Goal: Task Accomplishment & Management: Use online tool/utility

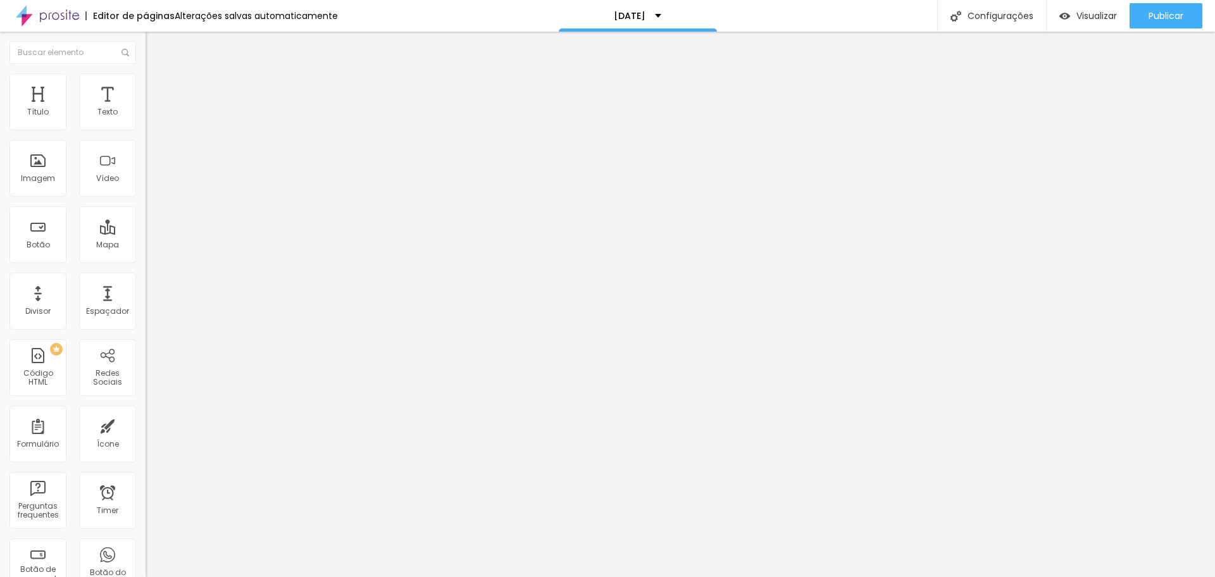
click at [146, 115] on span "Completo" at bounding box center [165, 109] width 39 height 11
click at [146, 123] on span "Encaixotado" at bounding box center [170, 117] width 49 height 11
click at [1093, 18] on span "Visualizar" at bounding box center [1096, 16] width 40 height 10
click at [1145, 13] on button "Publicar" at bounding box center [1165, 15] width 73 height 25
click at [157, 85] on span "Estilo" at bounding box center [167, 82] width 20 height 11
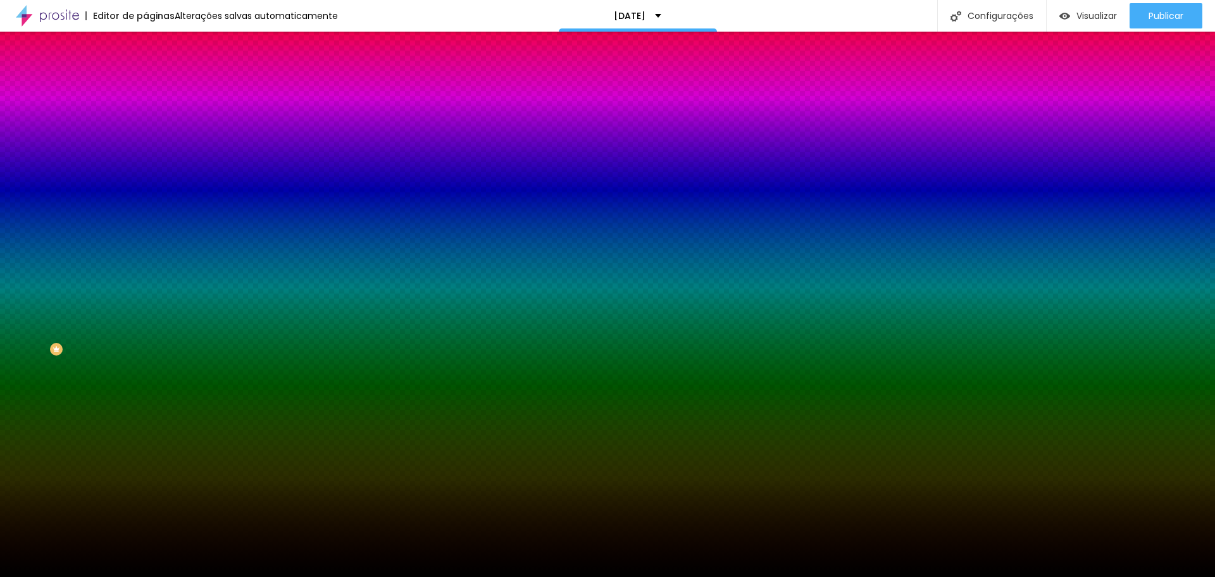
click at [154, 211] on icon "button" at bounding box center [156, 206] width 5 height 9
click at [151, 211] on icon "button" at bounding box center [155, 206] width 9 height 9
click at [154, 211] on icon "button" at bounding box center [156, 206] width 5 height 9
click at [151, 223] on icon "button" at bounding box center [155, 220] width 8 height 8
click at [146, 200] on div "Efeito superior" at bounding box center [172, 196] width 53 height 8
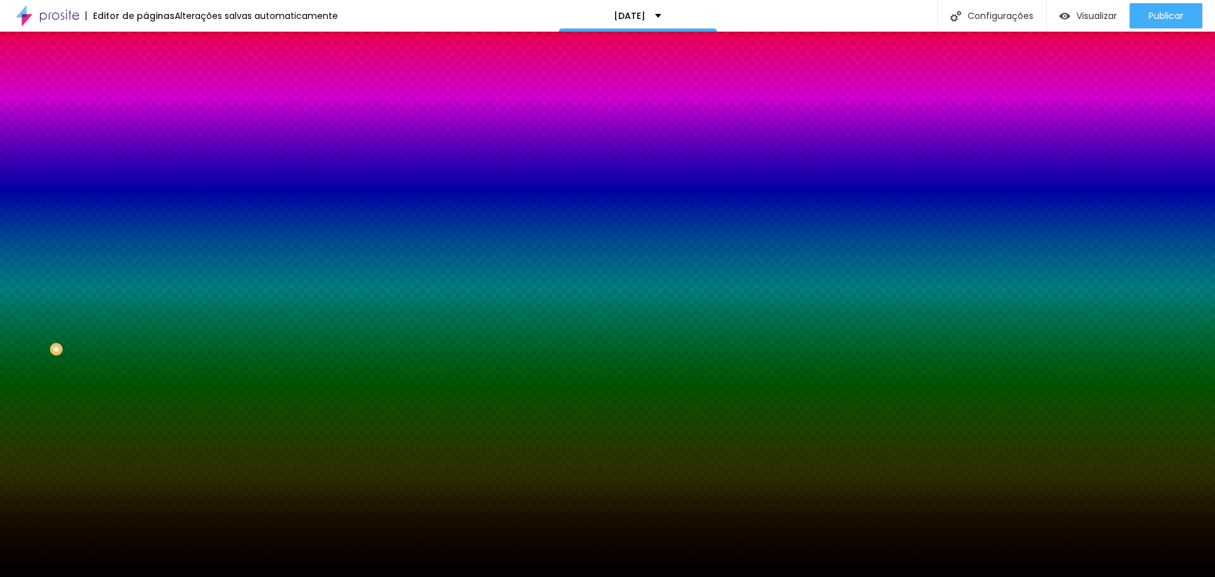
click at [146, 200] on div "Efeito superior" at bounding box center [172, 196] width 53 height 8
click at [146, 132] on span "Nenhum" at bounding box center [162, 126] width 33 height 11
click at [146, 151] on span "Parallax" at bounding box center [161, 145] width 31 height 11
click at [146, 86] on img at bounding box center [151, 91] width 11 height 11
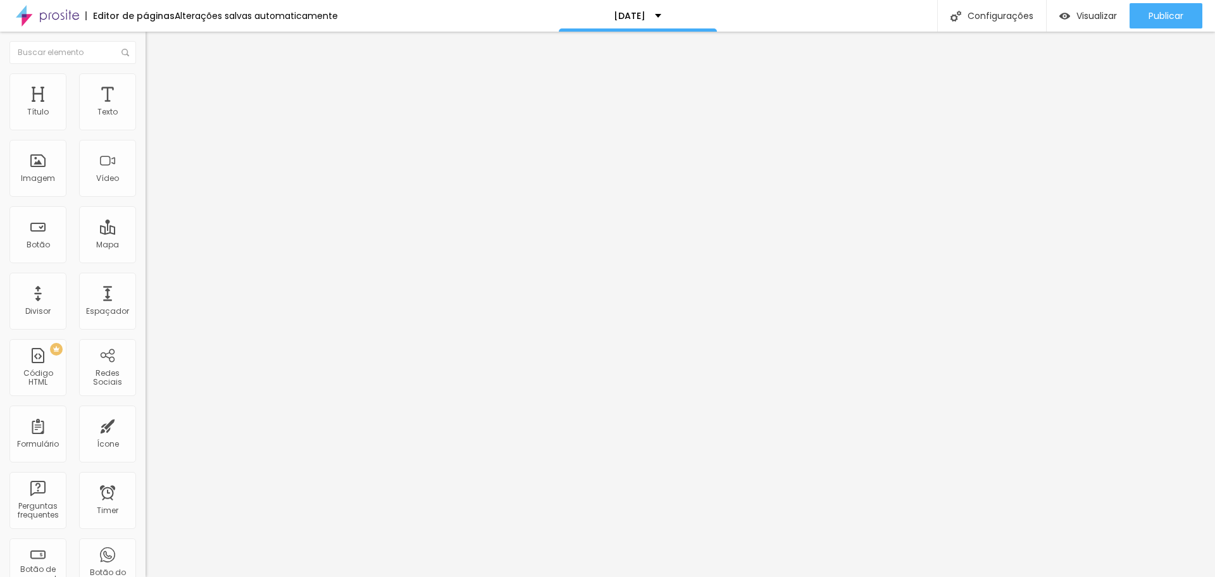
type input "25"
type input "20"
type input "15"
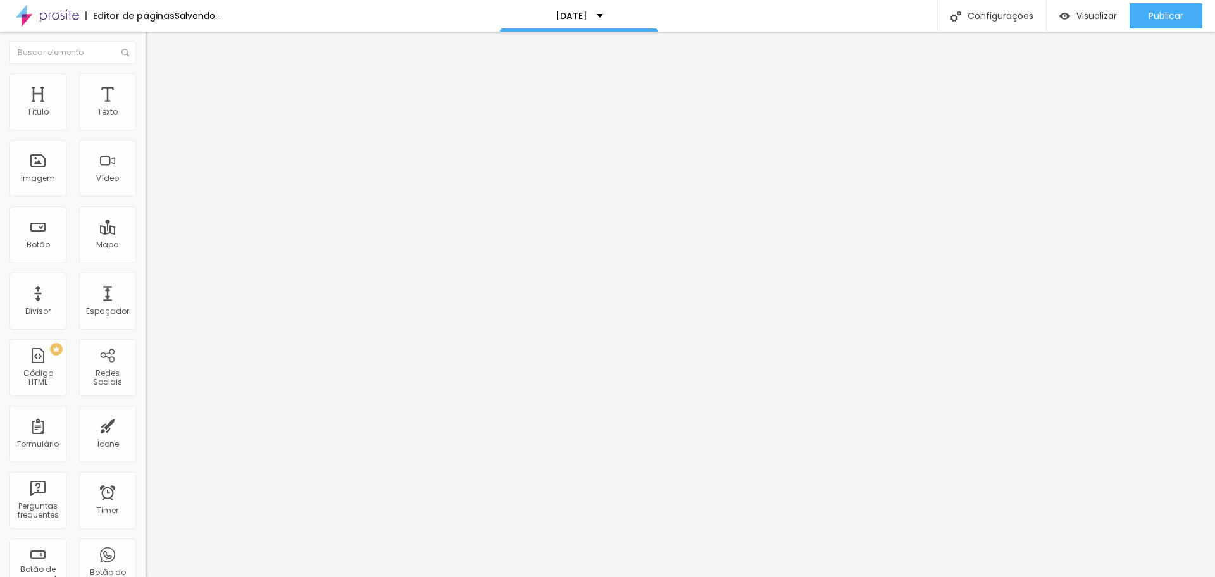
type input "15"
type input "20"
type input "15"
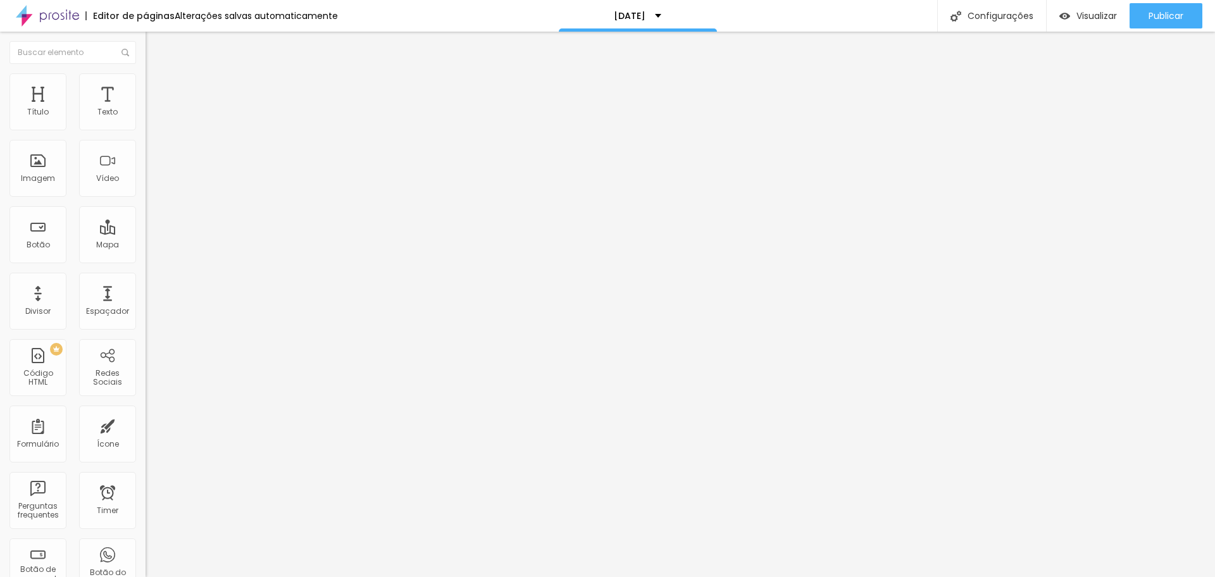
drag, startPoint x: 97, startPoint y: 127, endPoint x: 68, endPoint y: 123, distance: 29.3
type input "15"
click at [146, 246] on input "range" at bounding box center [187, 251] width 82 height 10
type input "76"
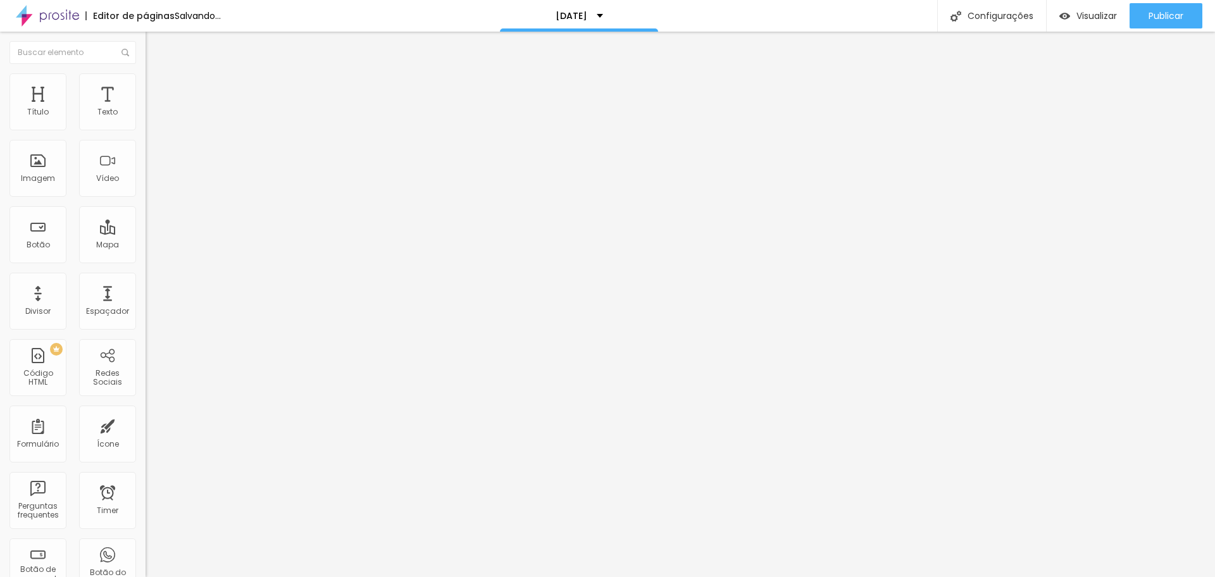
type input "123"
type input "144"
type input "160"
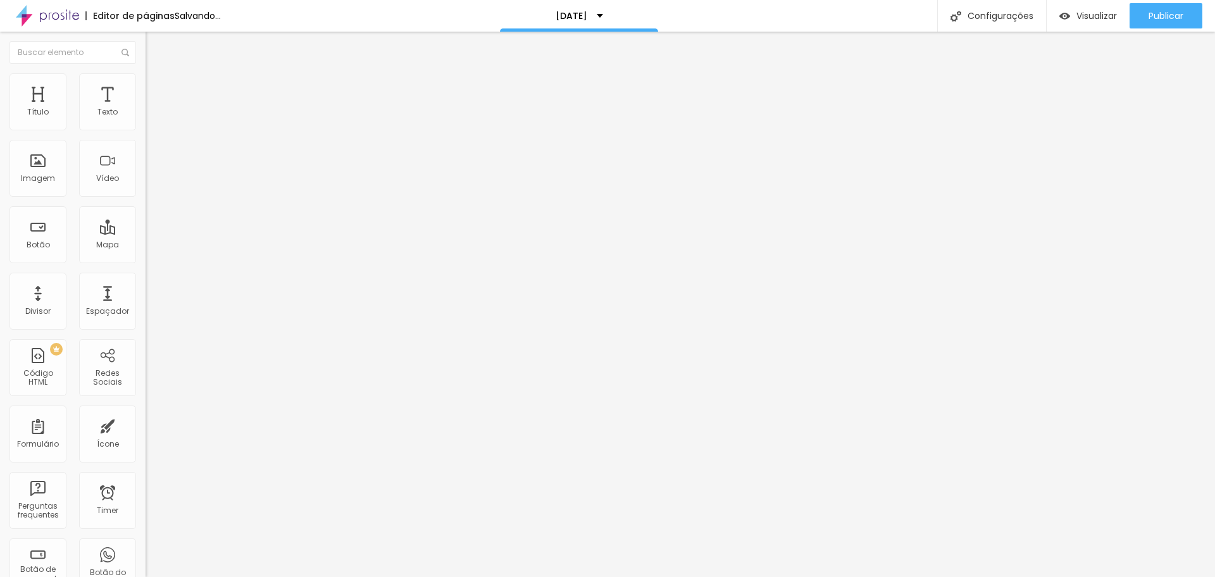
type input "160"
type input "134"
type input "65"
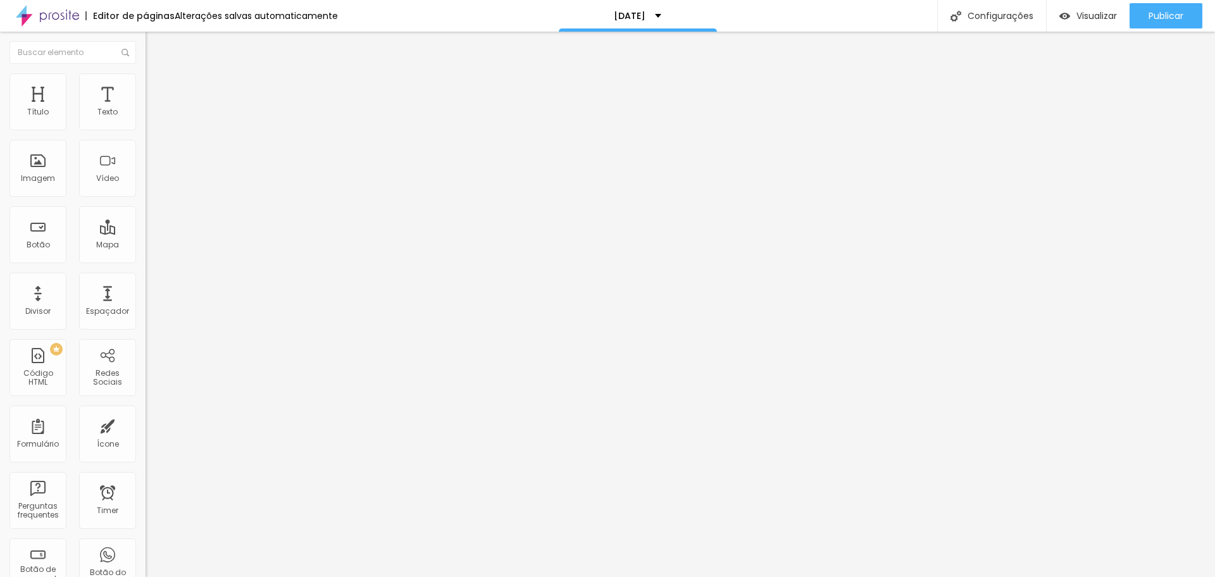
type input "39"
type input "18"
type input "7"
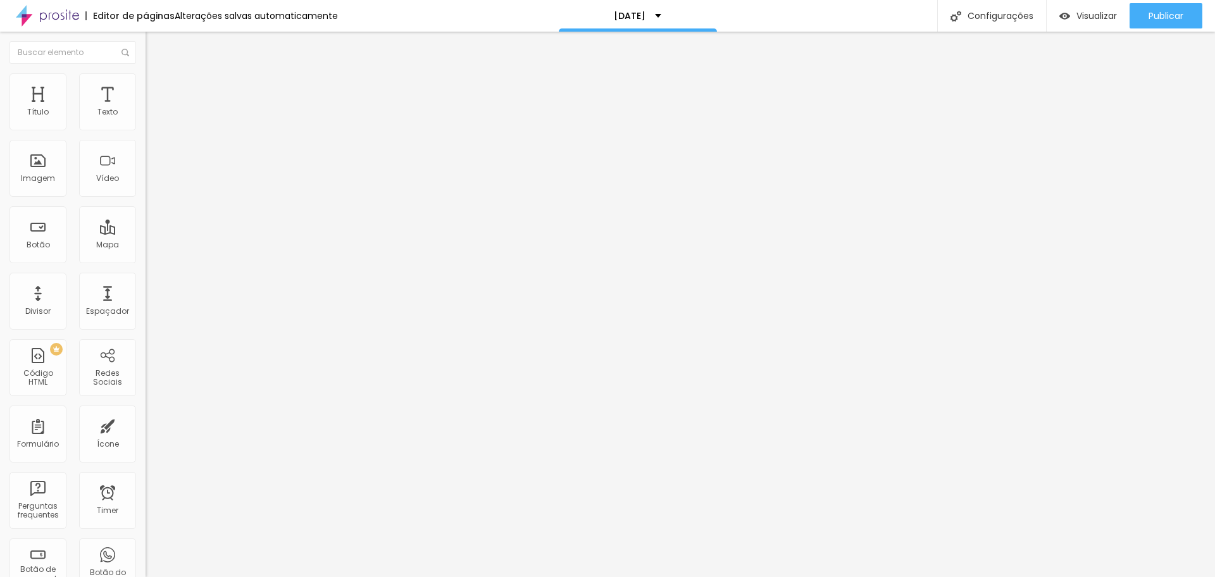
type input "7"
type input "0"
type input "2"
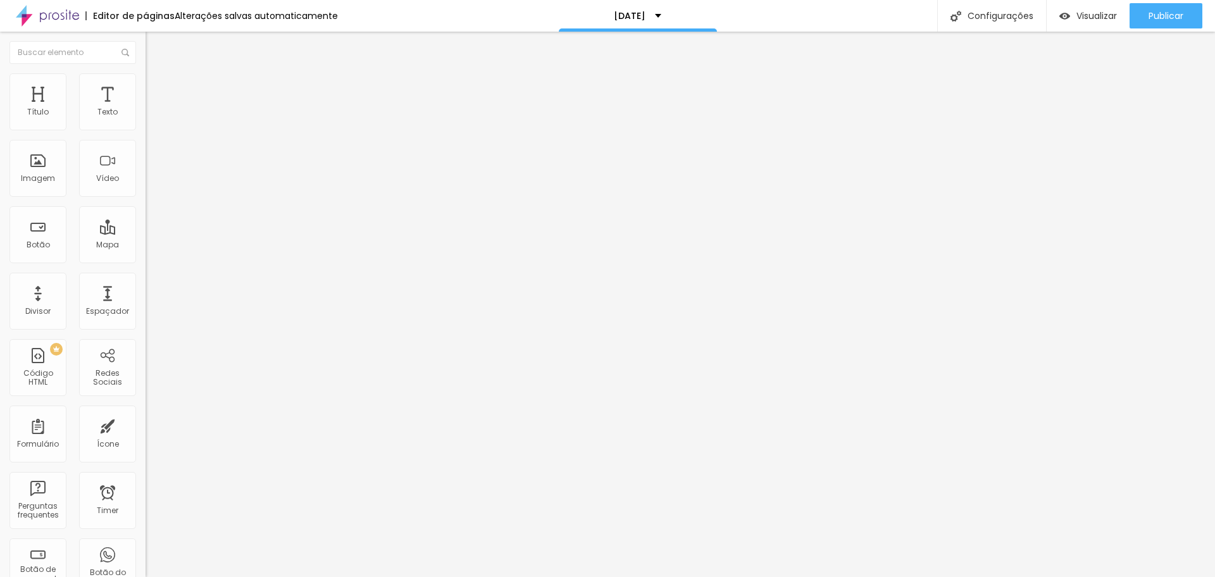
type input "7"
type input "28"
type input "108"
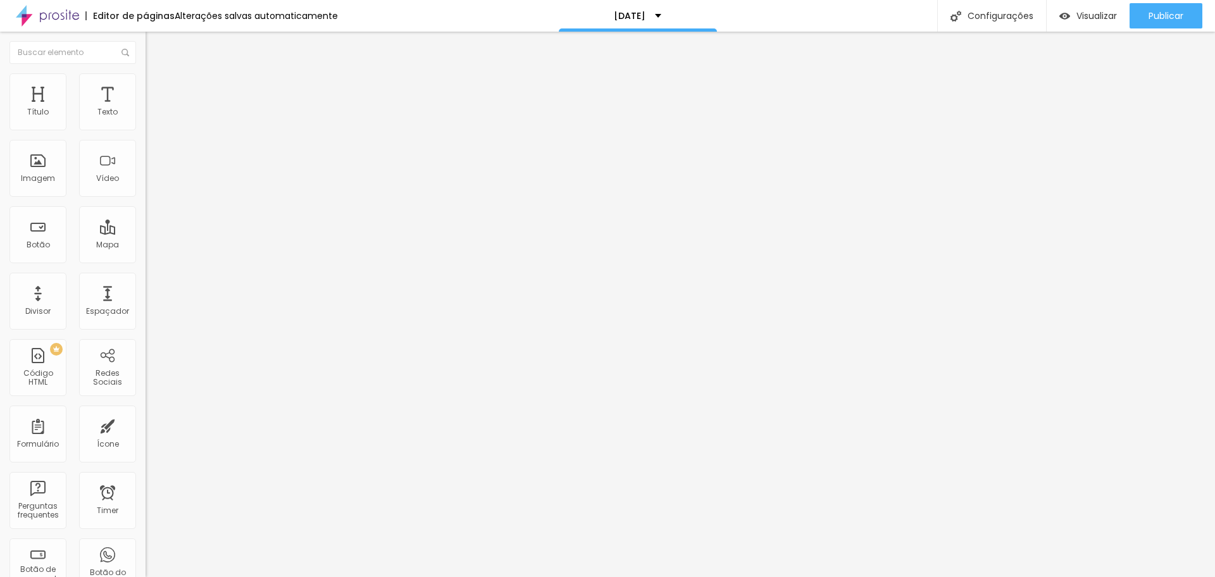
type input "108"
type input "102"
type input "86"
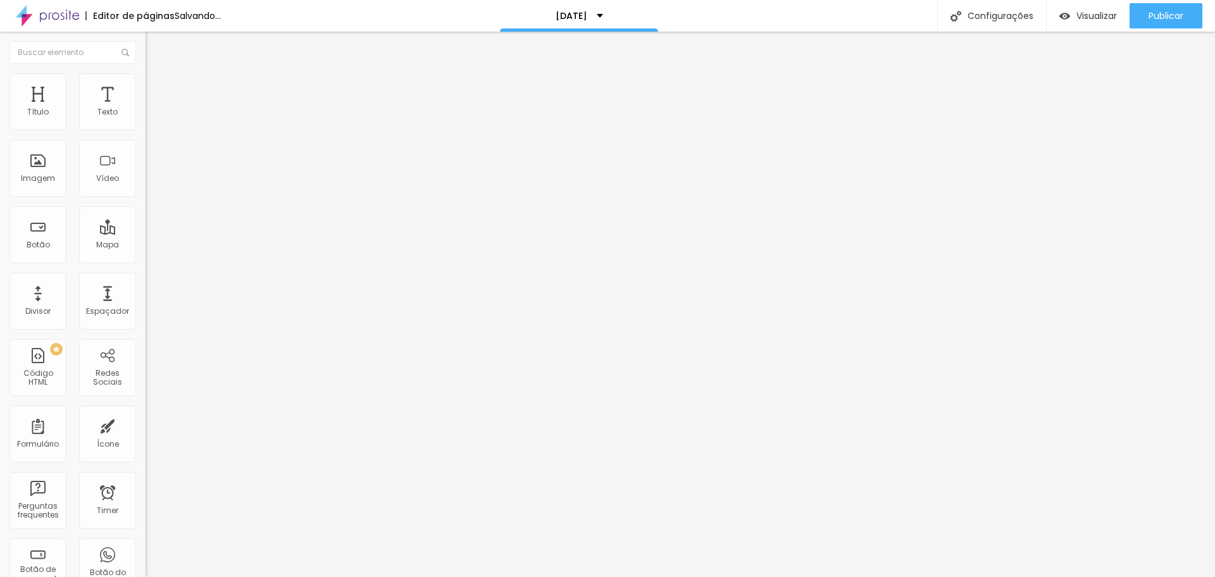
type input "81"
type input "86"
type input "92"
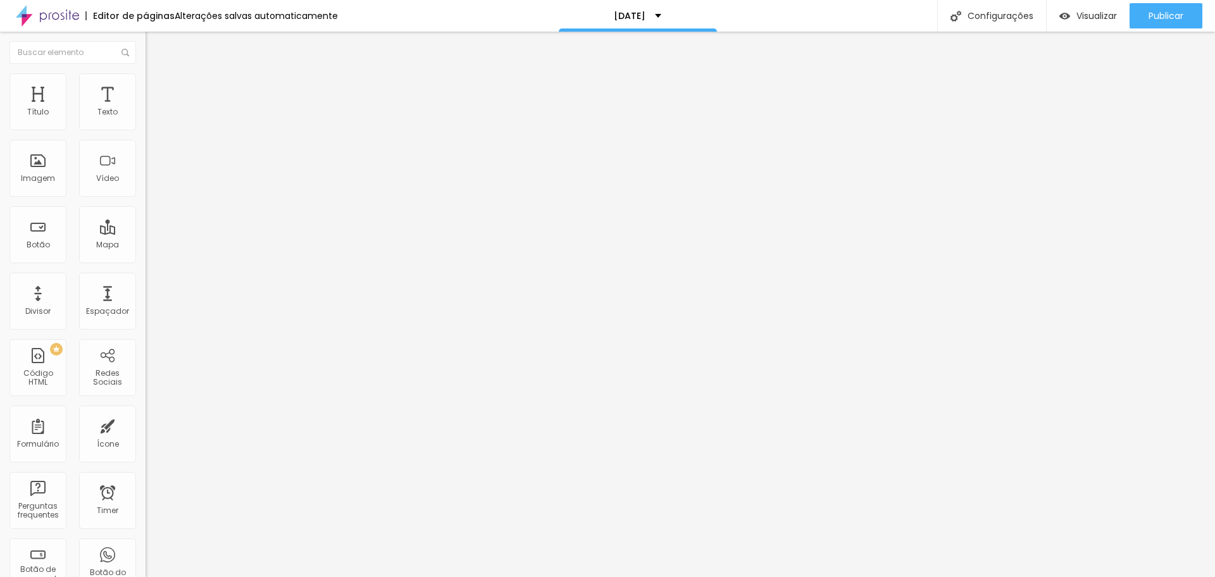
type input "92"
type input "97"
type input "102"
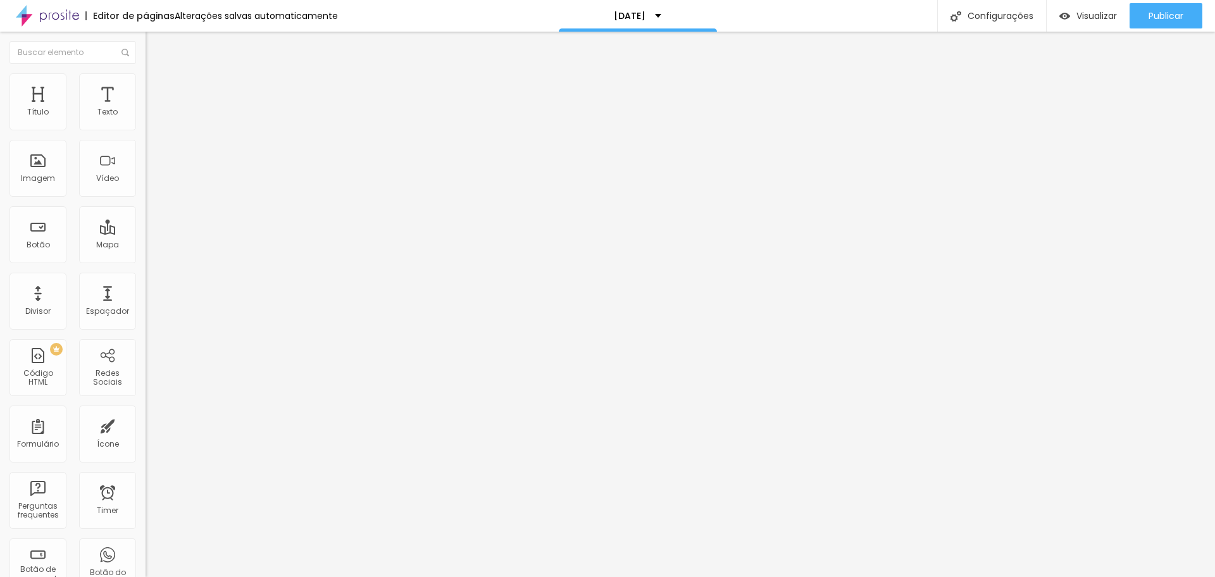
drag, startPoint x: 34, startPoint y: 148, endPoint x: 40, endPoint y: 138, distance: 11.9
type input "102"
click at [146, 425] on input "range" at bounding box center [187, 430] width 82 height 10
type input "10"
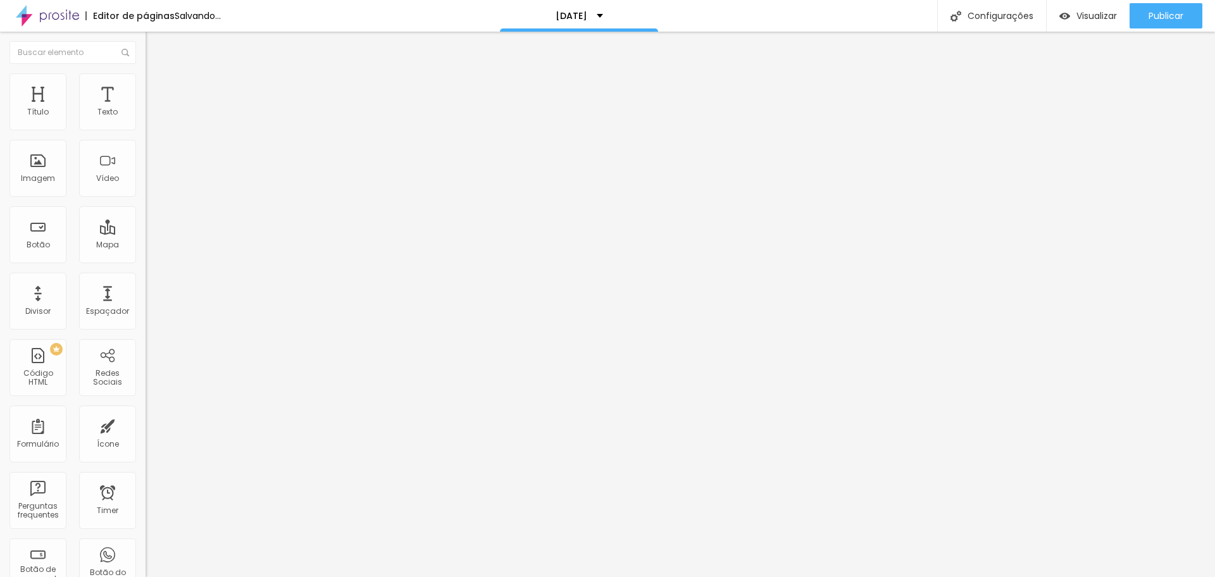
type input "5"
type input "0"
type input "5"
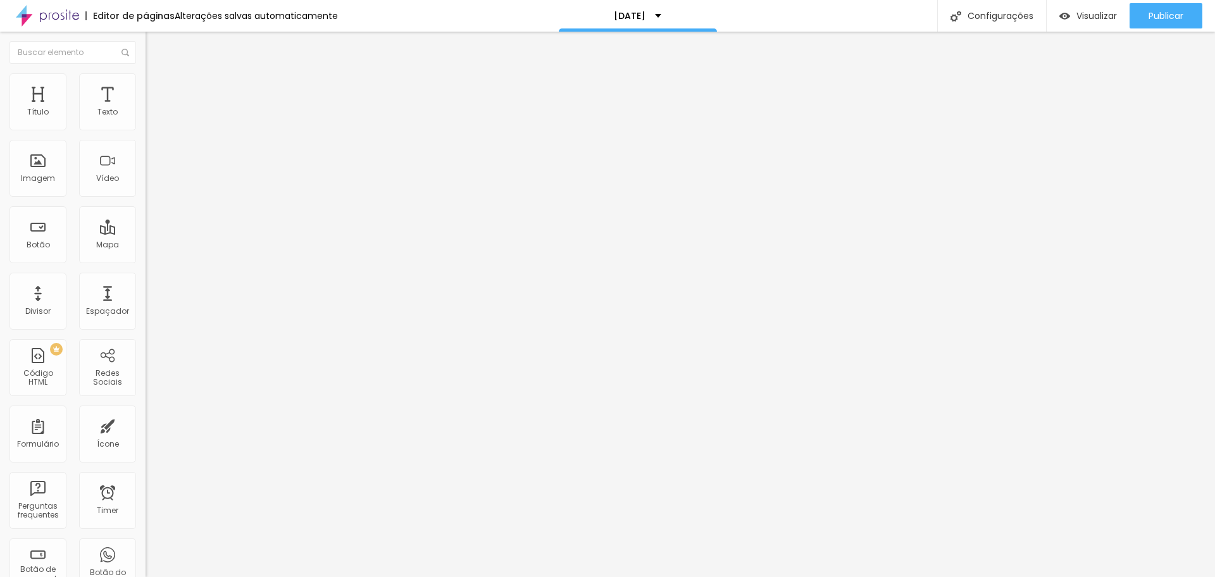
type input "5"
type input "10"
drag, startPoint x: 61, startPoint y: 123, endPoint x: 52, endPoint y: 127, distance: 9.6
type input "10"
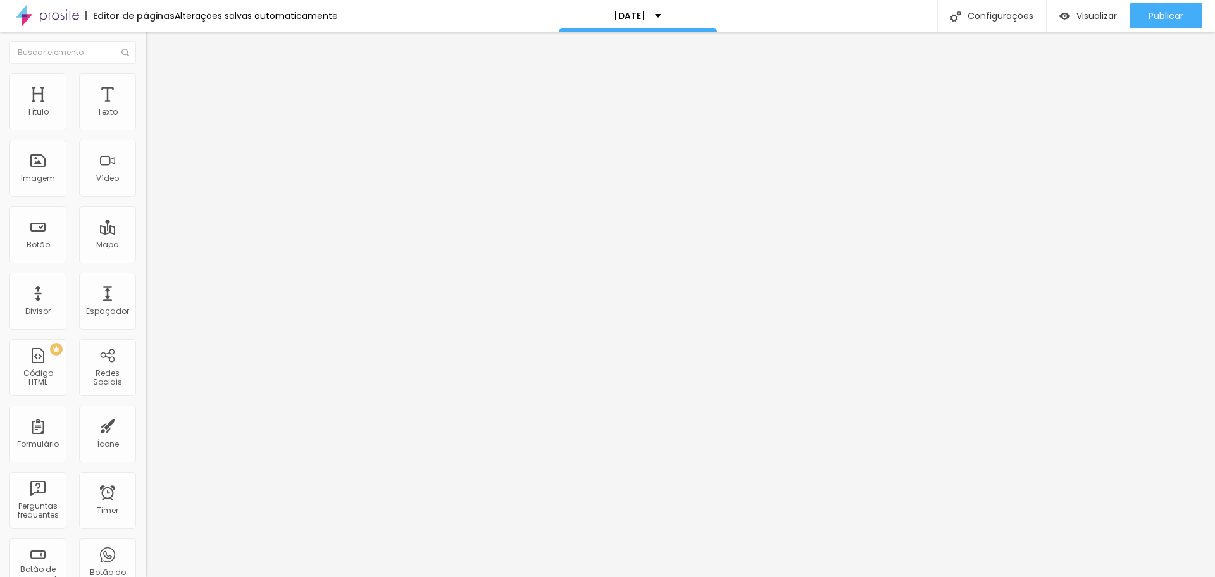
click at [146, 246] on input "range" at bounding box center [187, 251] width 82 height 10
click at [146, 73] on li "Conteúdo" at bounding box center [219, 67] width 146 height 13
click at [146, 115] on span "Encaixotado" at bounding box center [170, 109] width 49 height 11
click at [146, 135] on span "Completo" at bounding box center [165, 129] width 39 height 11
click at [1153, 15] on span "Publicar" at bounding box center [1165, 16] width 35 height 10
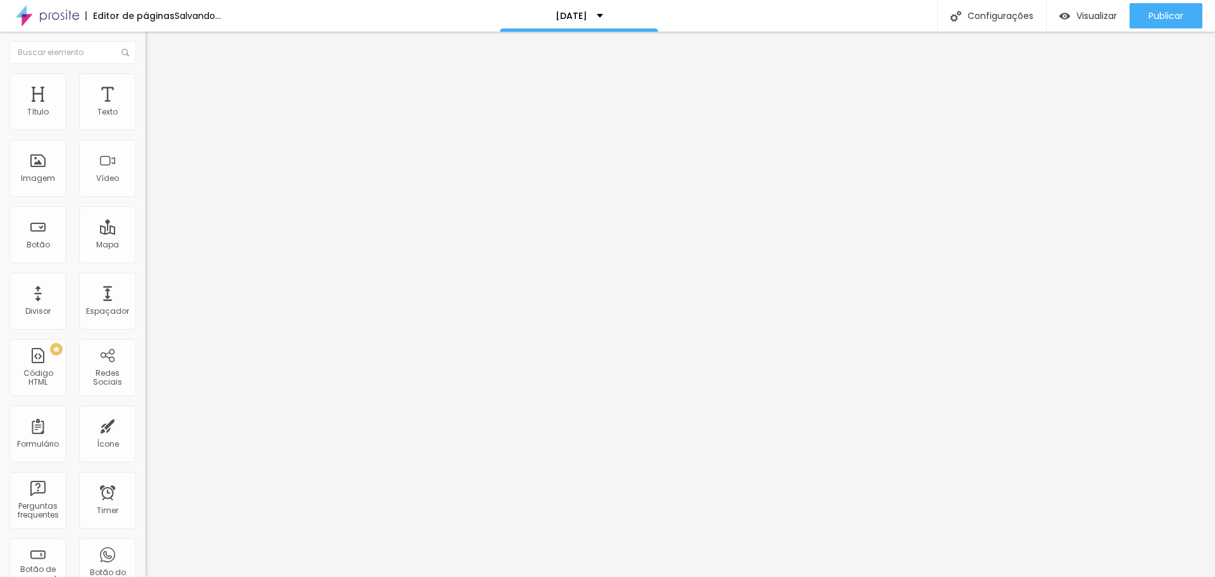
drag, startPoint x: 118, startPoint y: 182, endPoint x: 0, endPoint y: 181, distance: 118.3
click at [146, 181] on div "Número do WhatsApp * [PHONE_NUMBER] + 55 Texto do botão Conversar no WhatsApp M…" at bounding box center [219, 320] width 146 height 422
drag, startPoint x: 103, startPoint y: 182, endPoint x: 7, endPoint y: 160, distance: 97.9
click at [146, 160] on div "Número do WhatsApp * [PHONE_NUMBER] + 55 Texto do botão Reservar minha vaga Men…" at bounding box center [219, 320] width 146 height 422
type input "Falar no whatsapp"
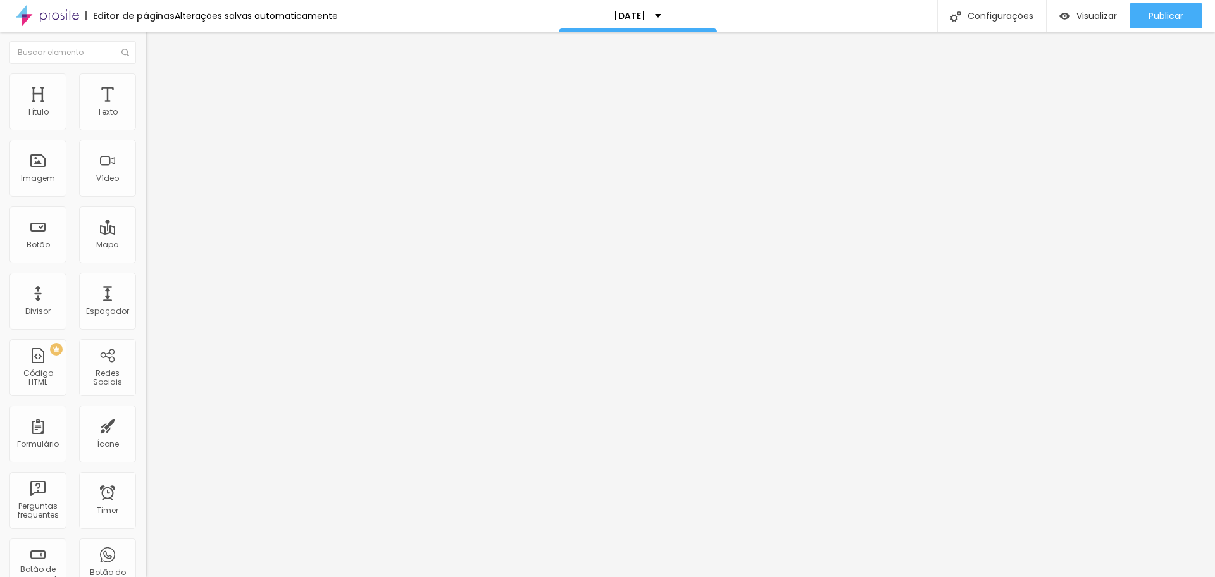
drag, startPoint x: 22, startPoint y: 123, endPoint x: 104, endPoint y: 248, distance: 149.0
click at [146, 130] on div "Número do WhatsApp * [PHONE_NUMBER] + 55 Texto do botão Falar no whatsapp Mensa…" at bounding box center [219, 320] width 146 height 422
click at [146, 437] on textarea "Olá, cheguei até você pela página {page_title} e gostaria de mais informações" at bounding box center [217, 448] width 143 height 22
click at [146, 387] on div "Editar Botão do WhatsApp Conteúdo Estilo Avançado Número do WhatsApp * [PHONE_N…" at bounding box center [219, 304] width 146 height 545
click at [157, 97] on span "Estilo" at bounding box center [167, 92] width 20 height 11
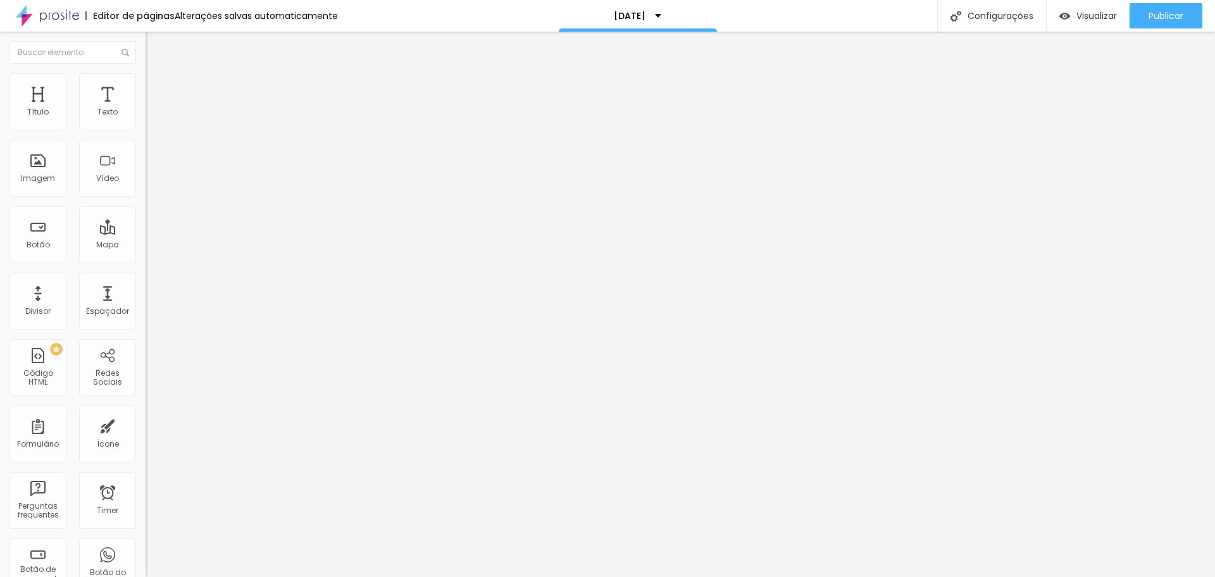
type input "15"
type input "16"
type input "17"
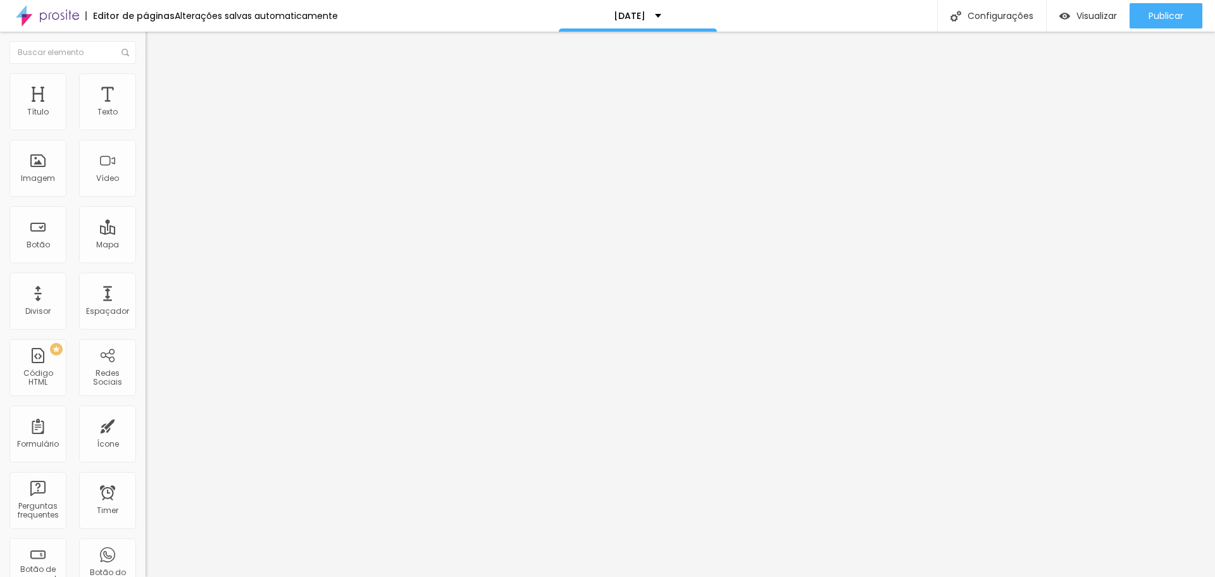
type input "17"
type input "18"
drag, startPoint x: 44, startPoint y: 200, endPoint x: 187, endPoint y: 209, distance: 143.9
type input "18"
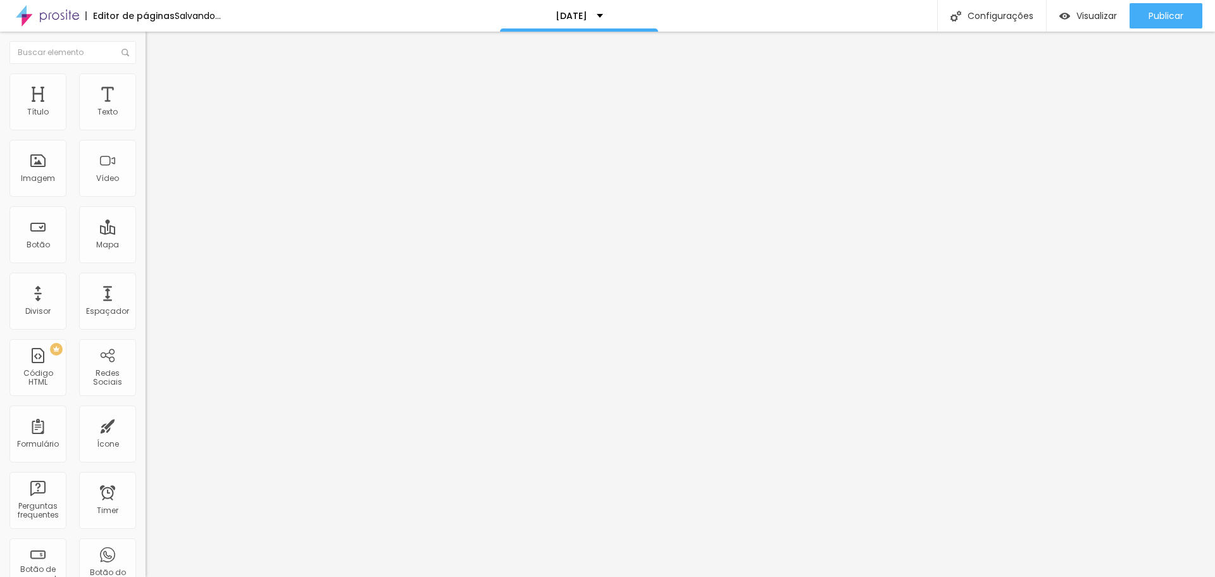
click at [187, 377] on input "range" at bounding box center [187, 382] width 82 height 10
click at [146, 415] on span "Verde claro" at bounding box center [168, 420] width 44 height 11
click at [146, 435] on span "Verde escuro" at bounding box center [171, 440] width 51 height 11
click at [146, 423] on span "Verde claro" at bounding box center [168, 428] width 44 height 11
click at [146, 435] on span "Verde escuro" at bounding box center [171, 440] width 51 height 11
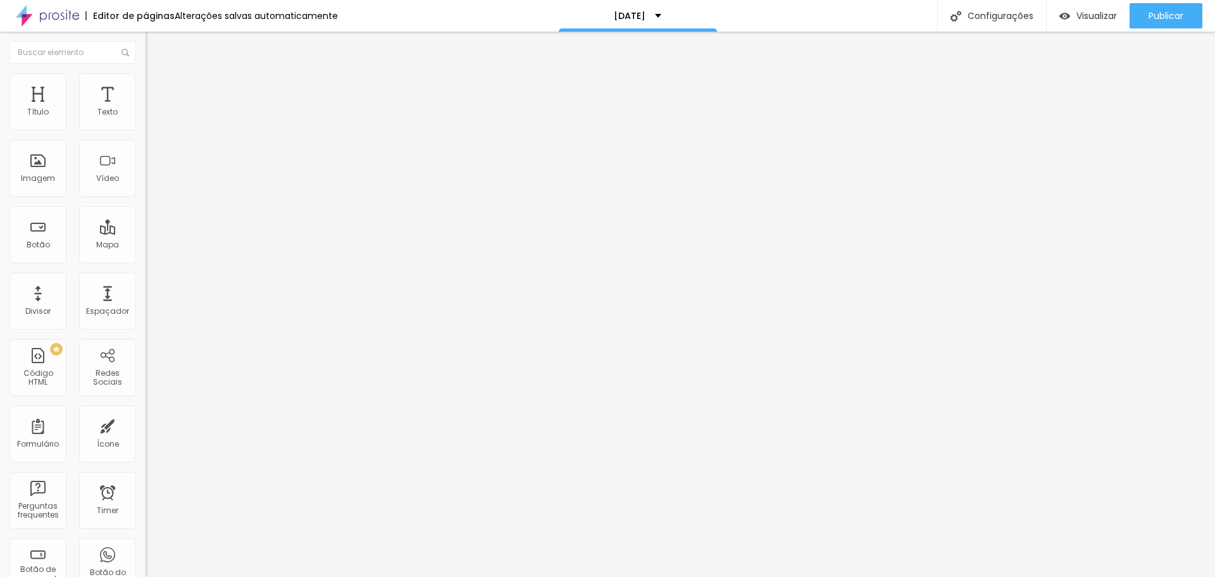
click at [146, 450] on span "Arredondada" at bounding box center [172, 455] width 53 height 11
click at [146, 457] on span "Reta" at bounding box center [155, 462] width 18 height 11
click at [146, 471] on div "Curvada" at bounding box center [219, 475] width 146 height 8
click at [156, 469] on span "Curvada" at bounding box center [173, 474] width 35 height 11
click at [146, 477] on span "Arredondada" at bounding box center [172, 482] width 53 height 11
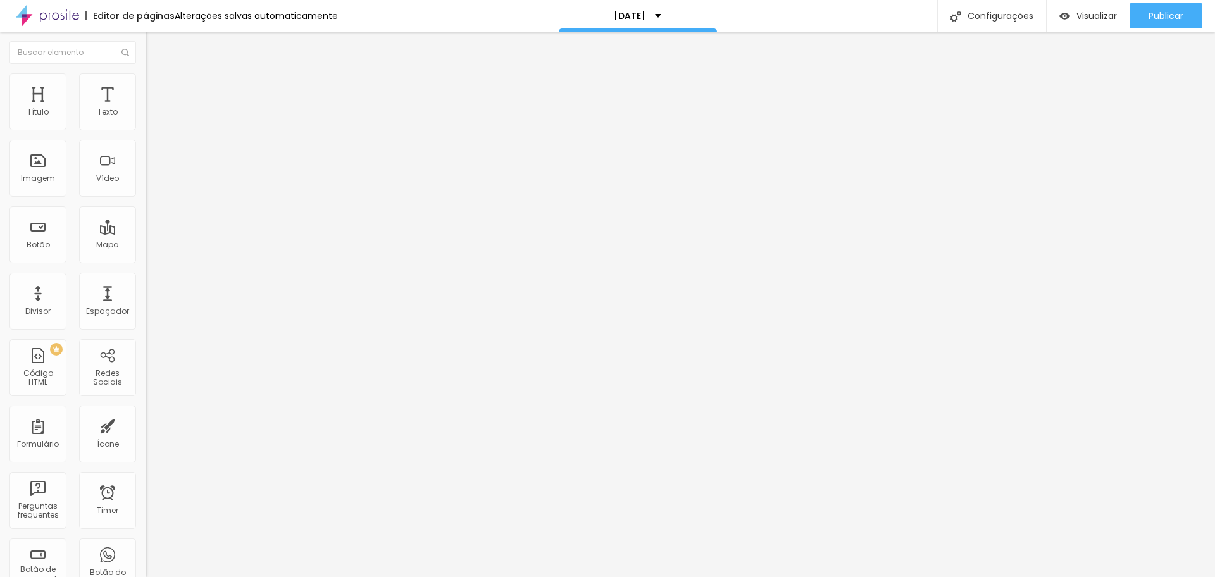
click at [146, 467] on div "Curvada" at bounding box center [219, 471] width 146 height 8
click at [146, 477] on span "Arredondada" at bounding box center [172, 482] width 53 height 11
click at [151, 209] on img at bounding box center [155, 213] width 8 height 8
radio input "false"
click at [146, 208] on button at bounding box center [155, 214] width 18 height 13
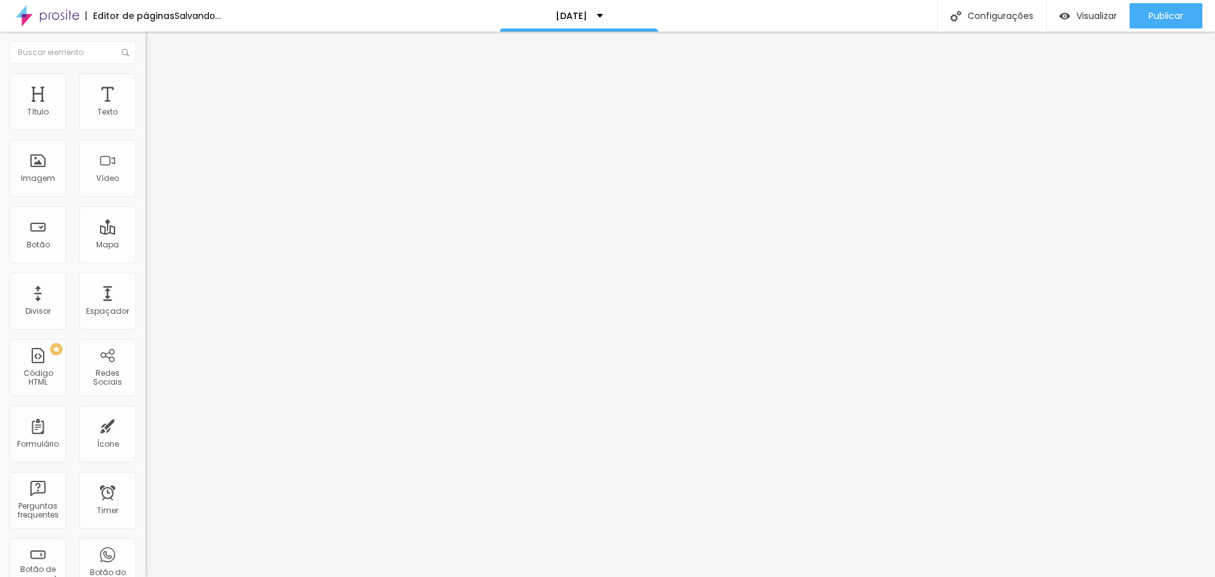
radio input "false"
radio input "true"
click at [146, 208] on button at bounding box center [155, 214] width 18 height 13
radio input "true"
radio input "false"
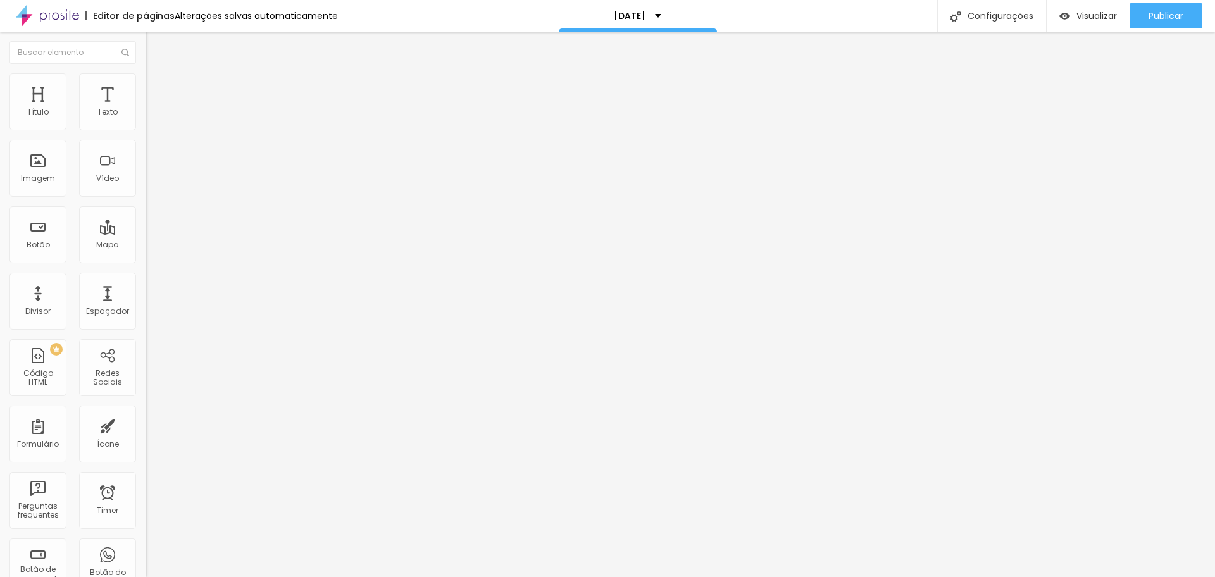
click at [146, 208] on button at bounding box center [155, 214] width 18 height 13
radio input "false"
click at [146, 208] on button at bounding box center [155, 214] width 18 height 13
radio input "false"
radio input "true"
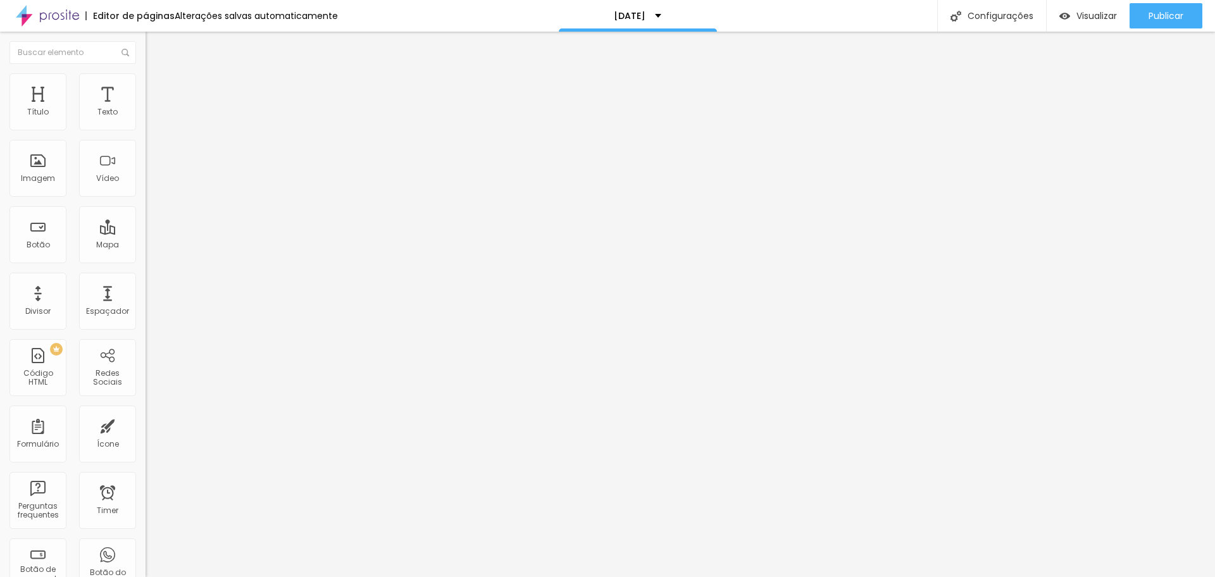
click at [146, 208] on button at bounding box center [155, 214] width 18 height 13
radio input "true"
radio input "false"
click at [157, 103] on span "Avançado" at bounding box center [178, 104] width 42 height 11
type input "13"
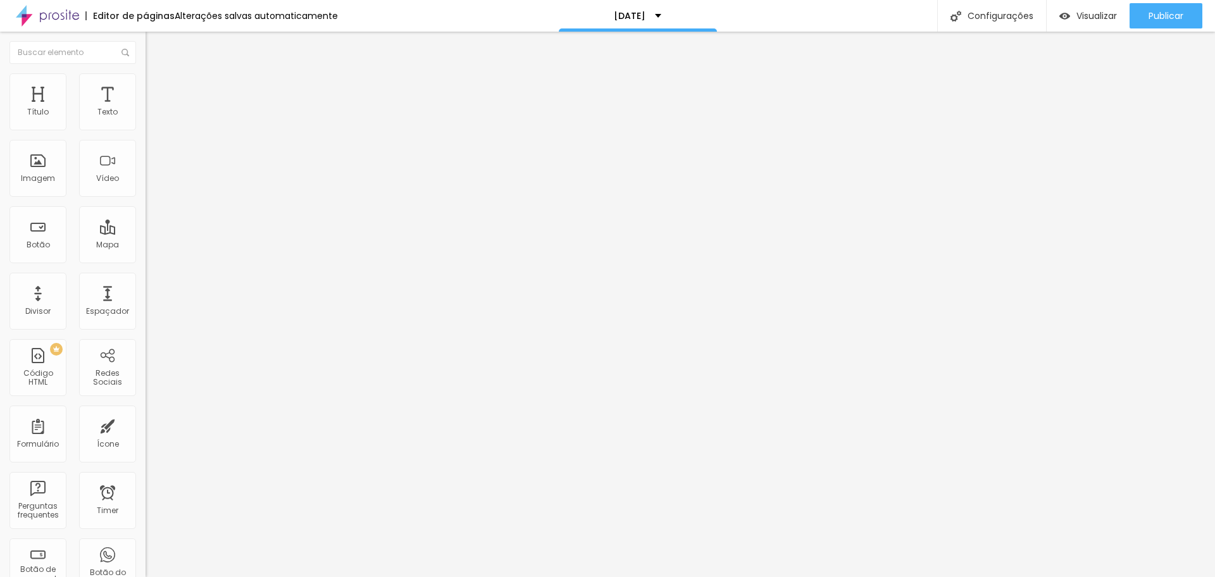
type input "13"
type input "21"
type input "22"
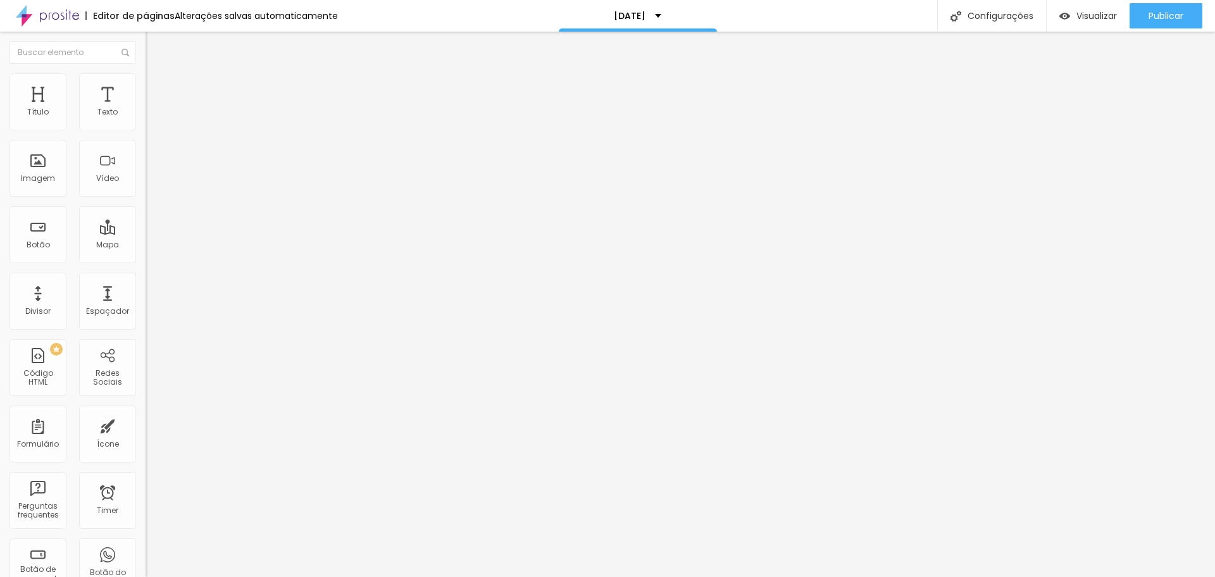
type input "27"
type input "29"
type input "34"
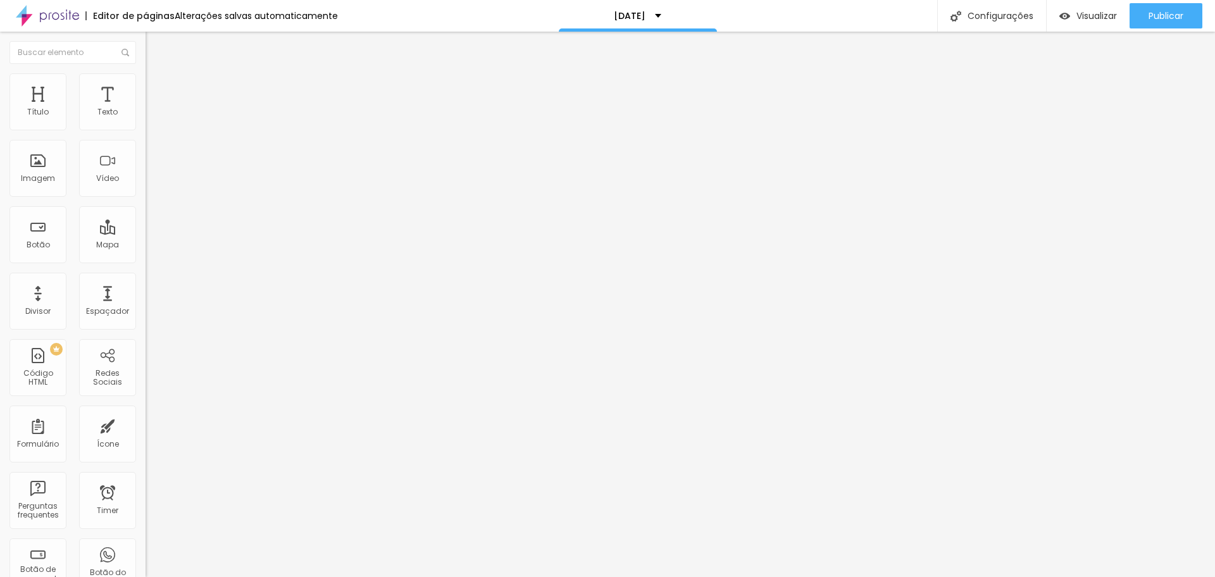
type input "34"
type input "35"
type input "37"
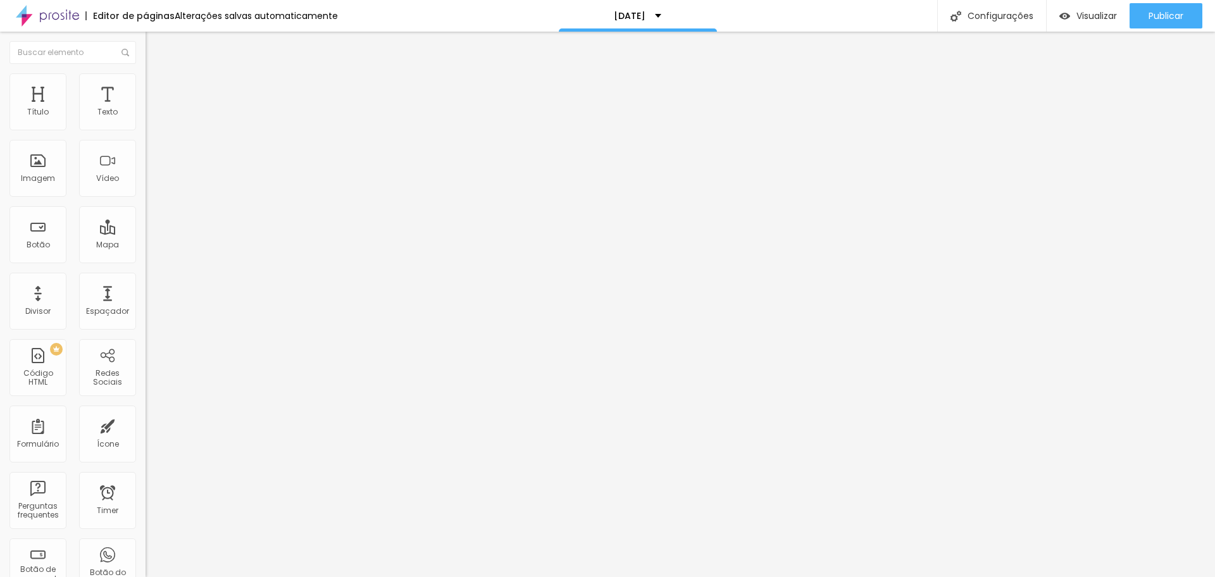
type input "39"
type input "41"
type input "44"
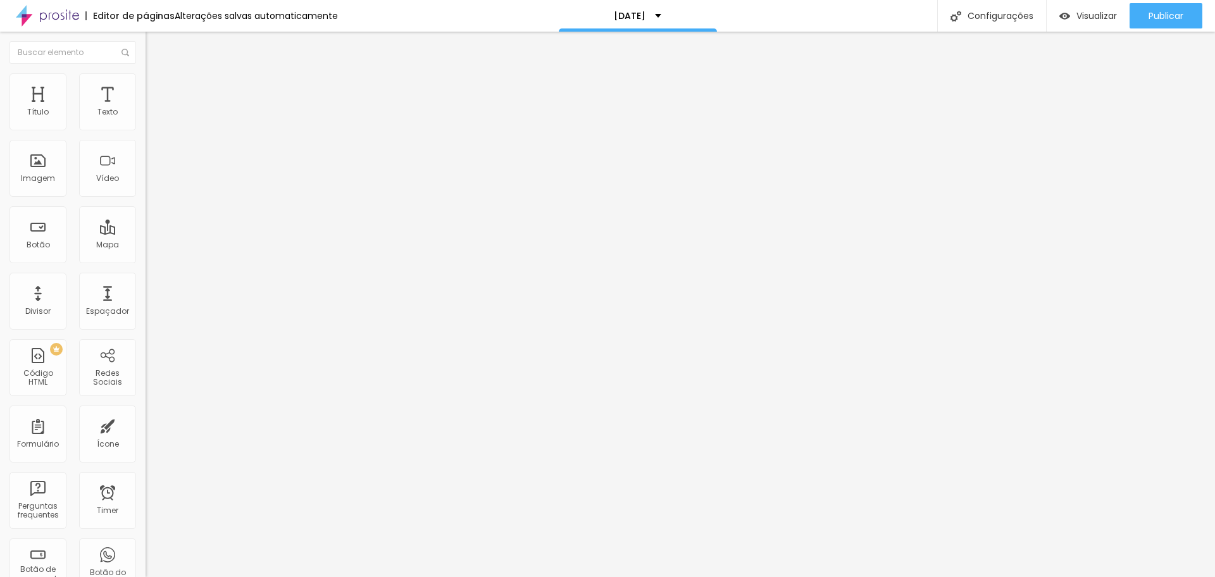
type input "44"
type input "46"
type input "49"
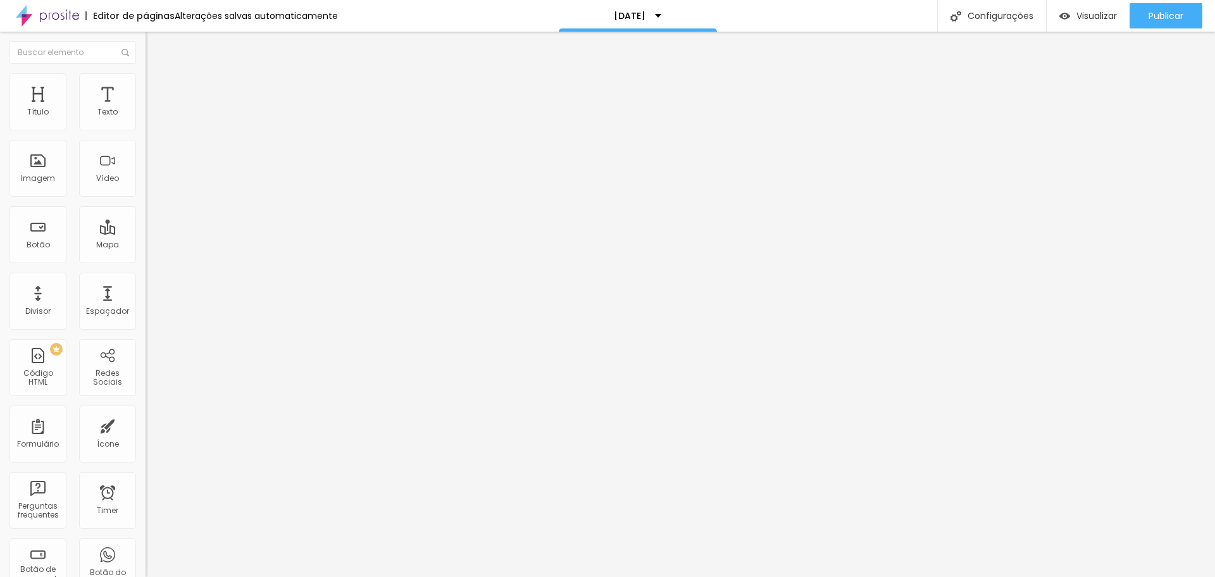
type input "53"
type input "62"
type input "81"
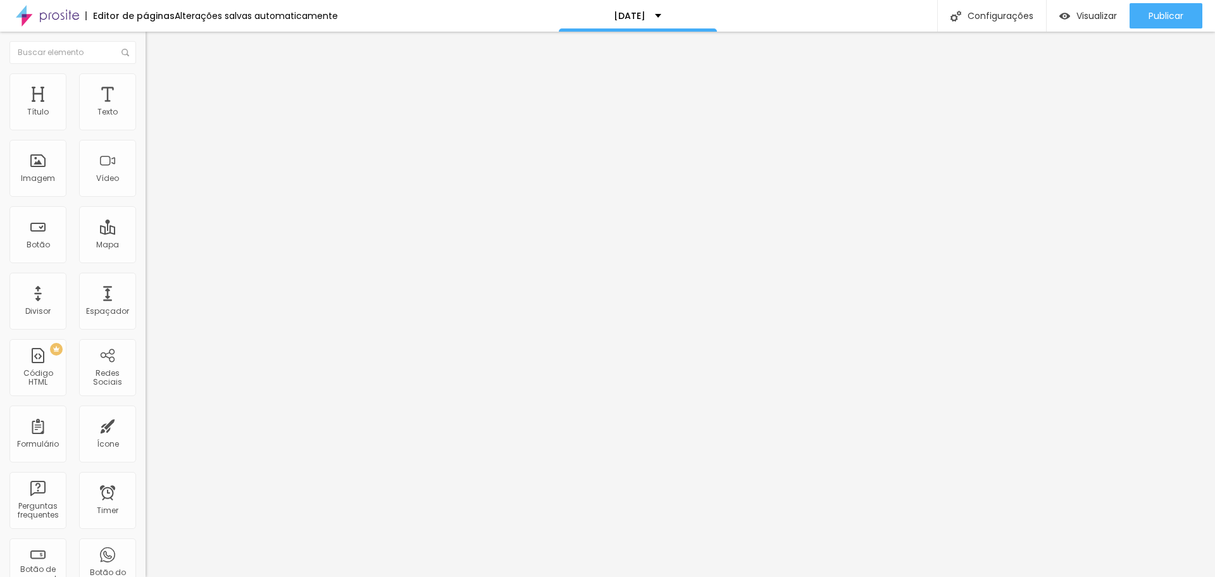
type input "81"
type input "95"
type input "96"
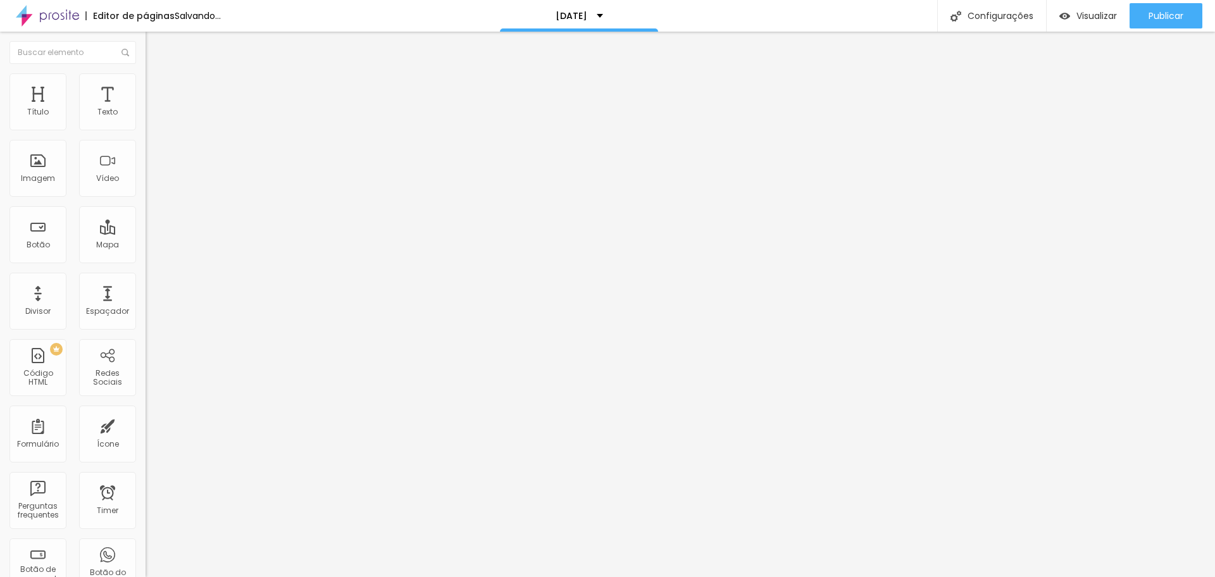
type input "98"
type input "100"
type input "97"
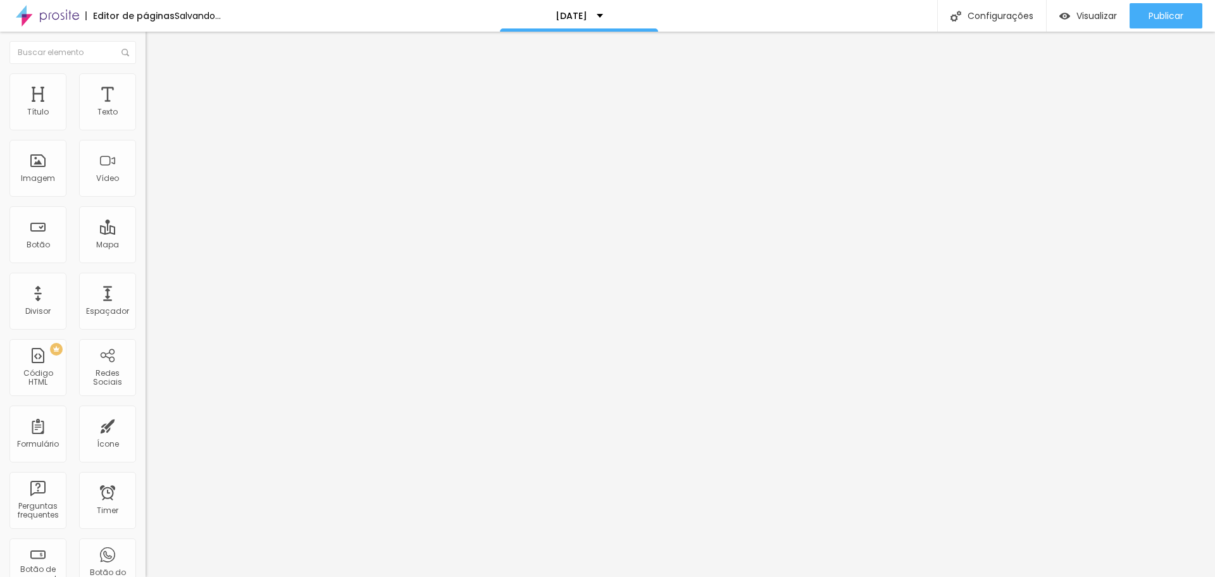
type input "97"
type input "86"
type input "81"
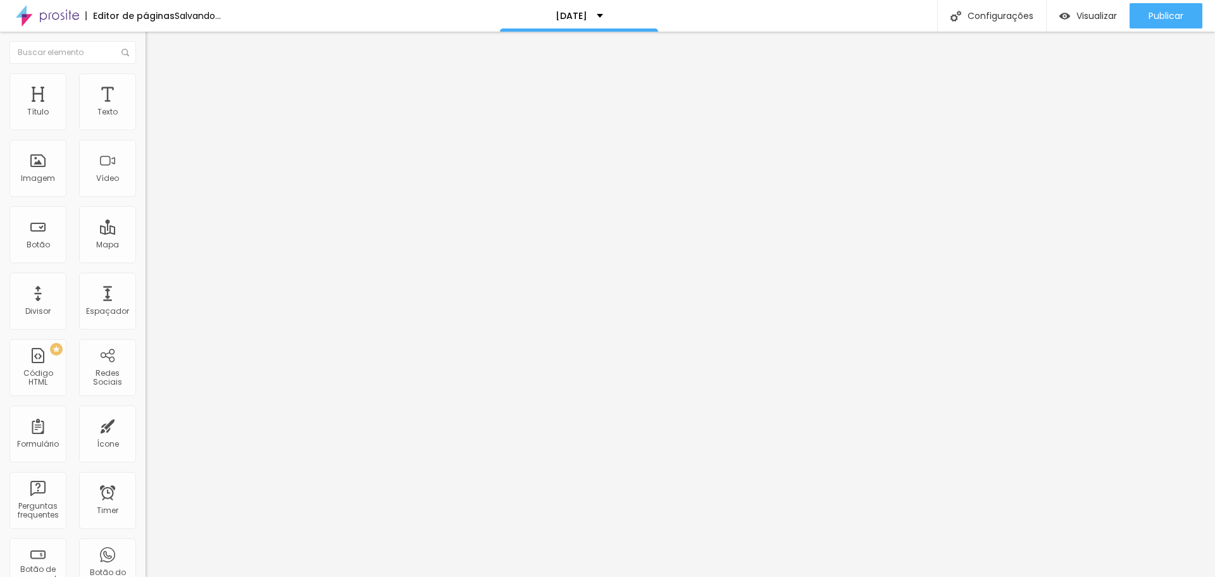
type input "79"
type input "75"
type input "71"
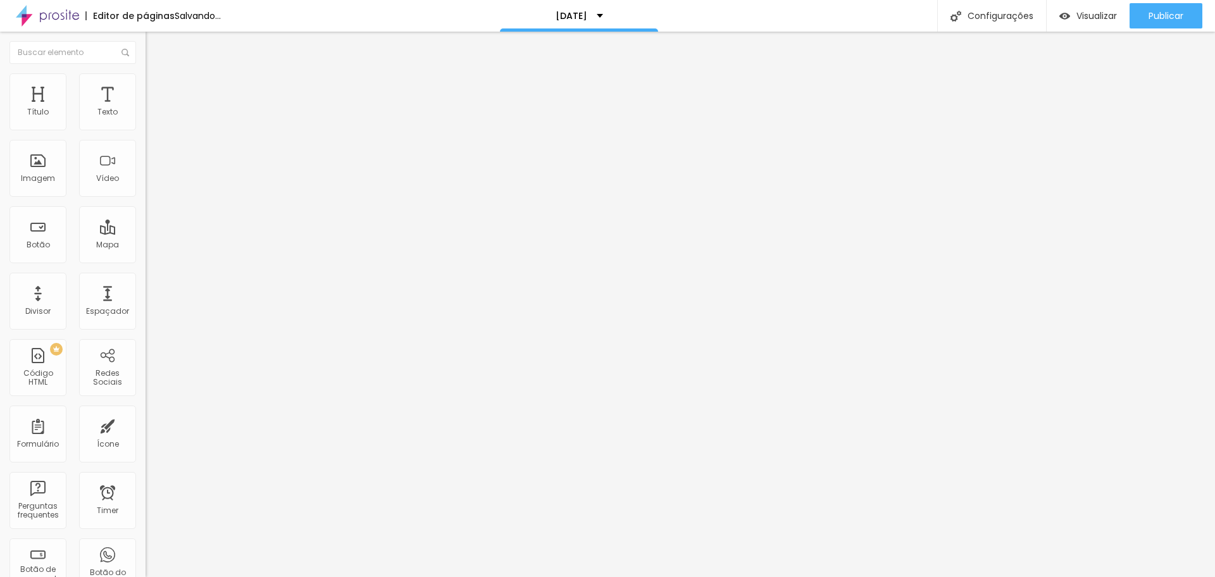
type input "71"
type input "69"
type input "68"
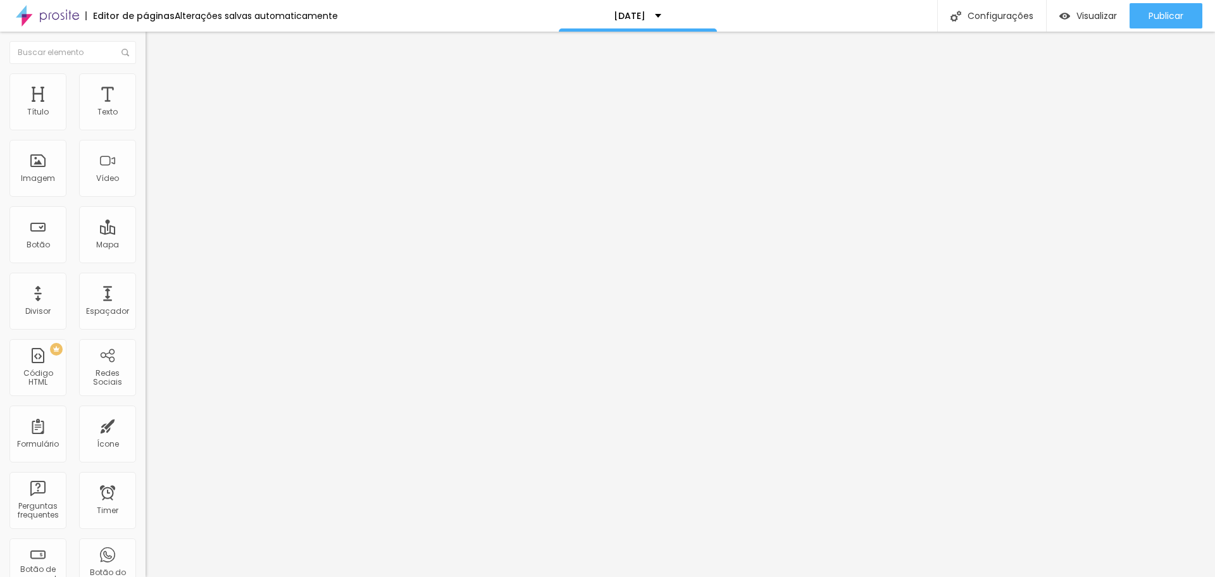
type input "67"
type input "64"
type input "63"
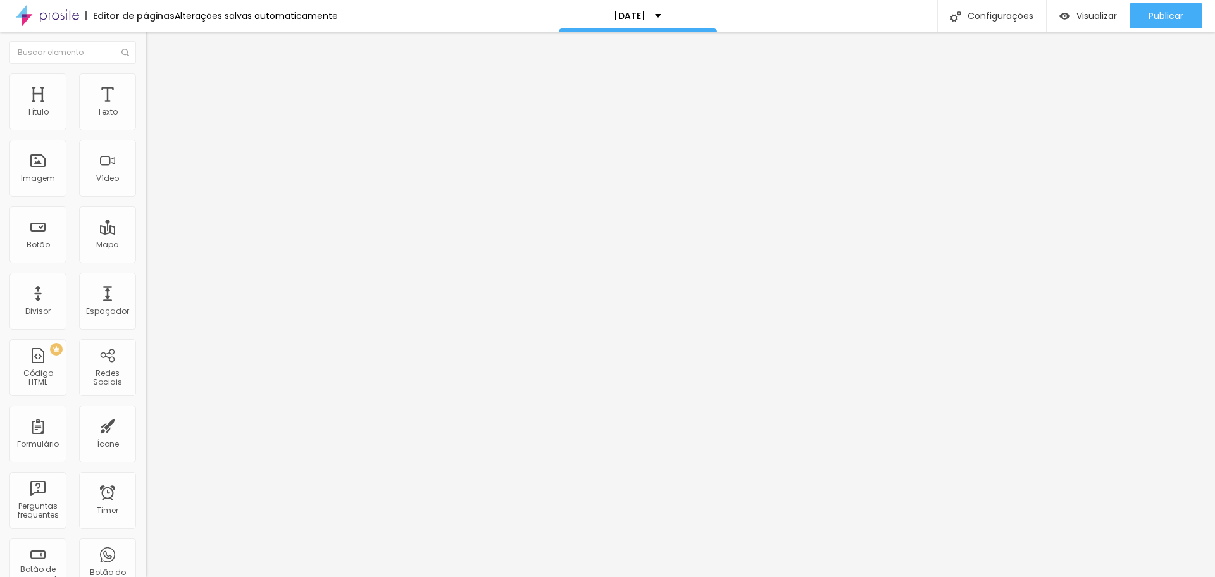
type input "63"
type input "60"
type input "58"
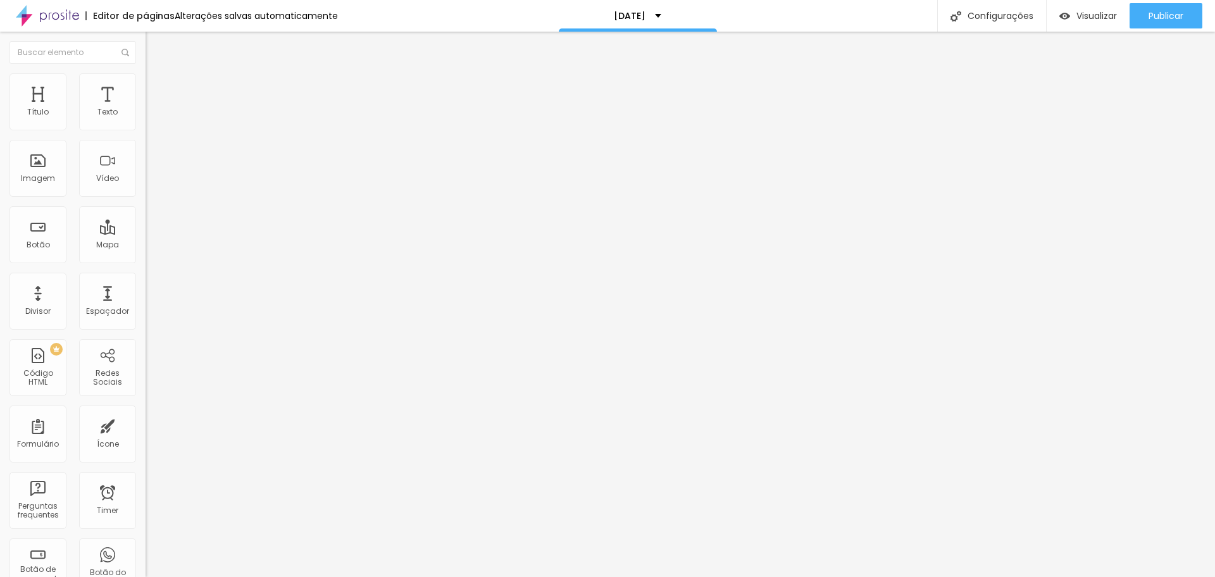
type input "56"
type input "54"
type input "53"
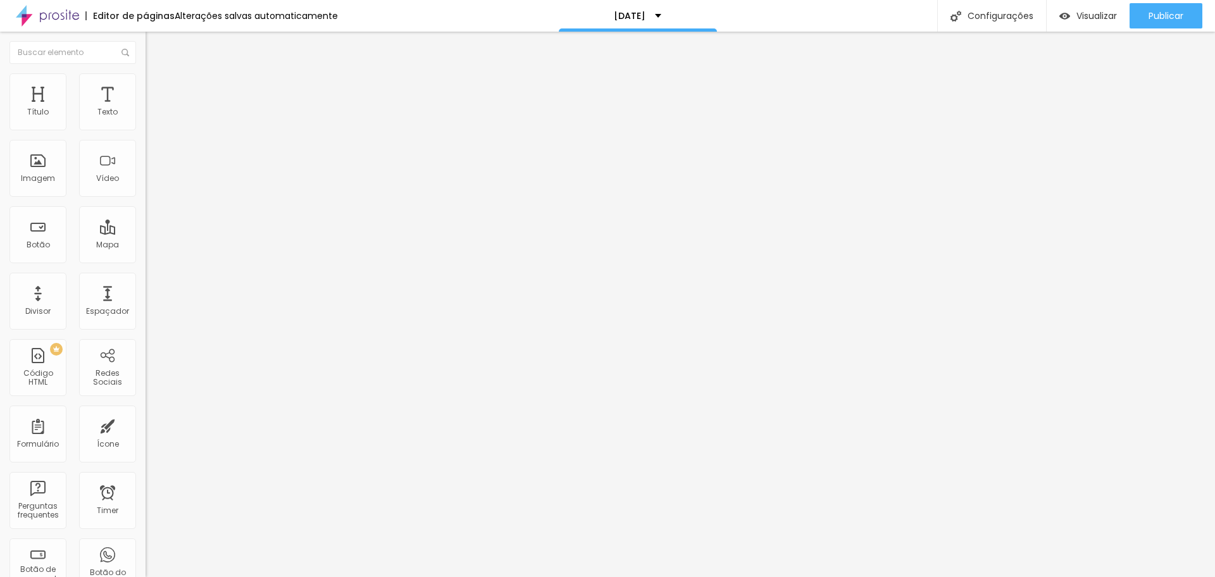
type input "53"
type input "52"
type input "49"
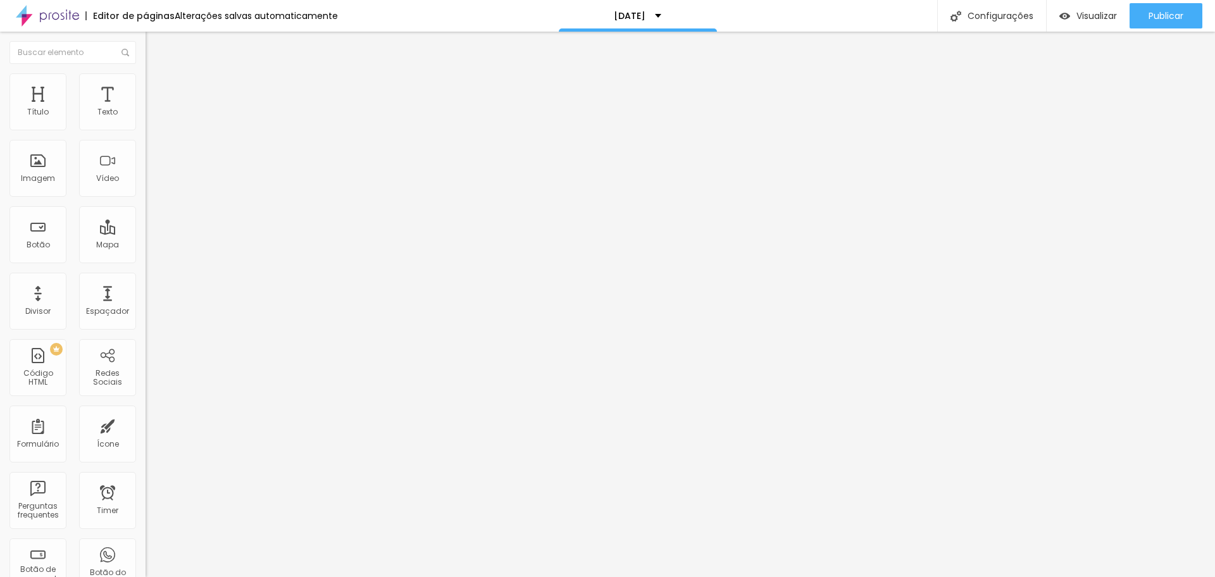
type input "46"
type input "44"
type input "43"
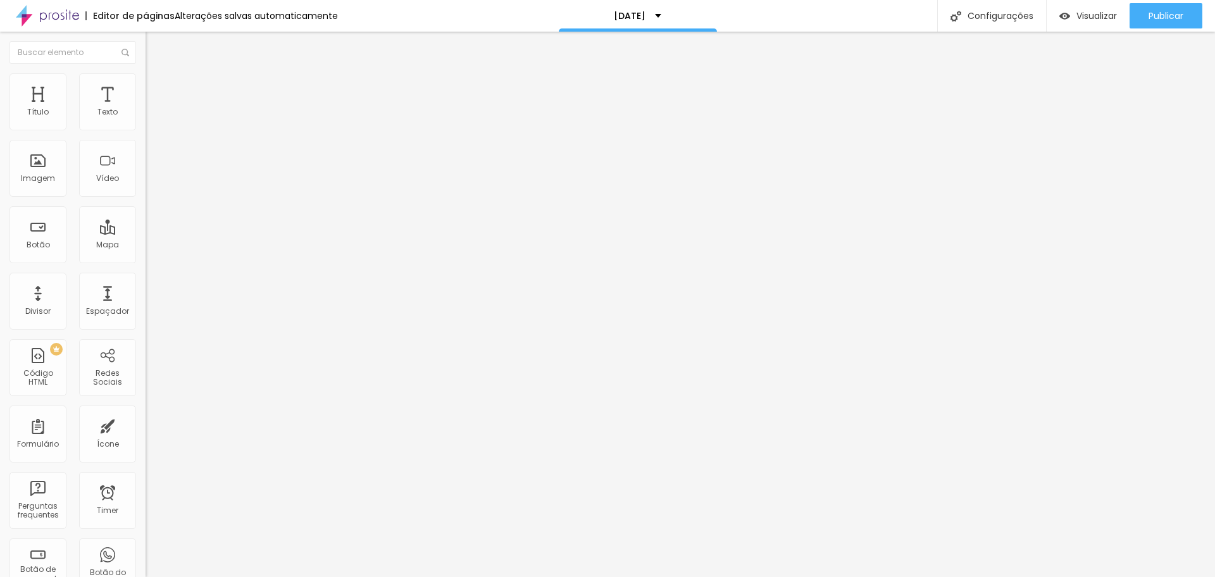
type input "43"
type input "40"
type input "39"
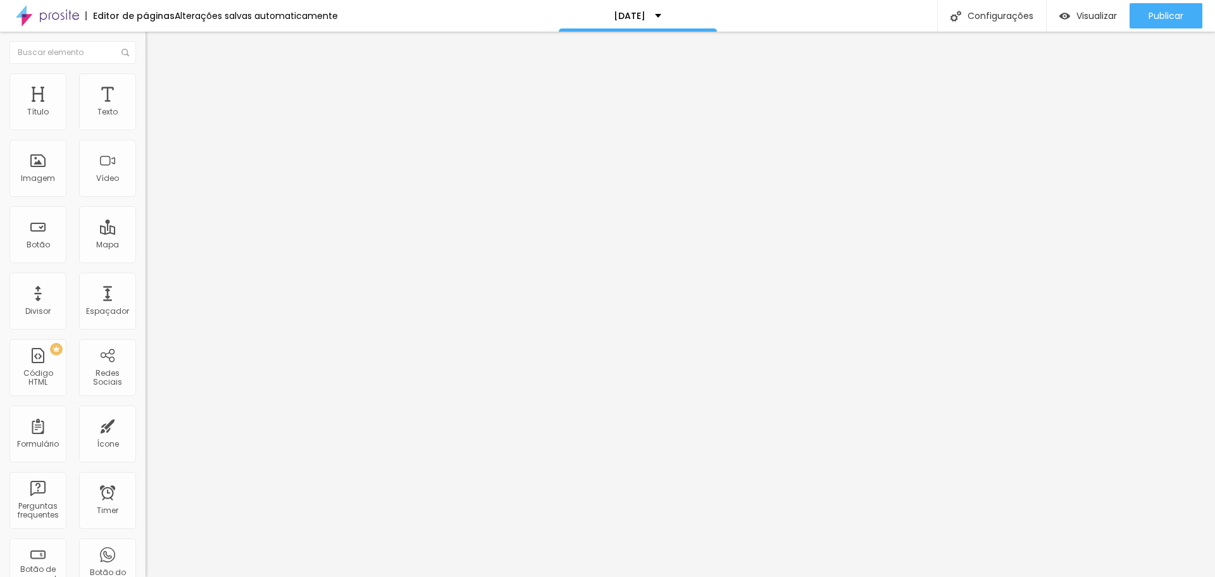
type input "37"
type input "34"
drag, startPoint x: 46, startPoint y: 135, endPoint x: 56, endPoint y: 149, distance: 17.2
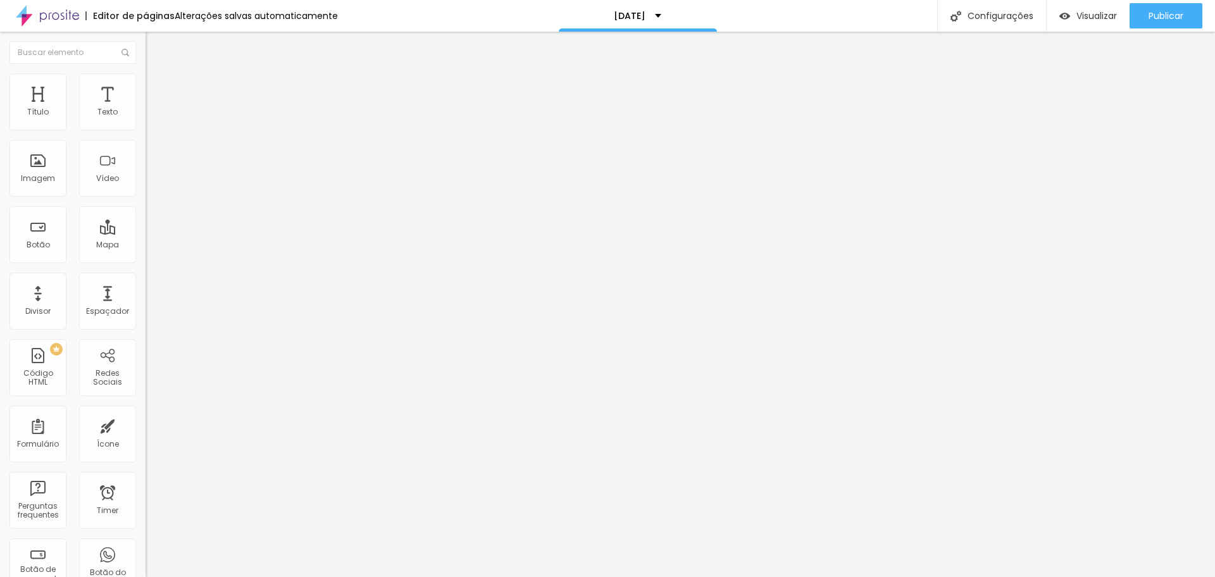
type input "34"
click at [146, 256] on input "range" at bounding box center [187, 261] width 82 height 10
type input "5"
type input "18"
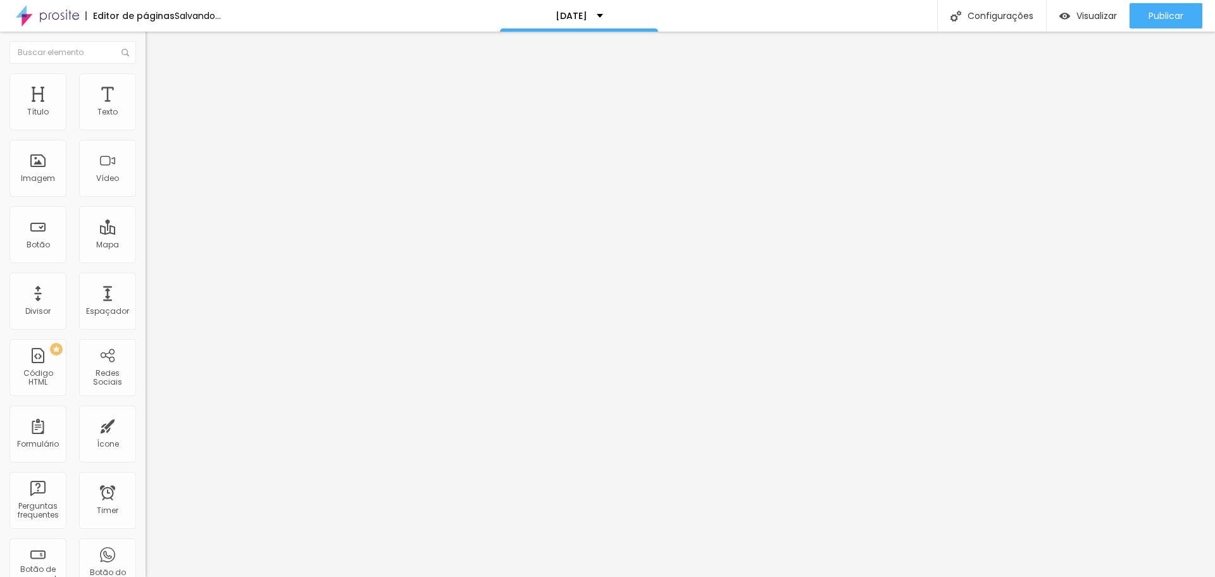
type input "18"
type input "21"
type input "24"
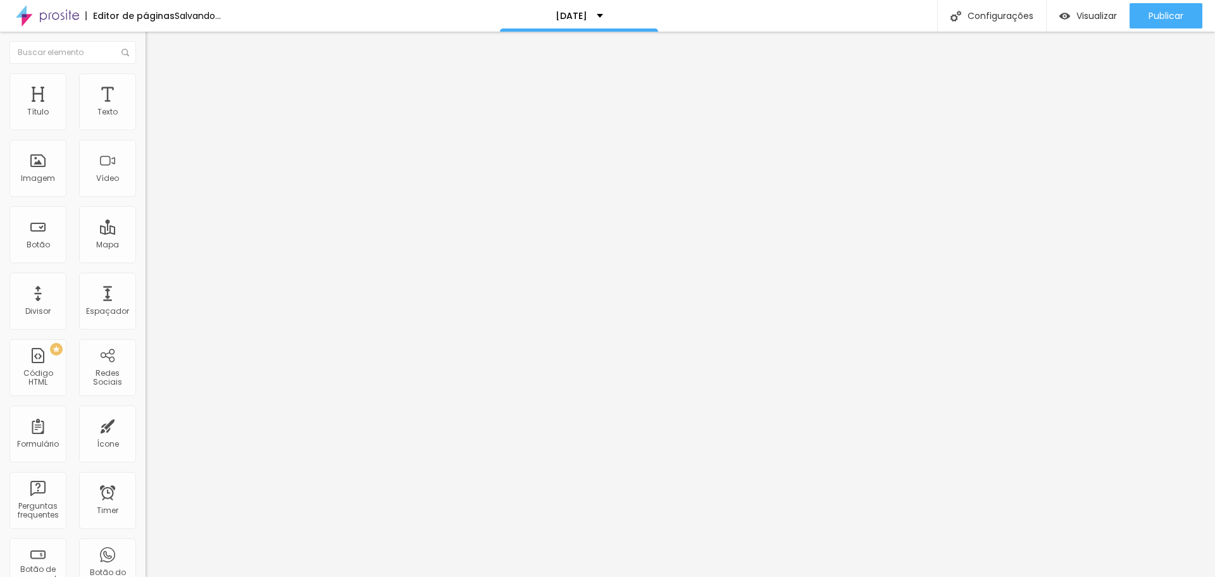
type input "25"
type input "29"
type input "31"
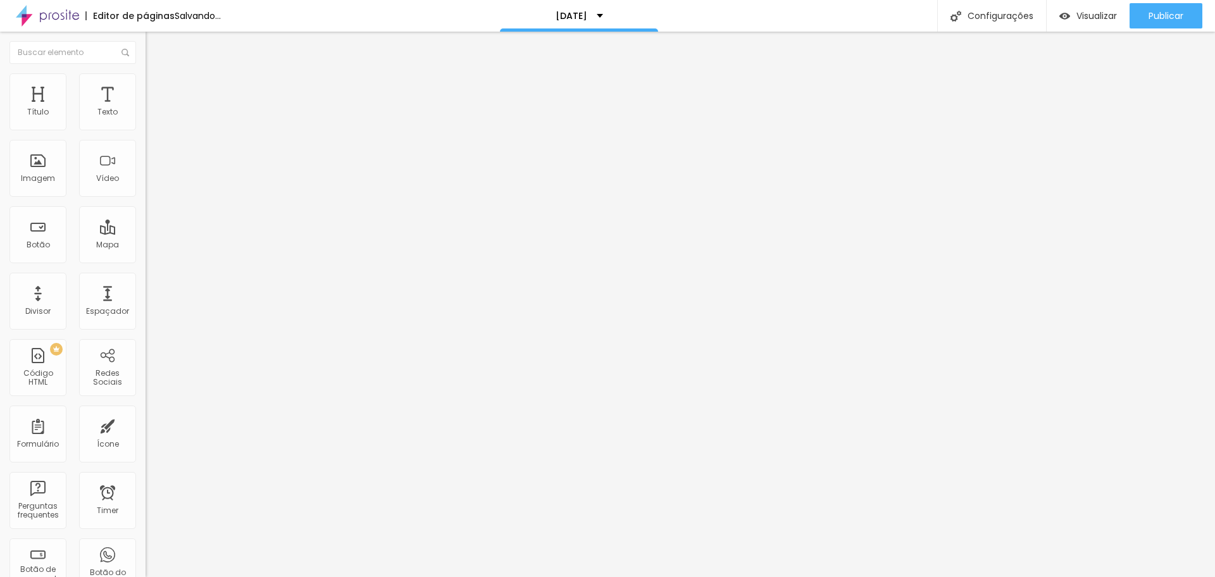
type input "31"
type input "34"
type input "35"
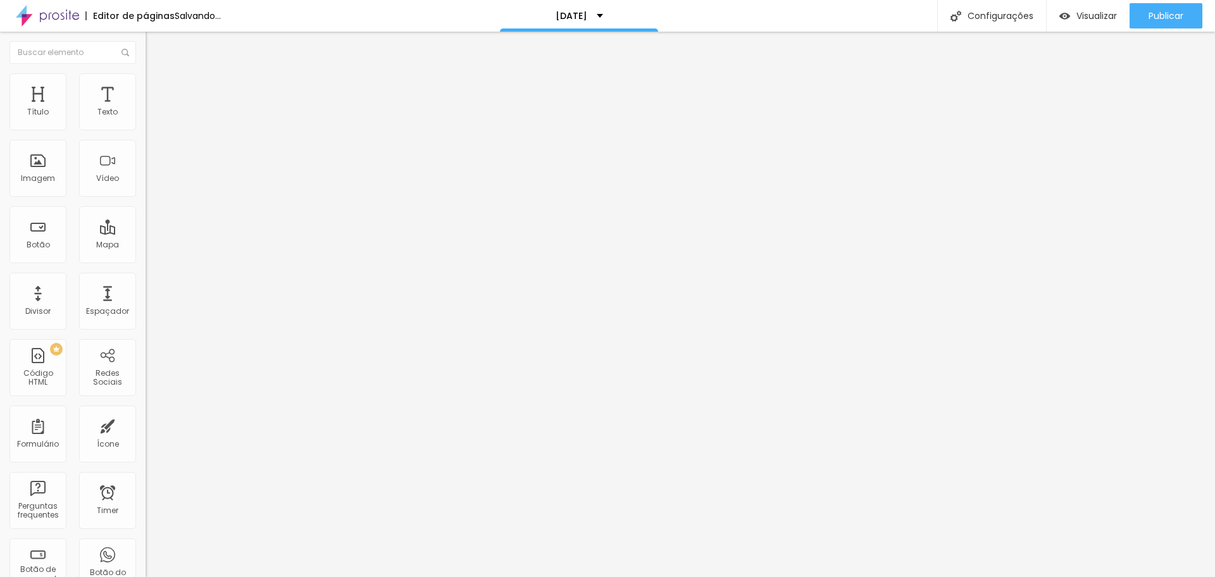
type input "38"
type input "39"
type input "40"
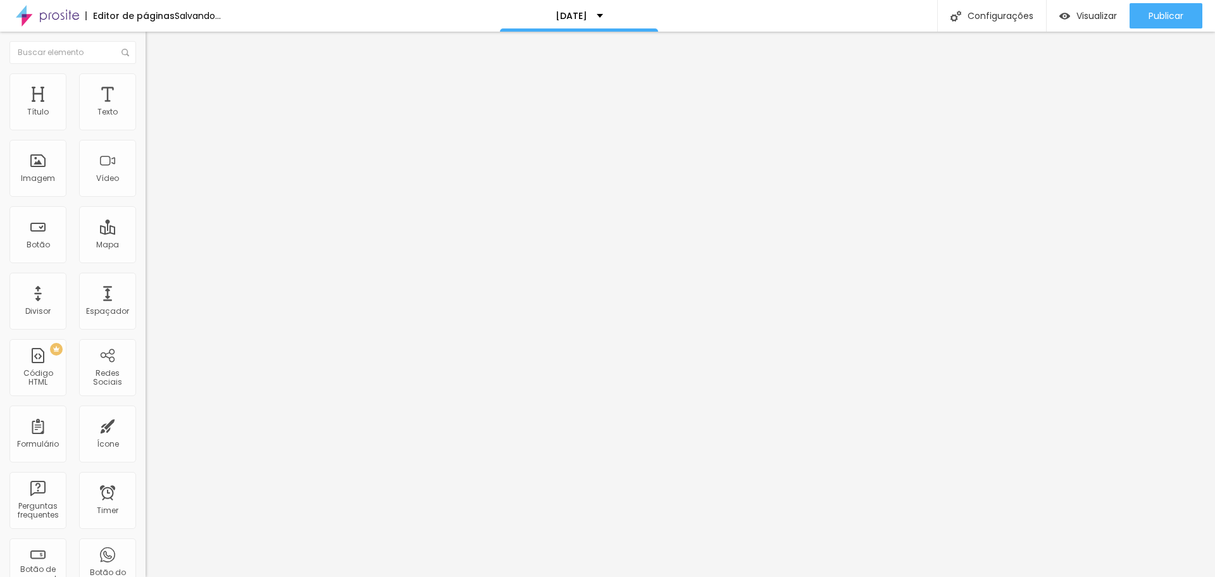
type input "40"
drag, startPoint x: 33, startPoint y: 156, endPoint x: 50, endPoint y: 159, distance: 17.5
click at [146, 435] on input "range" at bounding box center [187, 440] width 82 height 10
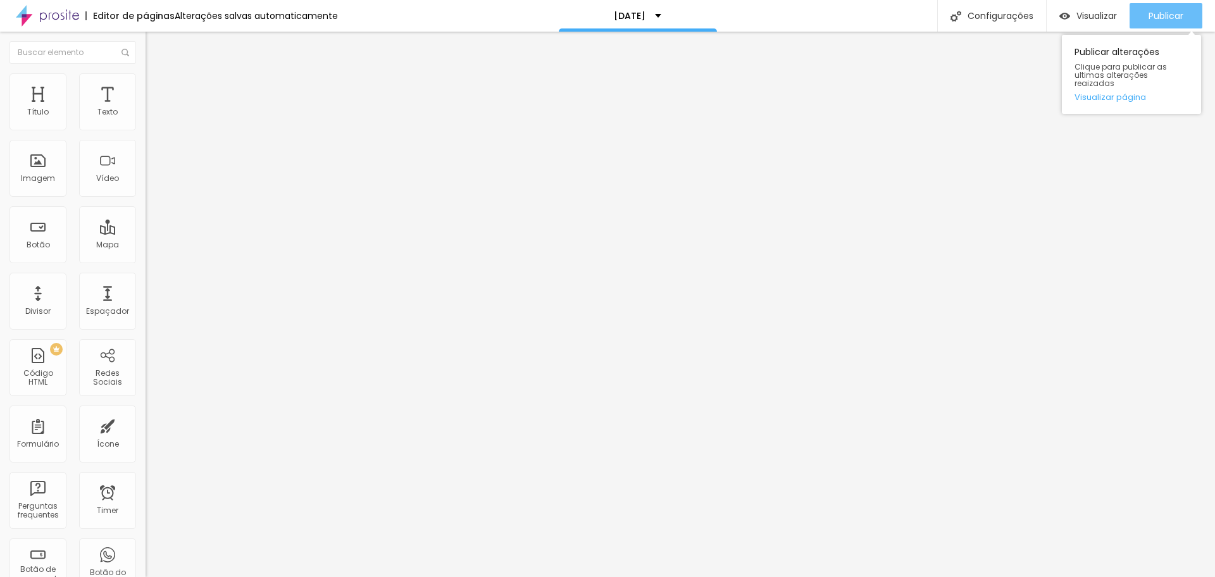
click at [1160, 18] on span "Publicar" at bounding box center [1165, 16] width 35 height 10
drag, startPoint x: 28, startPoint y: 123, endPoint x: 69, endPoint y: 164, distance: 57.3
click at [146, 143] on div "34 Espaço de cima" at bounding box center [219, 198] width 146 height 179
click at [146, 84] on li "Conteúdo" at bounding box center [219, 77] width 146 height 13
drag, startPoint x: 115, startPoint y: 138, endPoint x: 94, endPoint y: 134, distance: 21.8
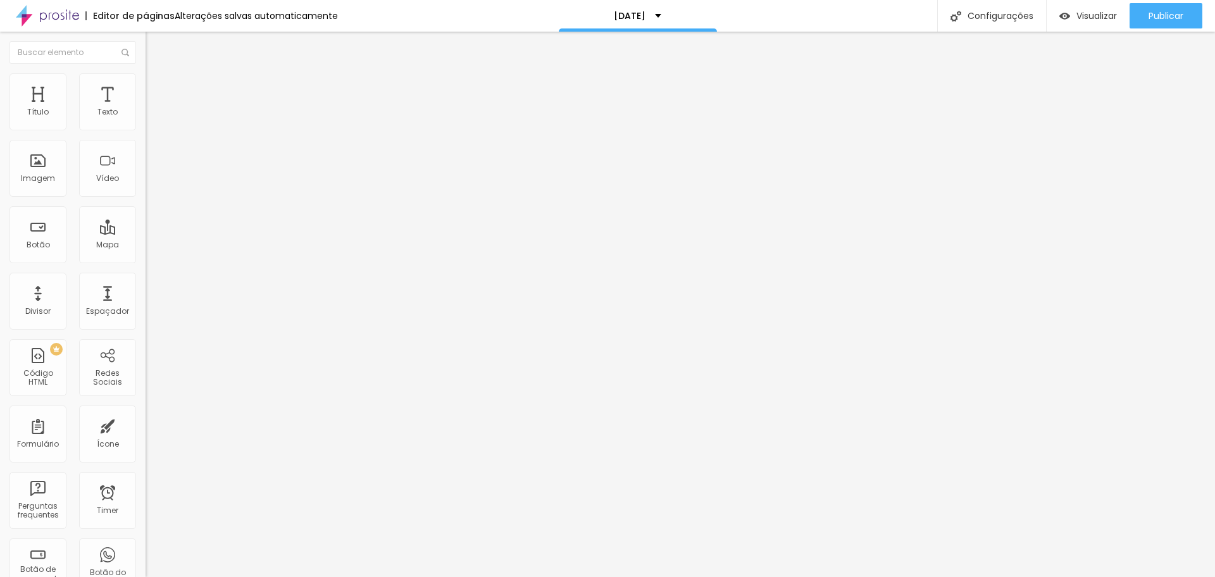
click at [146, 129] on input "[PHONE_NUMBER]" at bounding box center [222, 122] width 152 height 13
drag, startPoint x: 123, startPoint y: 141, endPoint x: 84, endPoint y: 144, distance: 40.0
click at [146, 129] on input "[PHONE_NUMBER]" at bounding box center [222, 122] width 152 height 13
click at [146, 413] on div "Editar Botão do WhatsApp Conteúdo Estilo Avançado Número do WhatsApp * [PHONE_N…" at bounding box center [219, 304] width 146 height 545
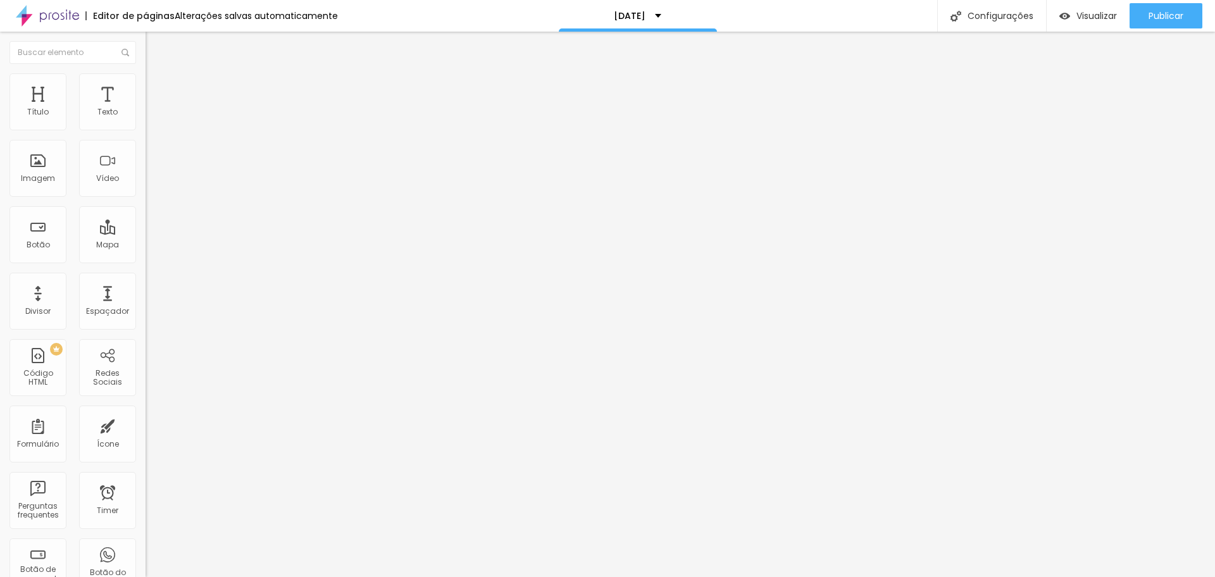
click at [146, 511] on img at bounding box center [150, 515] width 9 height 9
click at [146, 521] on img at bounding box center [150, 525] width 9 height 9
click at [146, 490] on img at bounding box center [150, 494] width 9 height 9
click at [146, 501] on img at bounding box center [150, 505] width 9 height 9
click at [146, 511] on img at bounding box center [150, 515] width 9 height 9
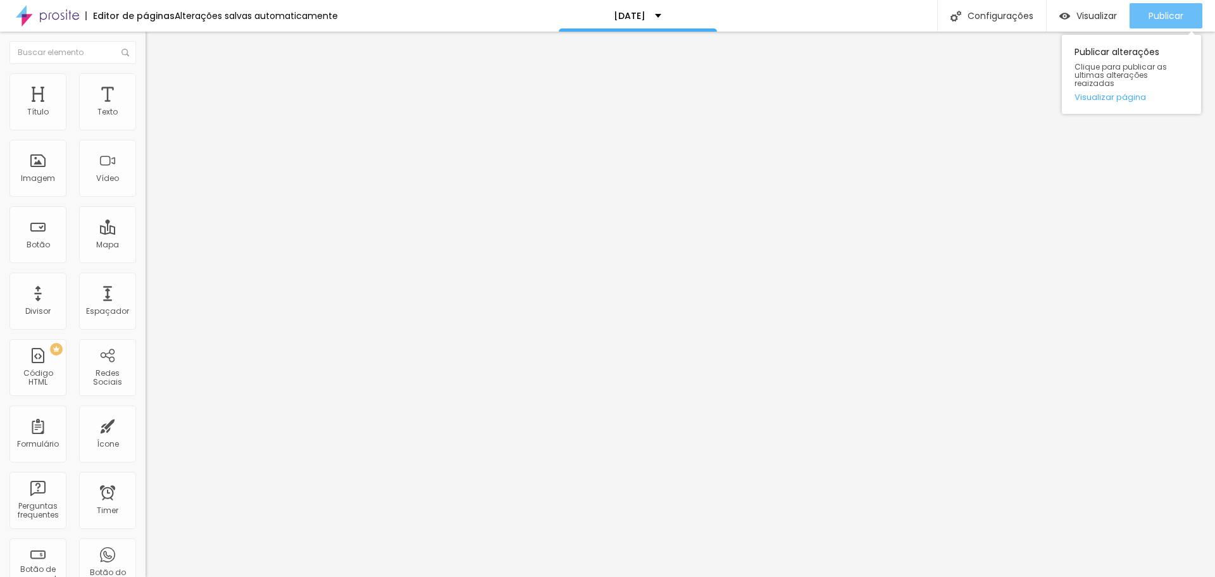
click at [1164, 16] on span "Publicar" at bounding box center [1165, 16] width 35 height 10
click at [1164, 22] on div "Publicar" at bounding box center [1165, 15] width 35 height 25
click at [1116, 93] on link "Visualizar página" at bounding box center [1131, 97] width 114 height 8
click at [146, 80] on img at bounding box center [151, 78] width 11 height 11
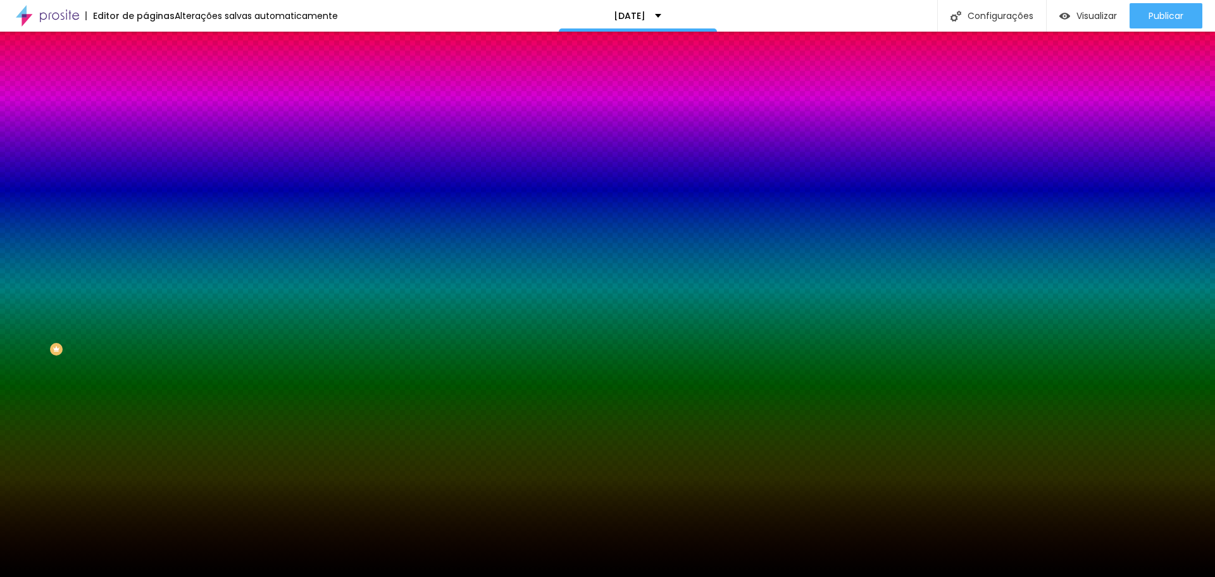
click at [146, 73] on li "Conteúdo" at bounding box center [219, 67] width 146 height 13
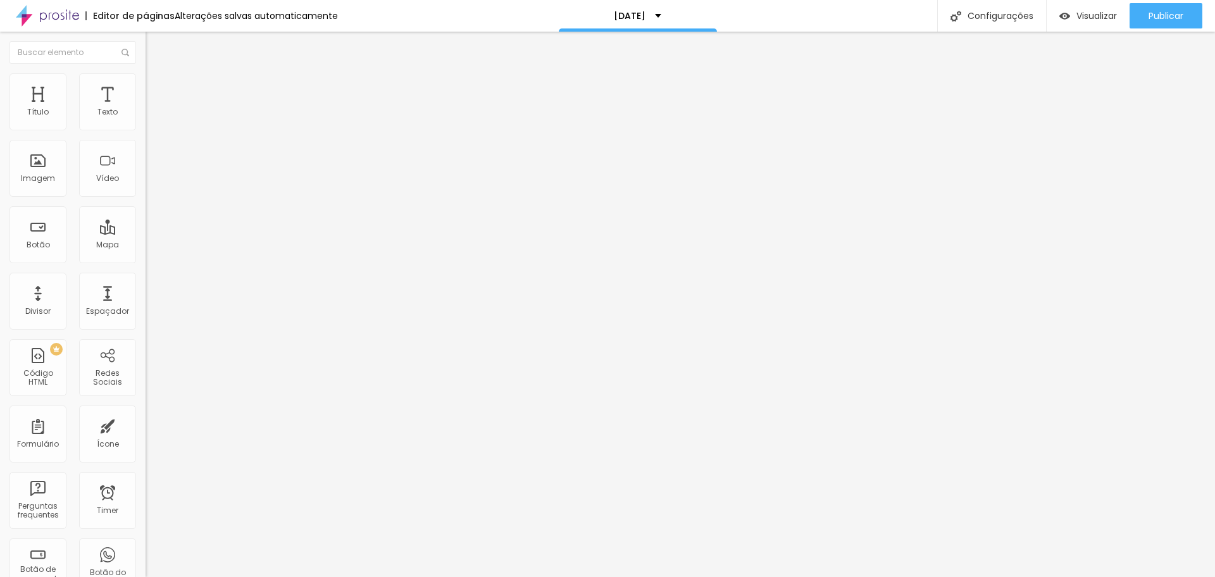
click at [146, 77] on li "Estilo" at bounding box center [219, 79] width 146 height 13
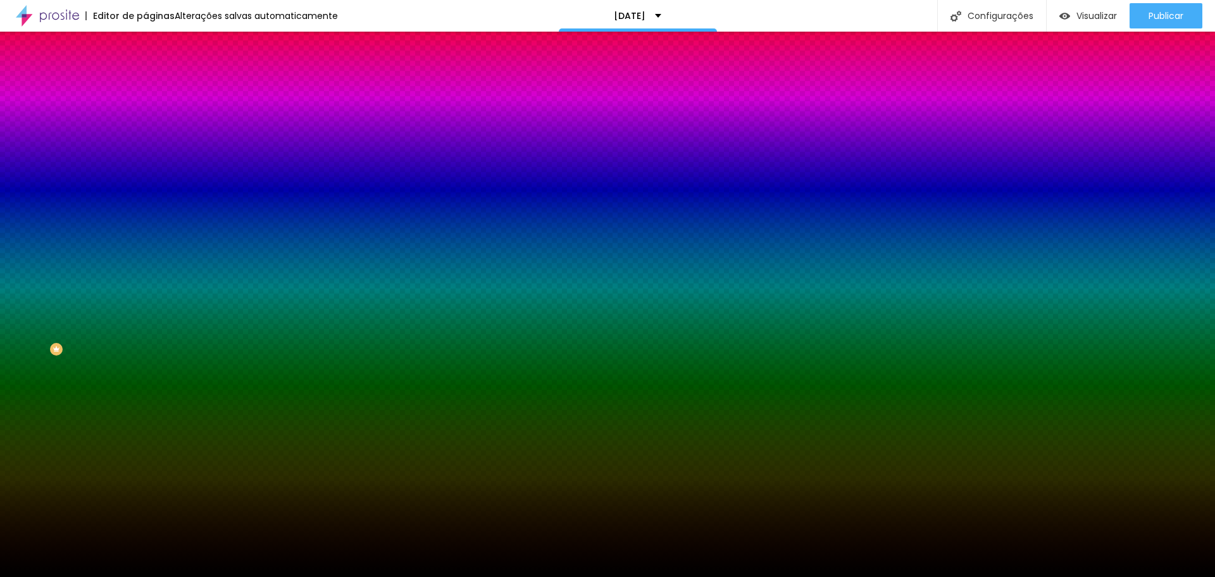
click at [146, 132] on span "Parallax" at bounding box center [161, 126] width 31 height 11
click at [146, 73] on li "Conteúdo" at bounding box center [219, 67] width 146 height 13
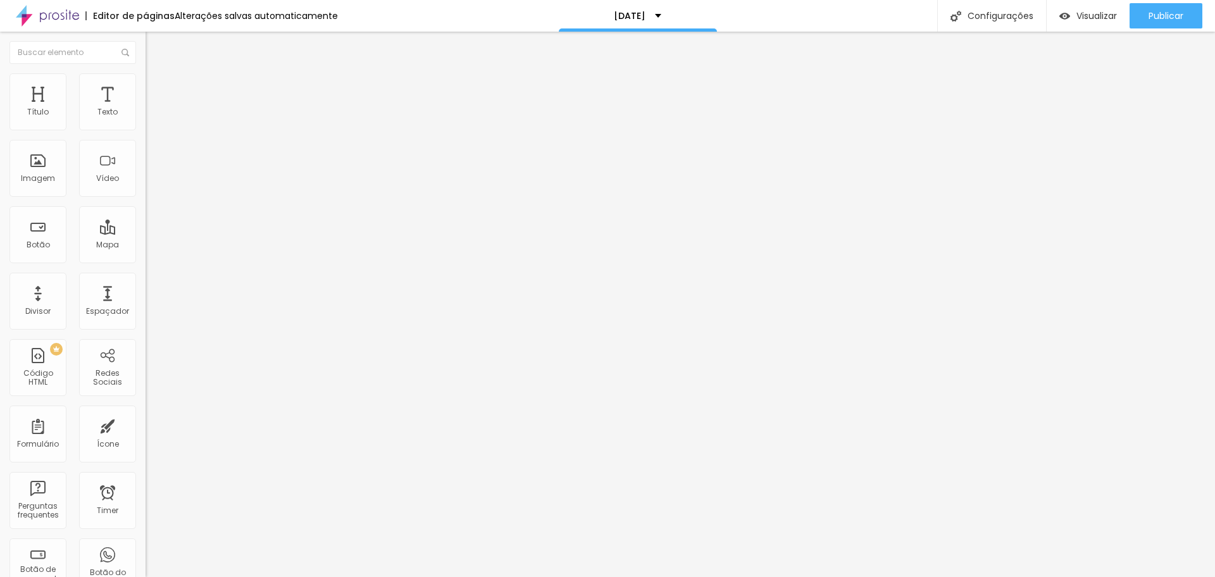
click at [146, 115] on span "Completo" at bounding box center [165, 109] width 39 height 11
click at [146, 123] on span "Encaixotado" at bounding box center [170, 117] width 49 height 11
click at [1159, 13] on span "Publicar" at bounding box center [1165, 16] width 35 height 10
click at [155, 44] on div "Editar Seção" at bounding box center [192, 46] width 75 height 10
click at [35, 177] on div "Imagem" at bounding box center [38, 178] width 34 height 9
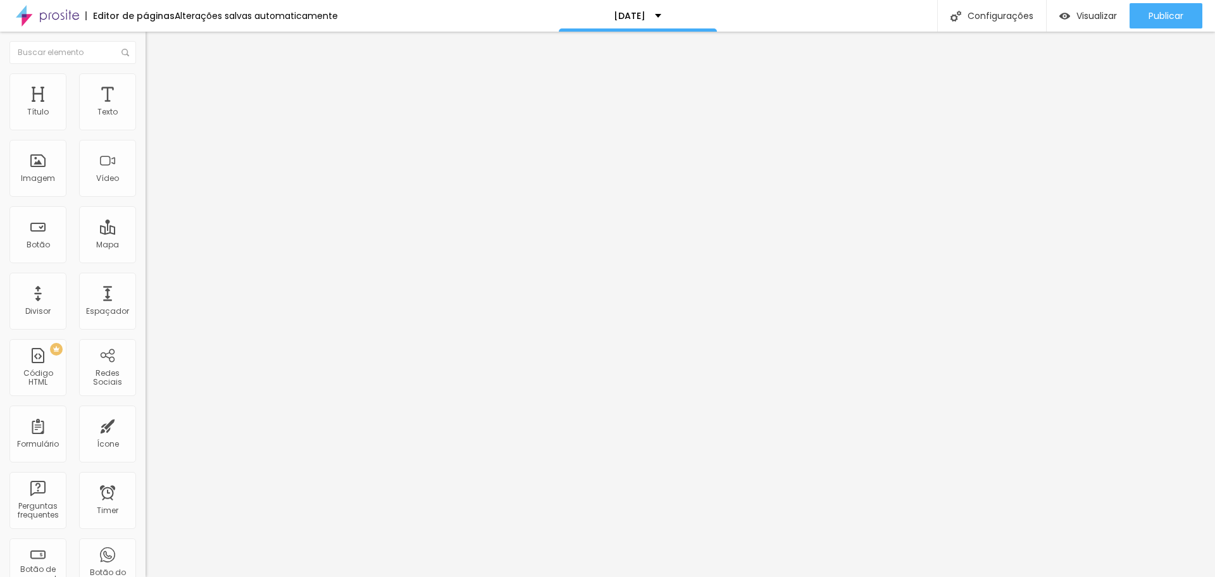
click at [146, 521] on img at bounding box center [150, 525] width 9 height 9
click at [146, 77] on li "Estilo" at bounding box center [219, 79] width 146 height 13
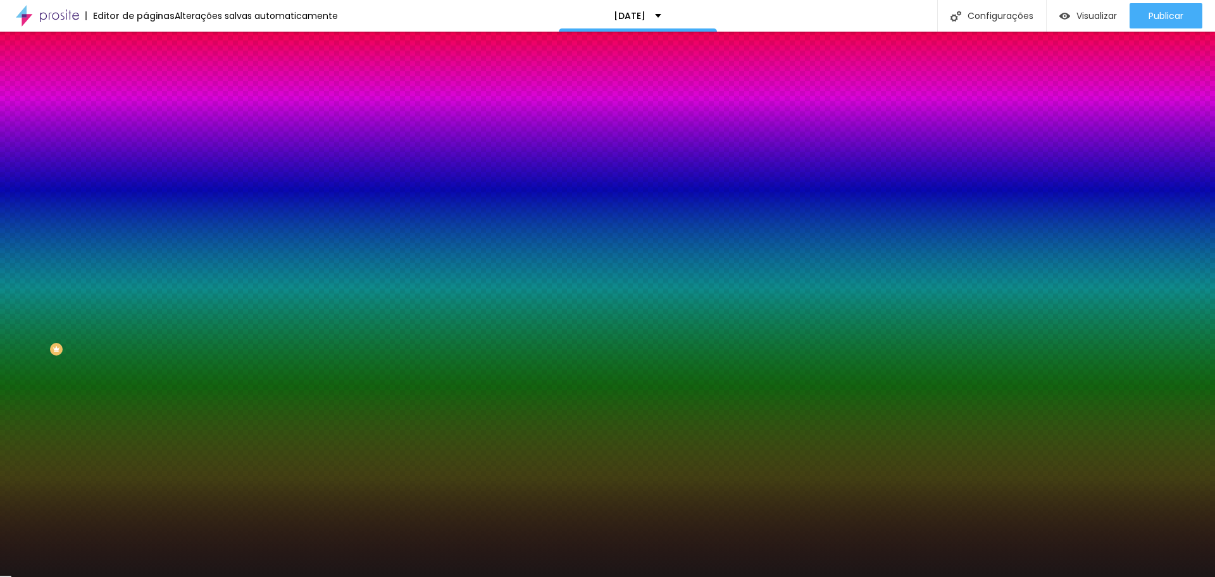
click at [146, 172] on div at bounding box center [219, 172] width 146 height 0
click at [20, 248] on div at bounding box center [607, 288] width 1215 height 577
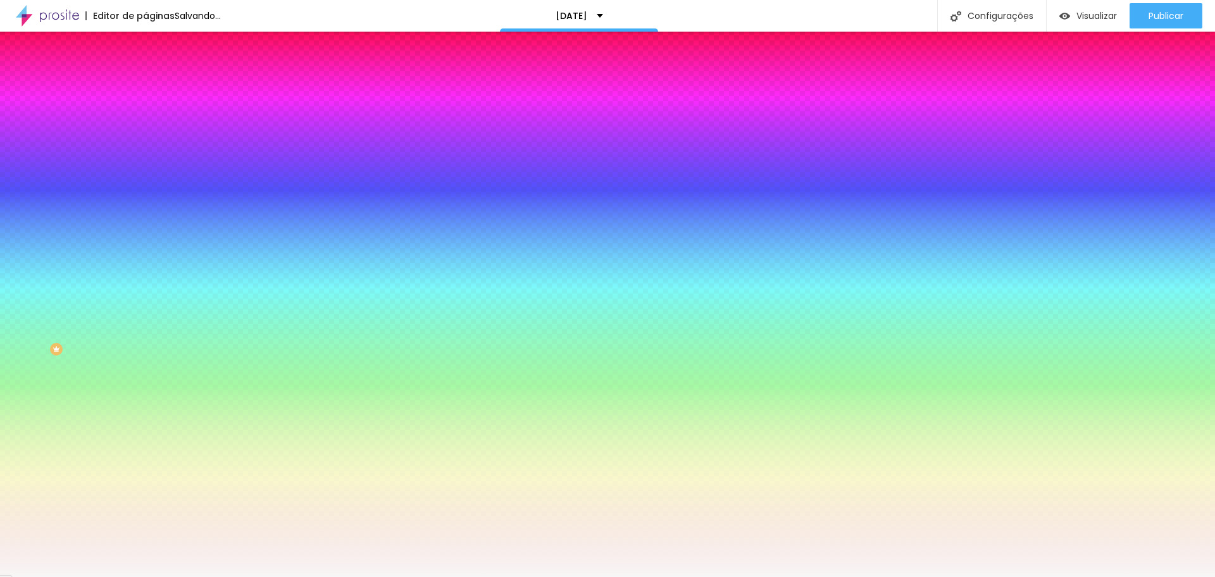
drag, startPoint x: 16, startPoint y: 242, endPoint x: 11, endPoint y: 235, distance: 8.6
click at [146, 185] on div "Cor de fundo Voltar ao padrão #1C1717" at bounding box center [219, 167] width 146 height 35
click at [146, 172] on div at bounding box center [219, 172] width 146 height 0
click at [146, 185] on div at bounding box center [219, 185] width 146 height 0
click at [146, 185] on input "#F8F6F6" at bounding box center [222, 178] width 152 height 13
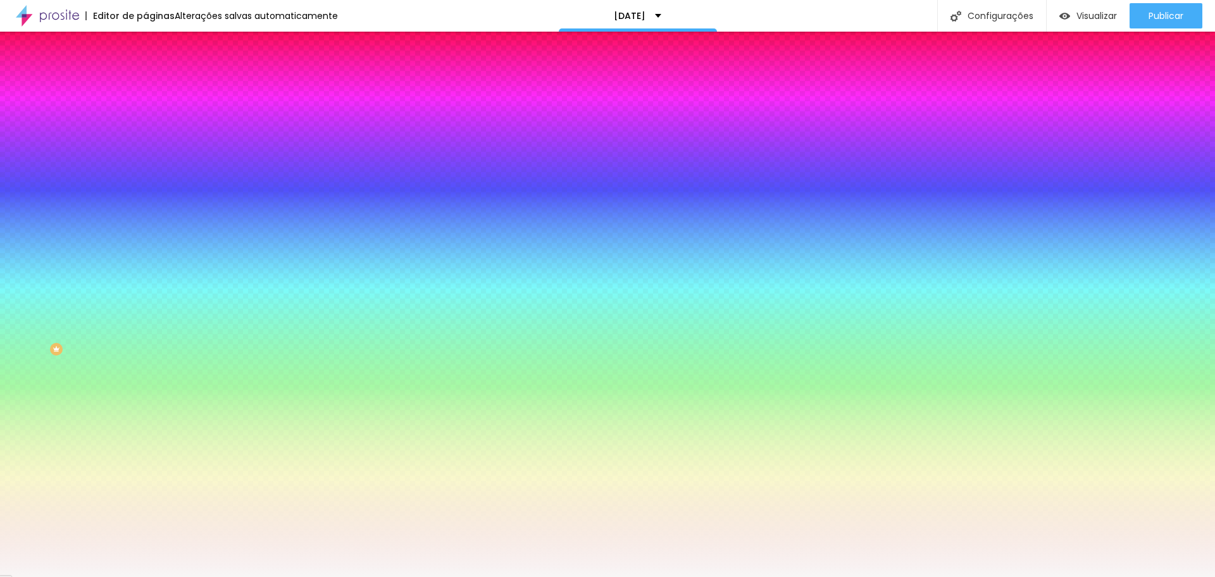
click at [146, 172] on div at bounding box center [219, 172] width 146 height 0
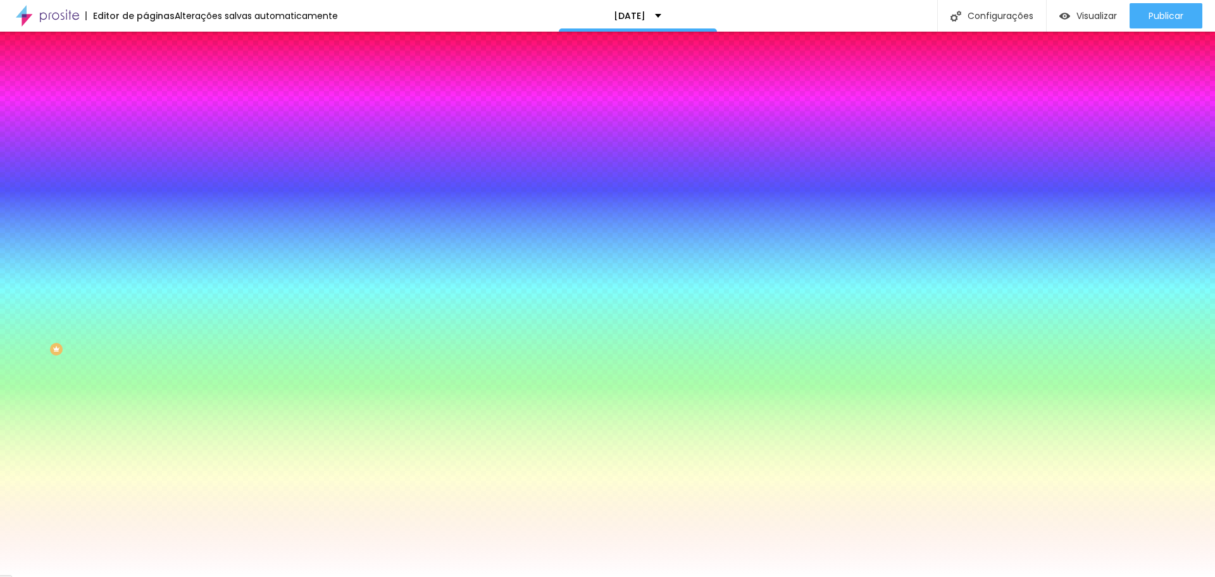
drag, startPoint x: 23, startPoint y: 247, endPoint x: 13, endPoint y: 239, distance: 12.6
click at [146, 185] on div "Cor de fundo Voltar ao padrão #FFFFFF" at bounding box center [219, 167] width 146 height 35
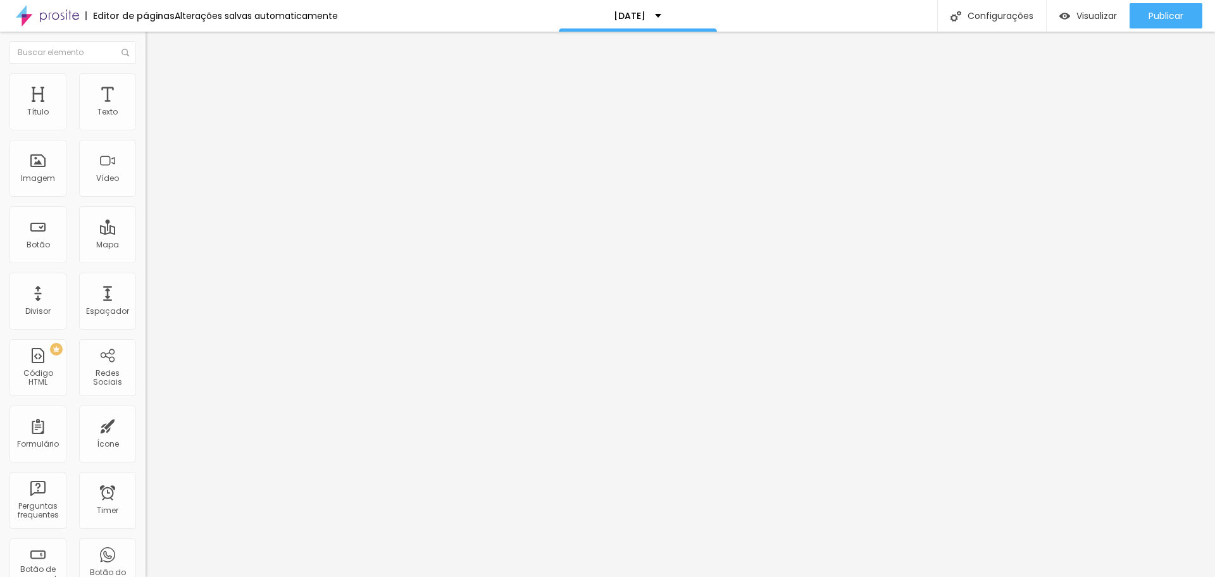
click at [146, 84] on li "Estilo" at bounding box center [219, 79] width 146 height 13
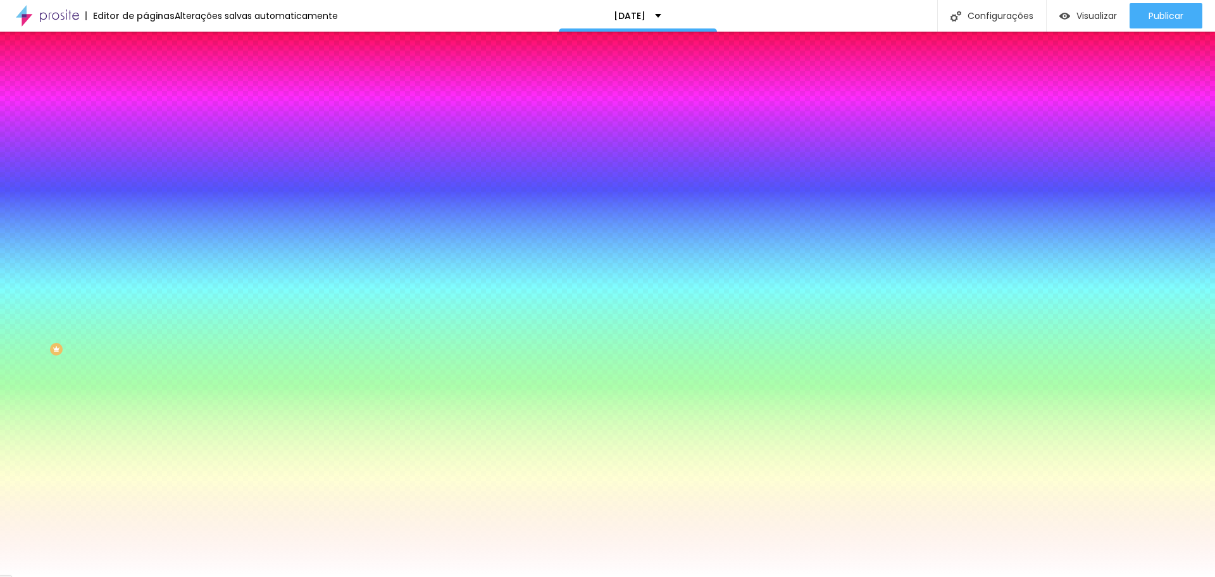
click at [215, 114] on img at bounding box center [219, 110] width 8 height 8
click at [146, 116] on span "Adicionar imagem" at bounding box center [187, 111] width 82 height 11
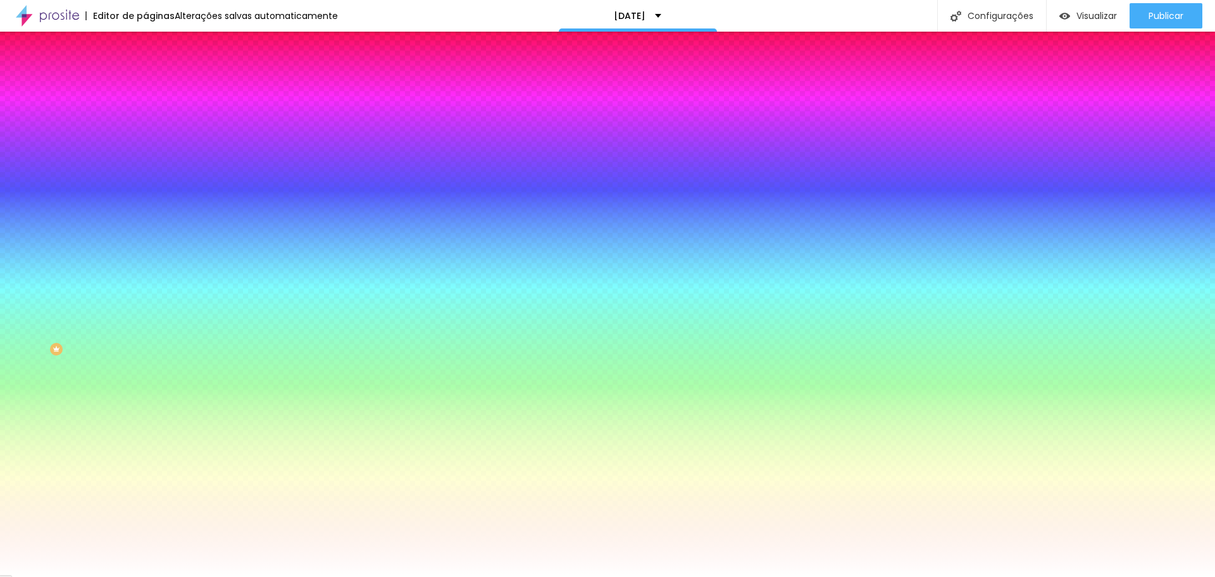
click at [146, 172] on div at bounding box center [219, 172] width 146 height 0
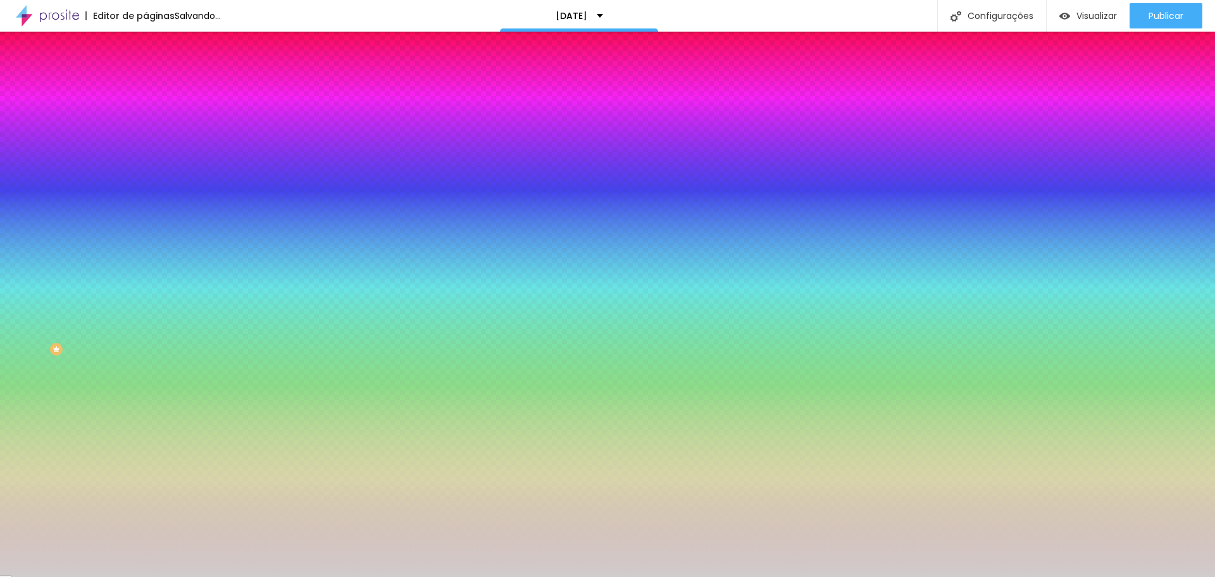
drag, startPoint x: 32, startPoint y: 254, endPoint x: 22, endPoint y: 263, distance: 13.9
click at [22, 263] on div at bounding box center [607, 288] width 1215 height 577
click at [109, 326] on div at bounding box center [607, 288] width 1215 height 577
click at [113, 326] on div at bounding box center [607, 288] width 1215 height 577
click at [115, 326] on div at bounding box center [607, 288] width 1215 height 577
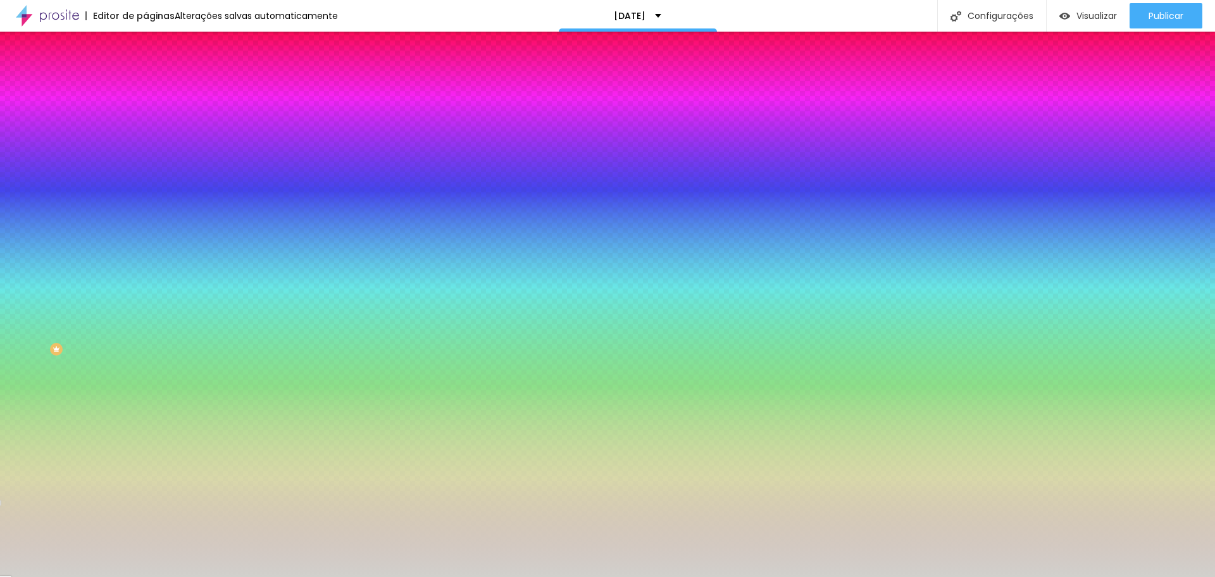
click at [52, 273] on div at bounding box center [607, 288] width 1215 height 577
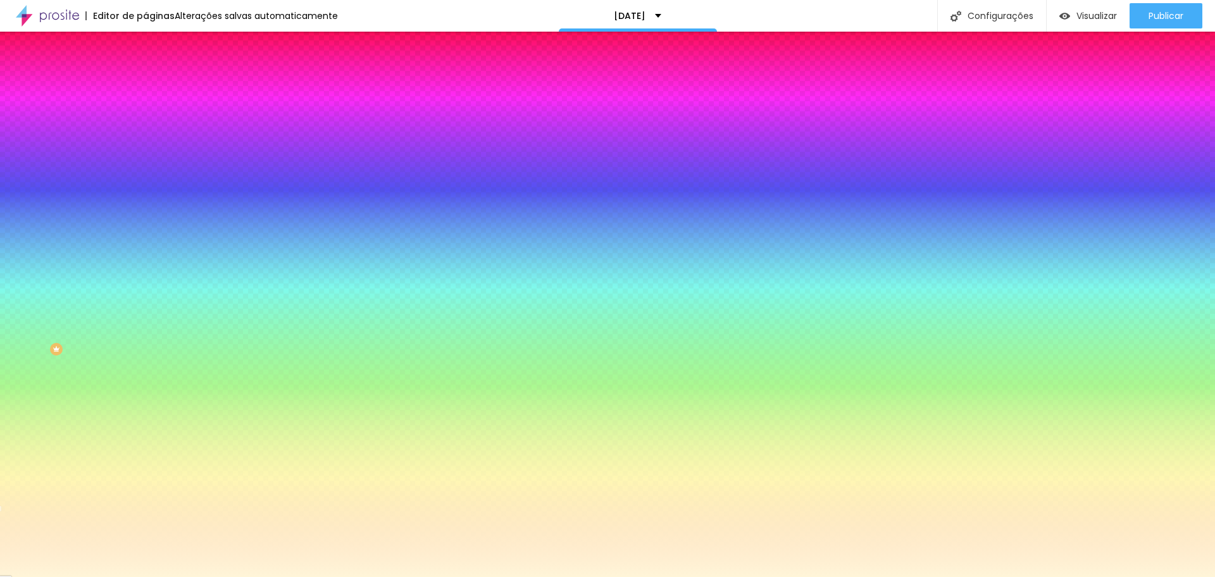
drag, startPoint x: 47, startPoint y: 267, endPoint x: 32, endPoint y: 246, distance: 26.3
click at [32, 246] on div at bounding box center [607, 288] width 1215 height 577
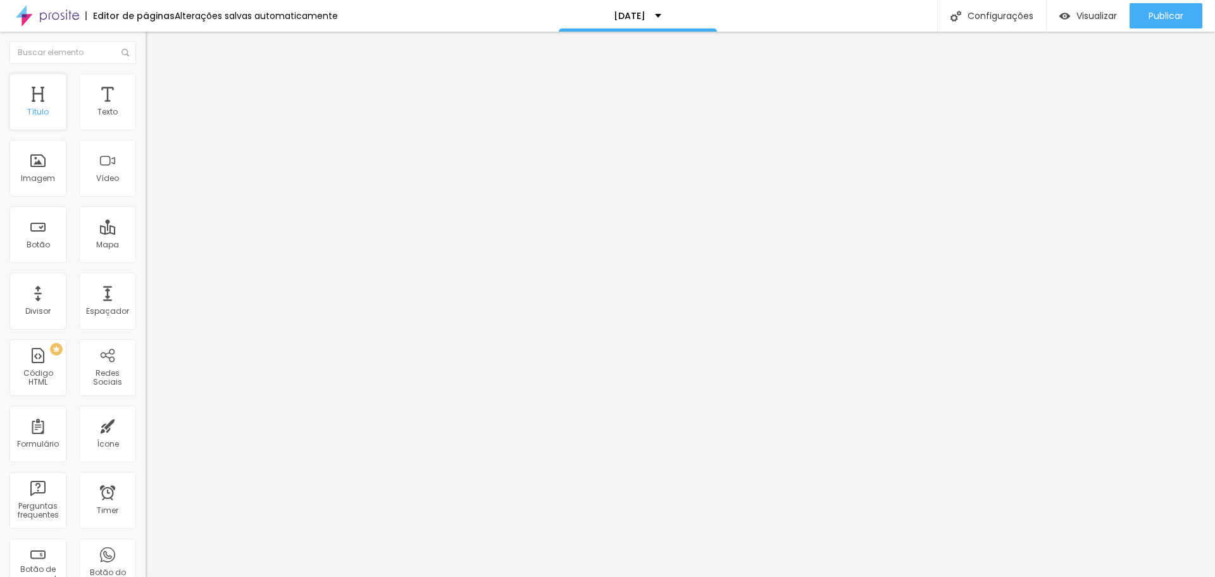
click at [48, 111] on div "Título" at bounding box center [38, 112] width 22 height 9
click at [146, 159] on div "Tipografia" at bounding box center [219, 156] width 146 height 8
click at [146, 84] on li "Avançado" at bounding box center [219, 79] width 146 height 13
click at [146, 233] on input "range" at bounding box center [187, 238] width 82 height 10
drag, startPoint x: 35, startPoint y: 146, endPoint x: 96, endPoint y: 158, distance: 61.3
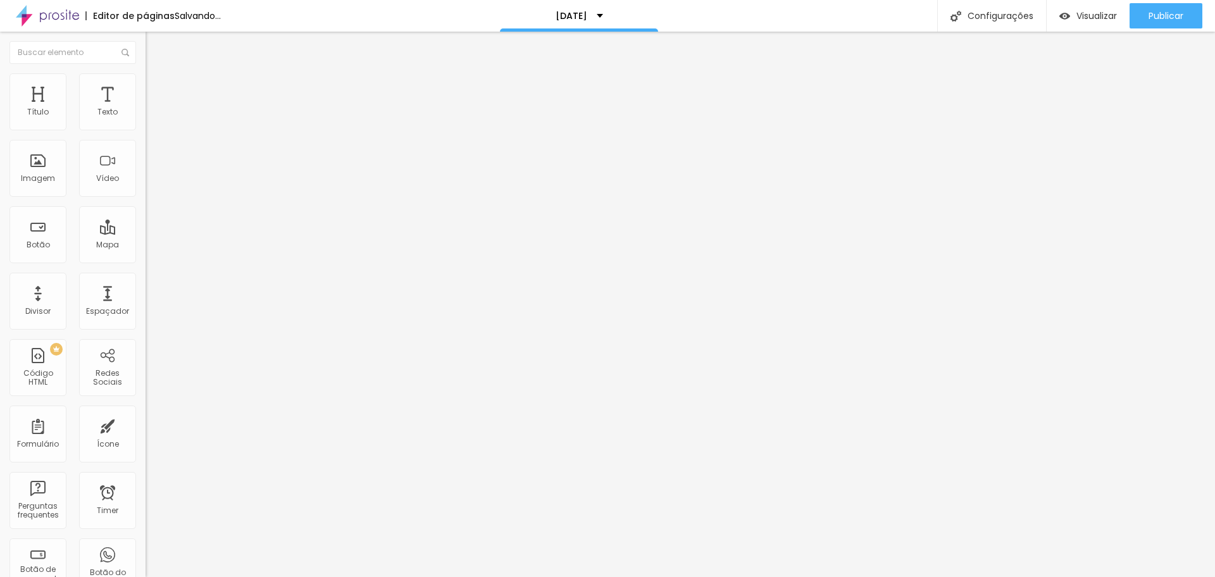
click at [146, 412] on input "range" at bounding box center [187, 417] width 82 height 10
click at [146, 78] on li "Avançado" at bounding box center [219, 79] width 146 height 13
click at [157, 75] on span "Estilo" at bounding box center [167, 69] width 20 height 11
click at [146, 159] on div "Tipografia" at bounding box center [219, 156] width 146 height 8
drag, startPoint x: 42, startPoint y: 268, endPoint x: 66, endPoint y: 268, distance: 24.7
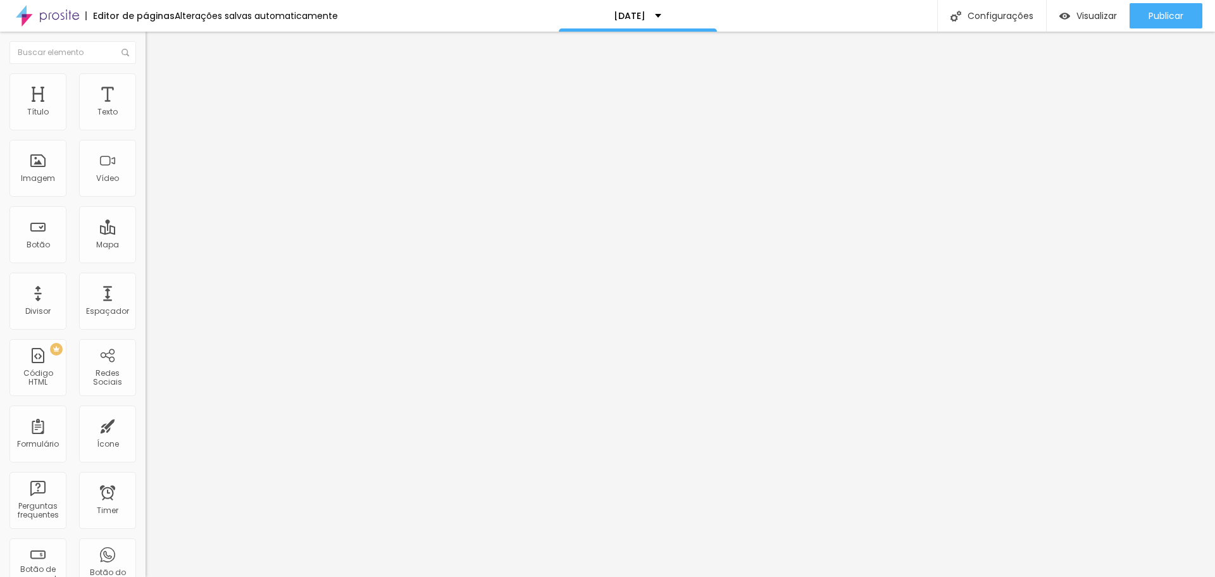
click at [146, 159] on div "Tipografia" at bounding box center [219, 156] width 146 height 8
click at [151, 183] on icon "button" at bounding box center [155, 180] width 8 height 8
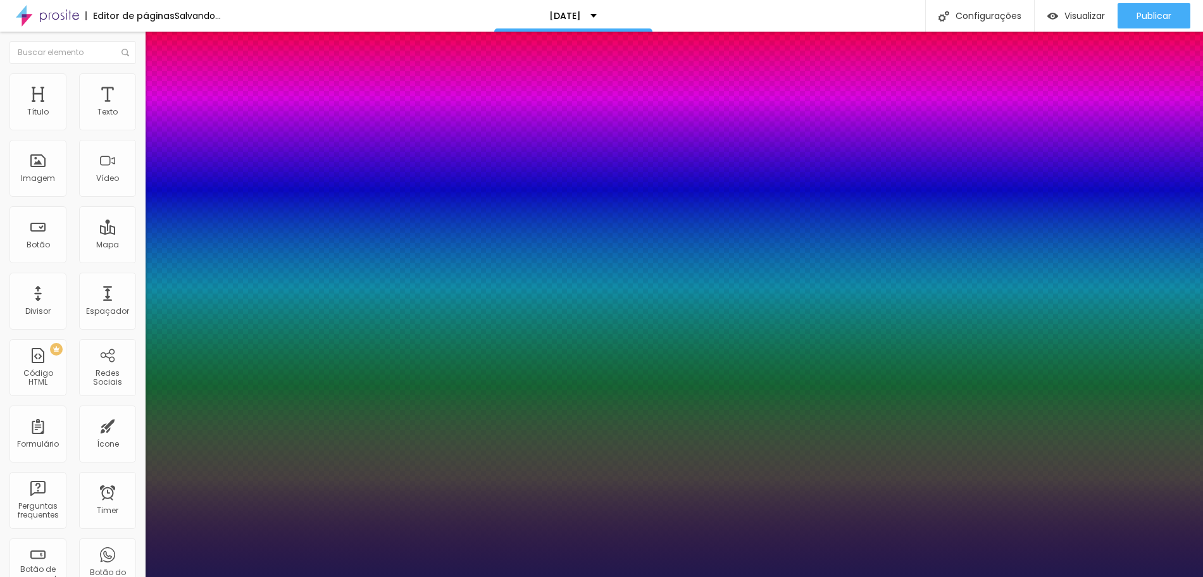
drag, startPoint x: 177, startPoint y: 359, endPoint x: 196, endPoint y: 364, distance: 19.2
drag, startPoint x: 162, startPoint y: 416, endPoint x: 171, endPoint y: 415, distance: 9.5
drag, startPoint x: 209, startPoint y: 445, endPoint x: 194, endPoint y: 442, distance: 14.9
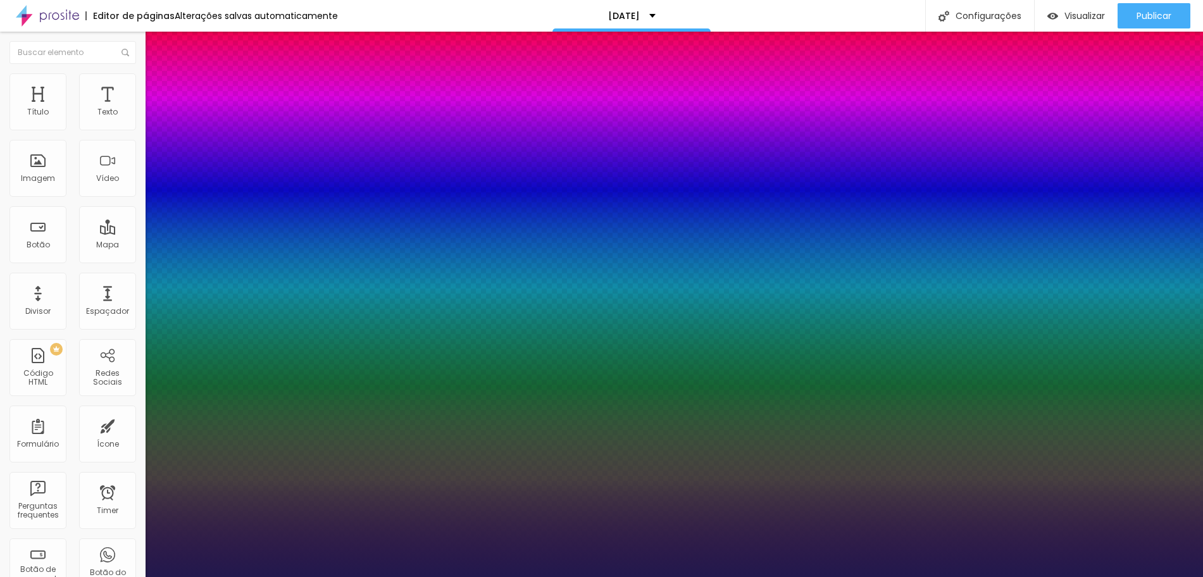
click at [528, 576] on div at bounding box center [601, 577] width 1203 height 0
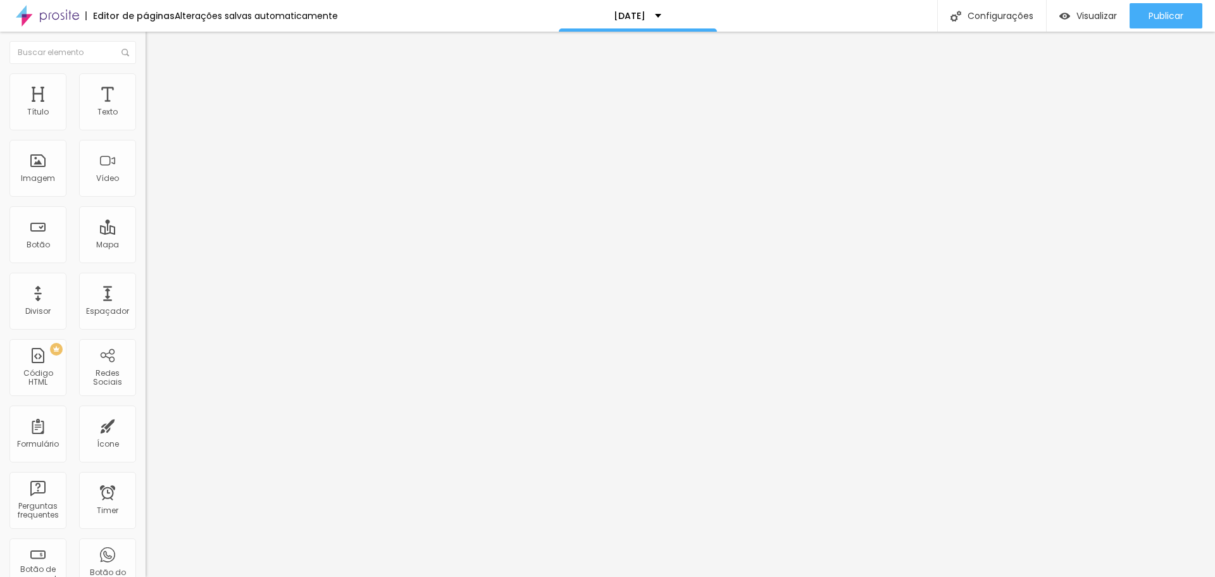
click at [155, 42] on img "button" at bounding box center [160, 46] width 10 height 10
click at [146, 147] on span "Sólido" at bounding box center [158, 147] width 25 height 11
click at [146, 173] on span "Pontilhado" at bounding box center [167, 167] width 42 height 11
click at [146, 180] on span "Serrilhado" at bounding box center [166, 175] width 40 height 11
click at [146, 188] on span "Duplo" at bounding box center [157, 182] width 22 height 11
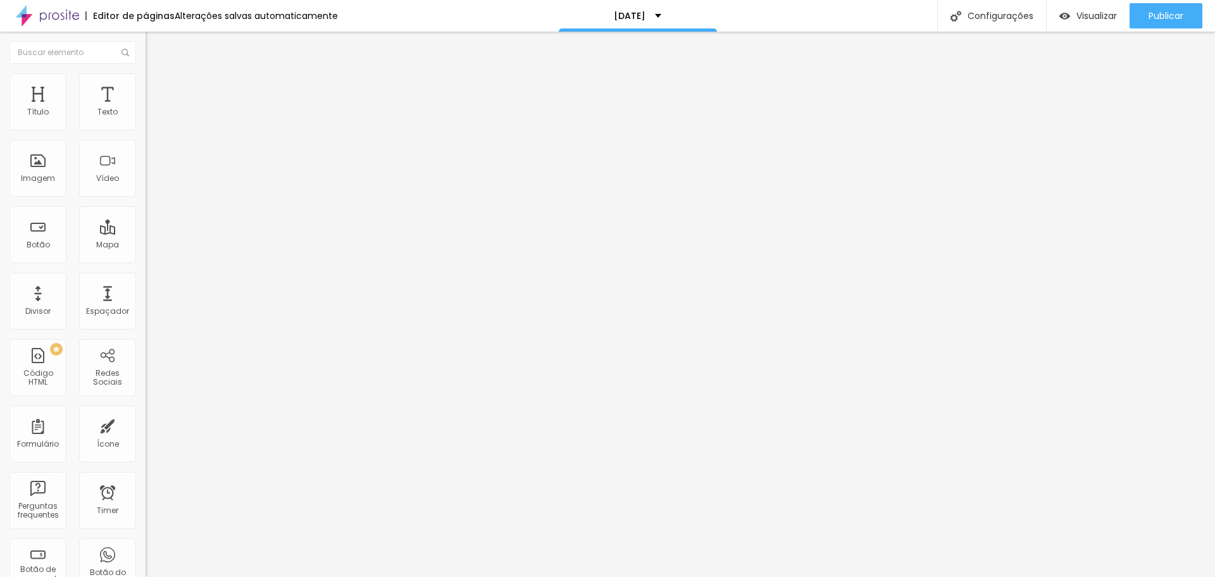
click at [146, 194] on div "Pata de cachorro" at bounding box center [219, 191] width 146 height 8
click at [146, 203] on span "Estrela" at bounding box center [158, 197] width 25 height 11
click at [146, 211] on span "Brilho" at bounding box center [157, 205] width 22 height 11
click at [146, 218] on span "Coração 1" at bounding box center [166, 213] width 40 height 11
click at [146, 226] on span "Coração 2" at bounding box center [167, 220] width 42 height 11
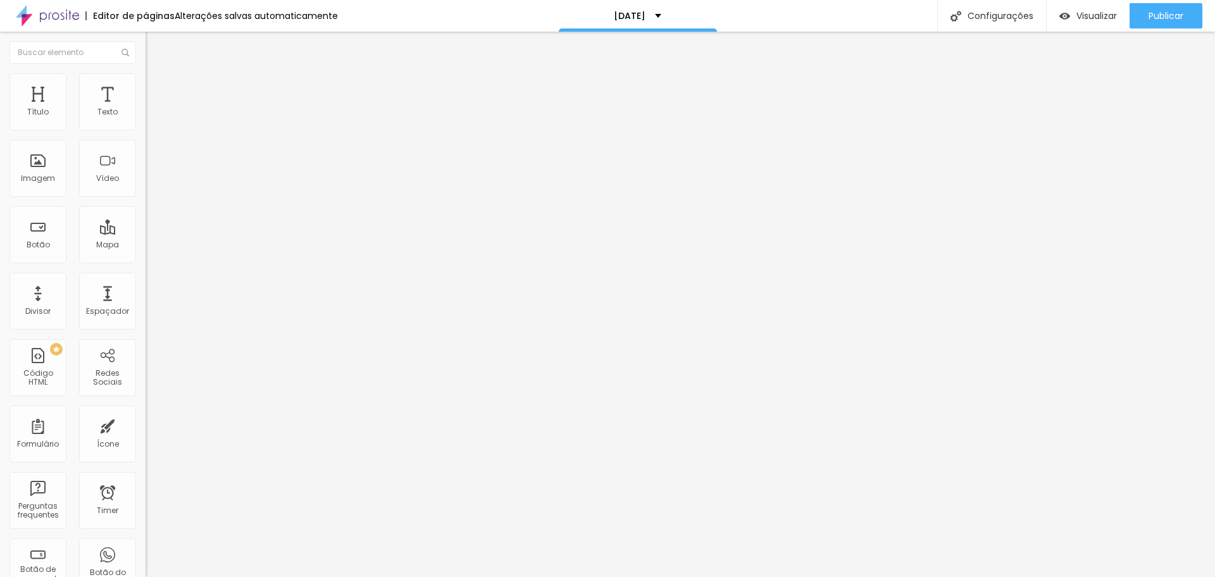
click at [146, 161] on span "Sólido" at bounding box center [158, 155] width 25 height 11
click at [157, 84] on span "Estilo" at bounding box center [167, 82] width 20 height 11
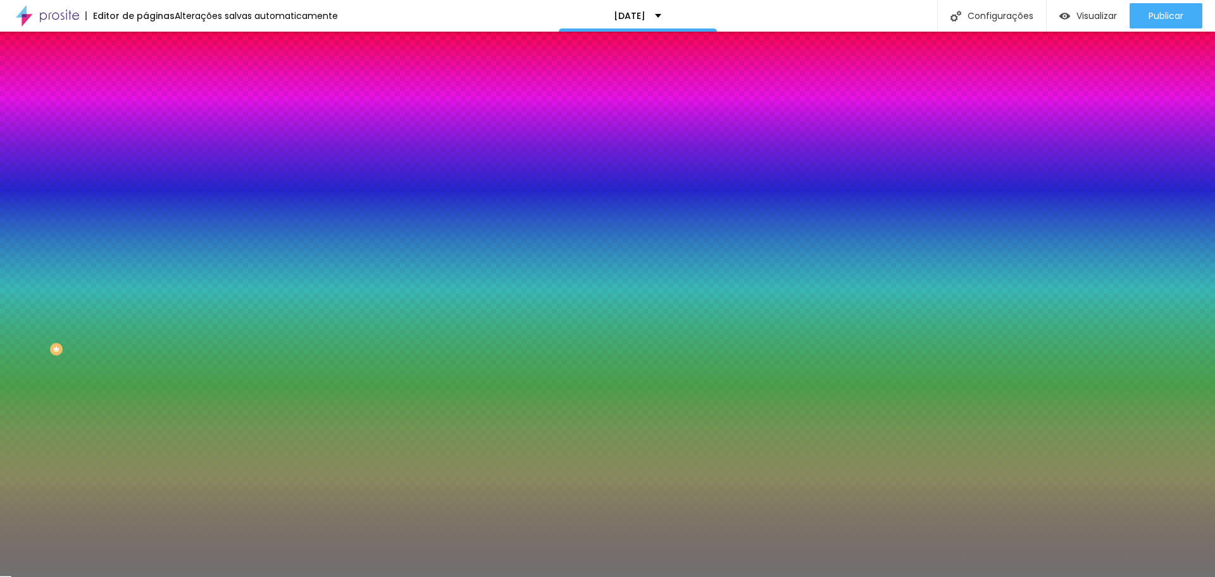
click at [146, 121] on div at bounding box center [219, 121] width 146 height 0
click at [88, 151] on div at bounding box center [607, 288] width 1215 height 577
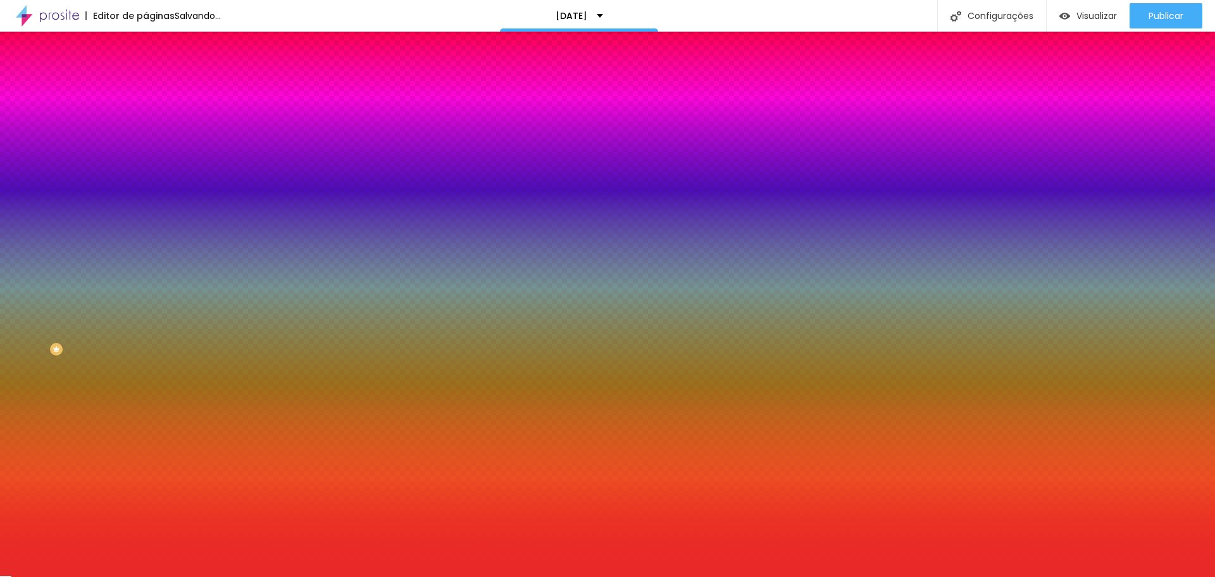
click at [80, 159] on div at bounding box center [607, 288] width 1215 height 577
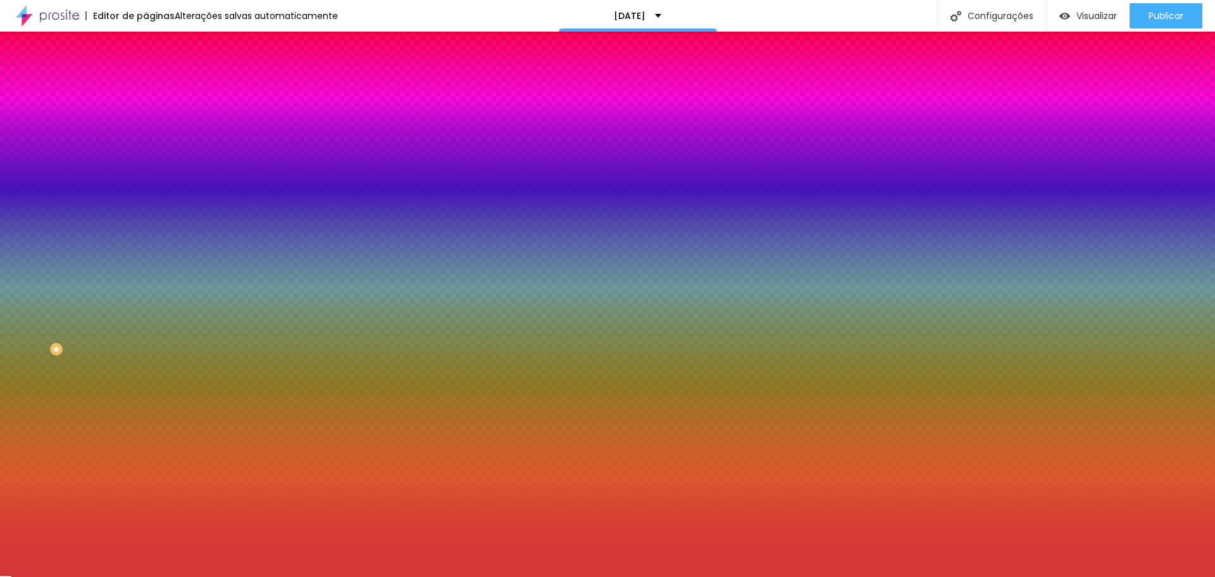
click at [146, 86] on li "Avançado" at bounding box center [219, 92] width 146 height 13
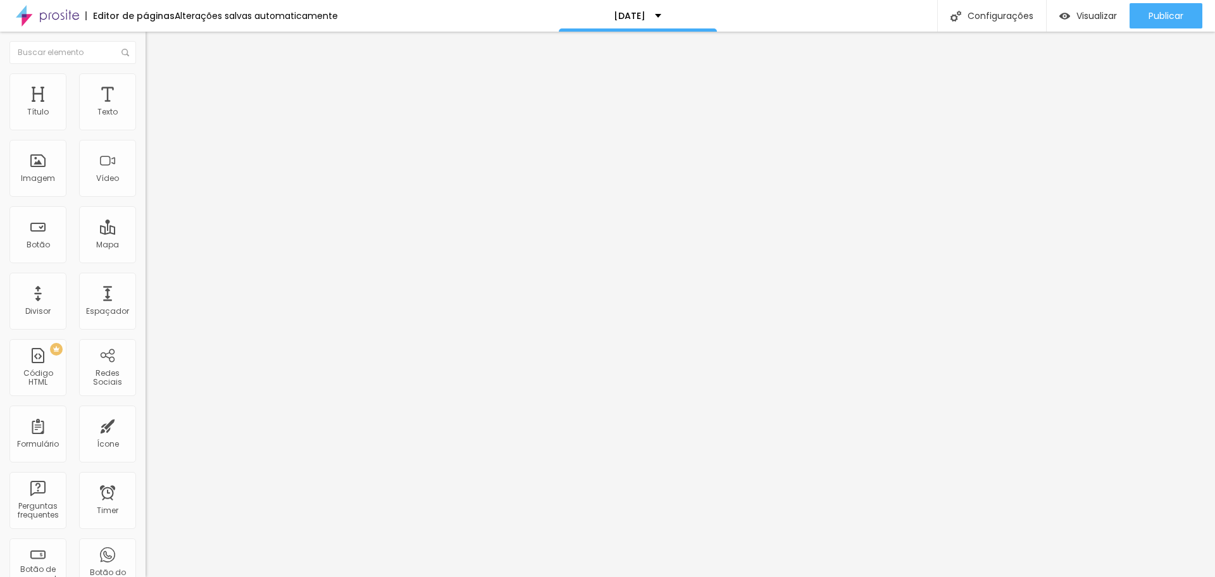
click at [146, 246] on input "range" at bounding box center [187, 251] width 82 height 10
click at [146, 73] on li "Conteúdo" at bounding box center [219, 67] width 146 height 13
click at [146, 115] on img at bounding box center [150, 110] width 9 height 9
click at [146, 125] on div at bounding box center [219, 121] width 146 height 10
click at [146, 86] on img at bounding box center [151, 91] width 11 height 11
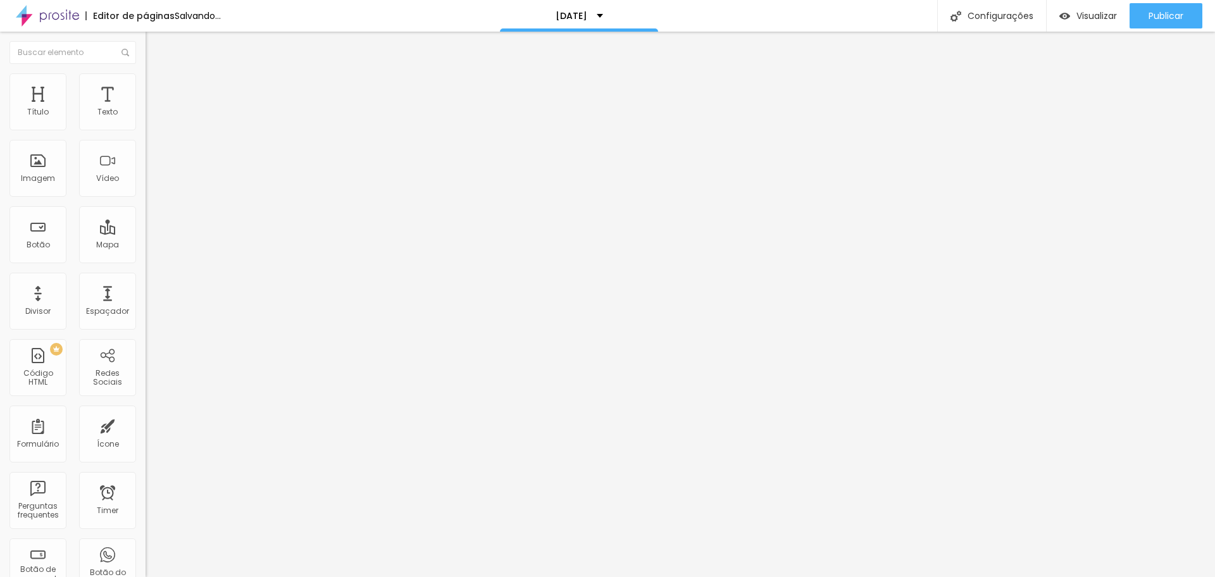
drag, startPoint x: 39, startPoint y: 123, endPoint x: 47, endPoint y: 118, distance: 8.8
click at [146, 246] on input "range" at bounding box center [187, 251] width 82 height 10
click at [153, 119] on input "[DATE] 16:27" at bounding box center [181, 112] width 56 height 13
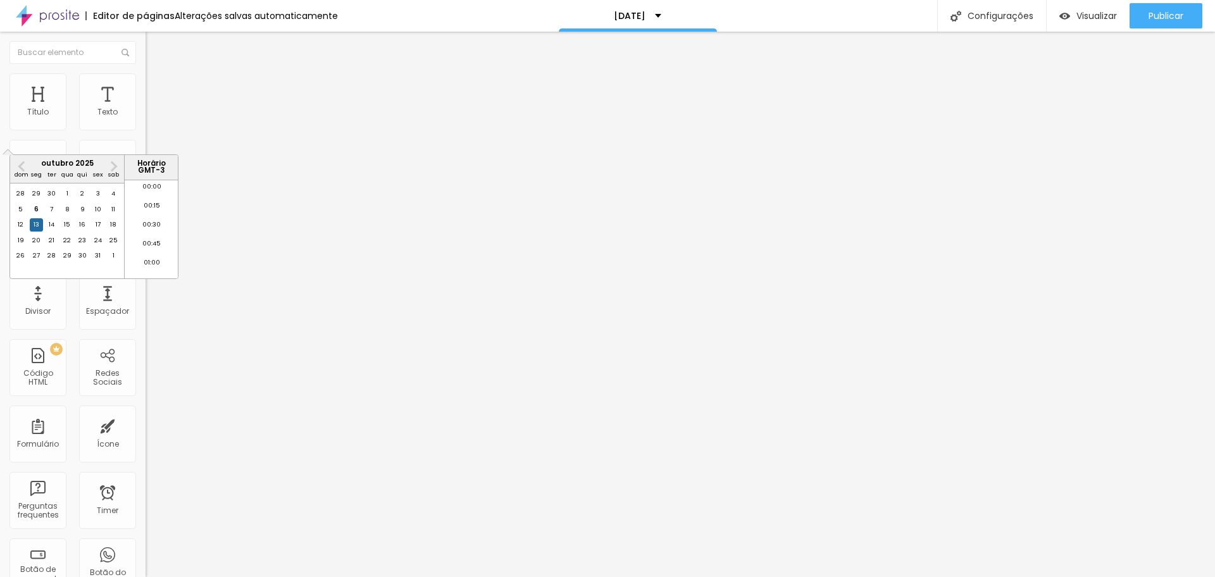
scroll to position [1195, 0]
click at [113, 164] on span "Next Month" at bounding box center [113, 166] width 0 height 15
click at [80, 247] on div "25" at bounding box center [82, 240] width 13 height 13
click at [146, 159] on div "Tipografia" at bounding box center [219, 156] width 146 height 8
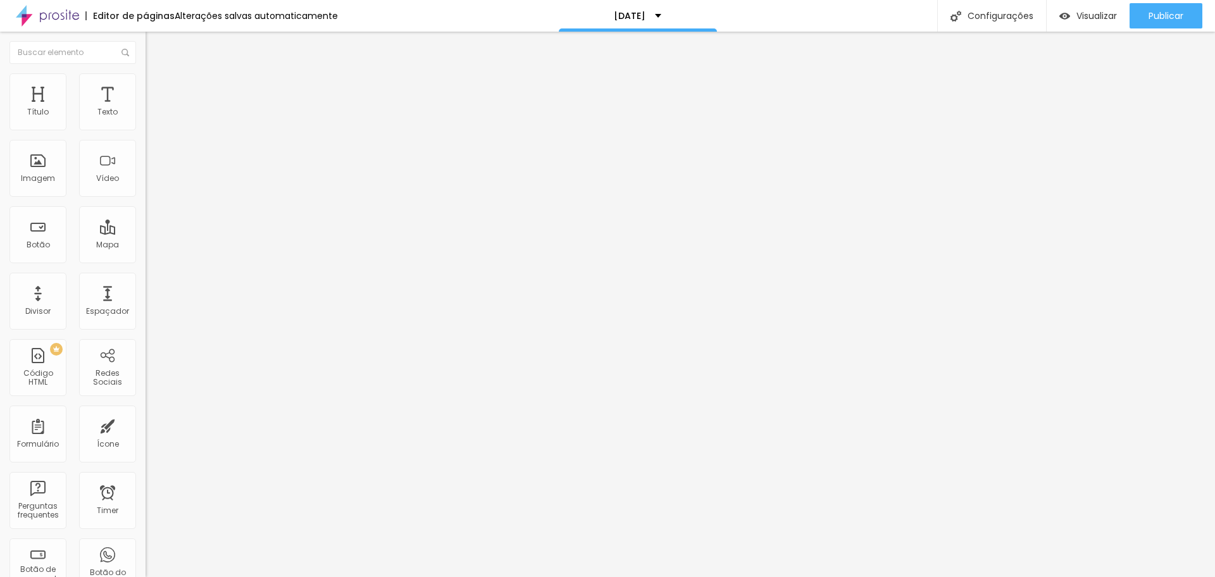
click at [157, 87] on span "Avançado" at bounding box center [178, 82] width 42 height 11
click at [146, 233] on input "range" at bounding box center [187, 238] width 82 height 10
click at [157, 75] on span "Estilo" at bounding box center [167, 69] width 20 height 11
click at [151, 183] on icon "button" at bounding box center [155, 180] width 8 height 8
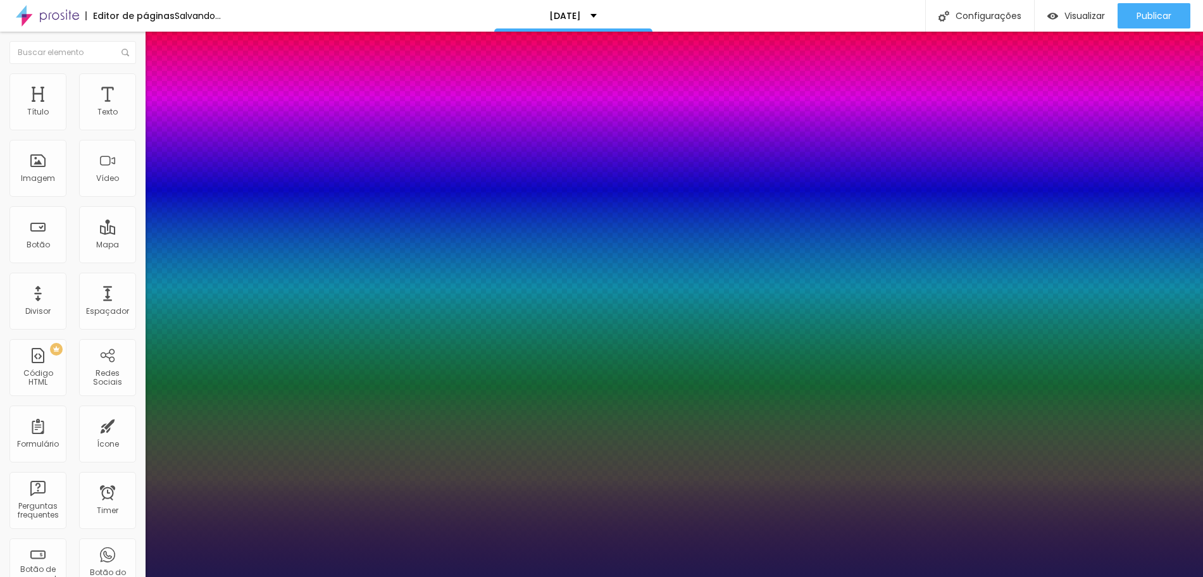
drag, startPoint x: 169, startPoint y: 354, endPoint x: 185, endPoint y: 358, distance: 16.1
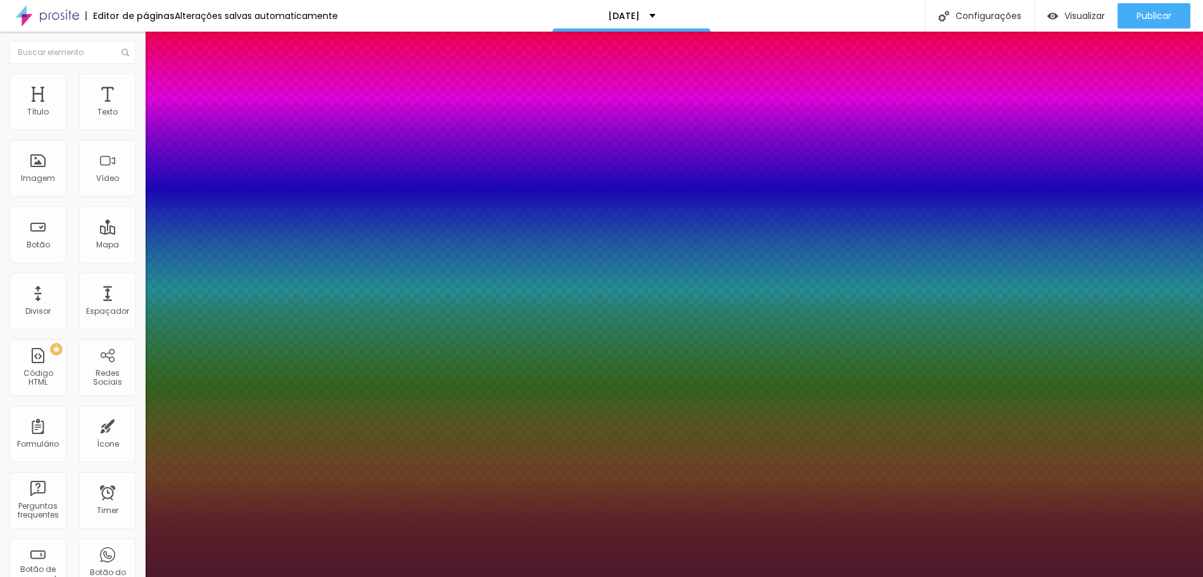
click at [268, 492] on div at bounding box center [601, 288] width 1203 height 577
click at [266, 490] on div at bounding box center [601, 288] width 1203 height 577
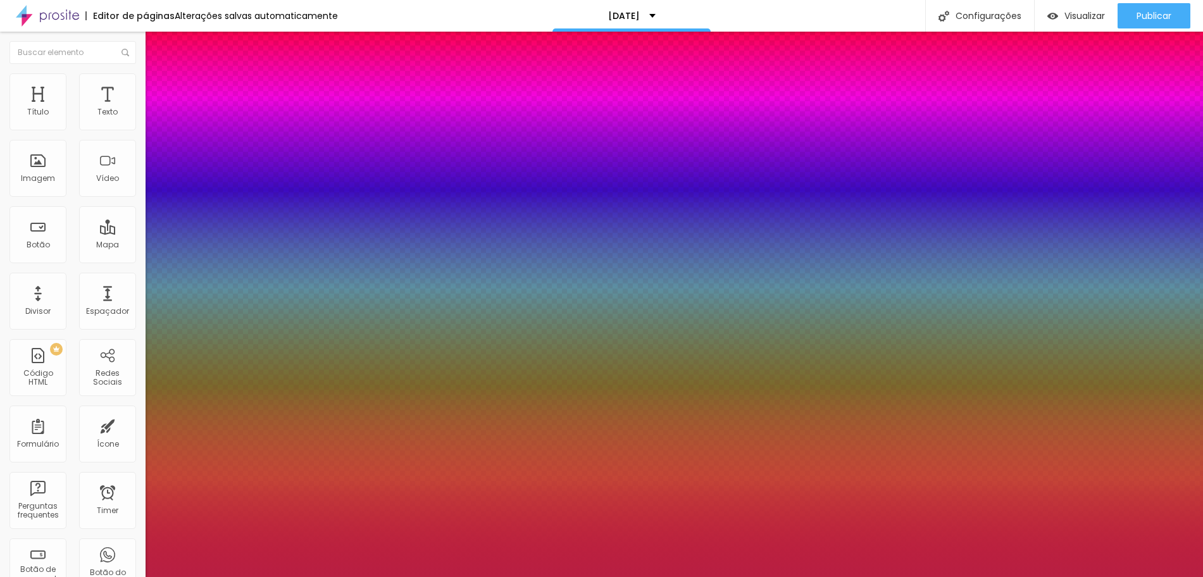
click at [245, 513] on div at bounding box center [601, 288] width 1203 height 577
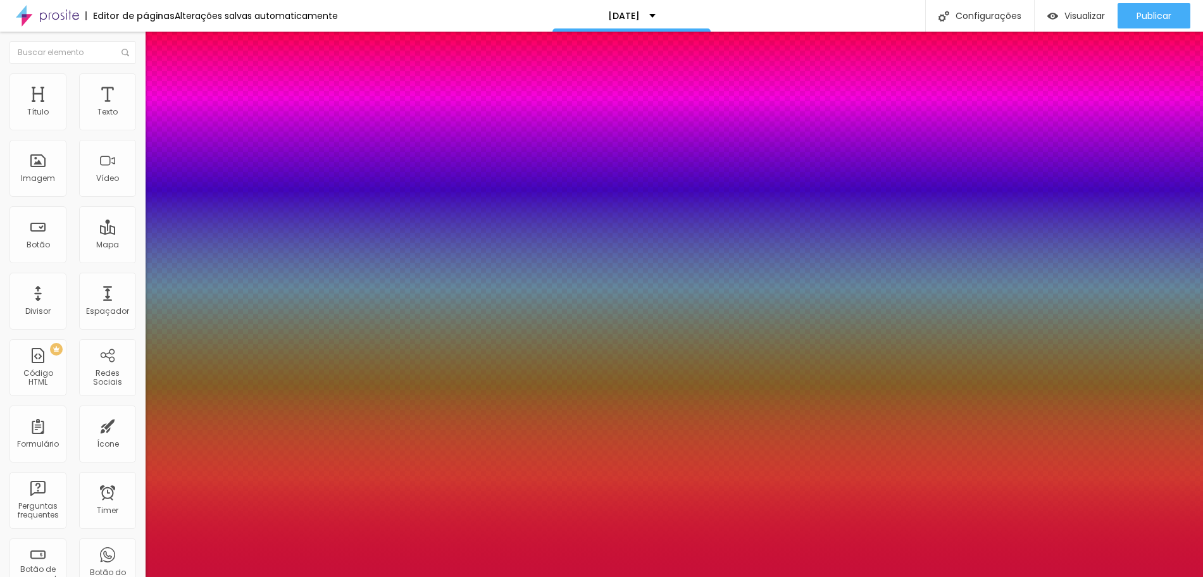
drag, startPoint x: 248, startPoint y: 513, endPoint x: 252, endPoint y: 507, distance: 6.8
click at [252, 507] on div at bounding box center [601, 288] width 1203 height 577
drag, startPoint x: 41, startPoint y: 306, endPoint x: 1, endPoint y: 301, distance: 40.8
click at [39, 576] on div at bounding box center [601, 577] width 1203 height 0
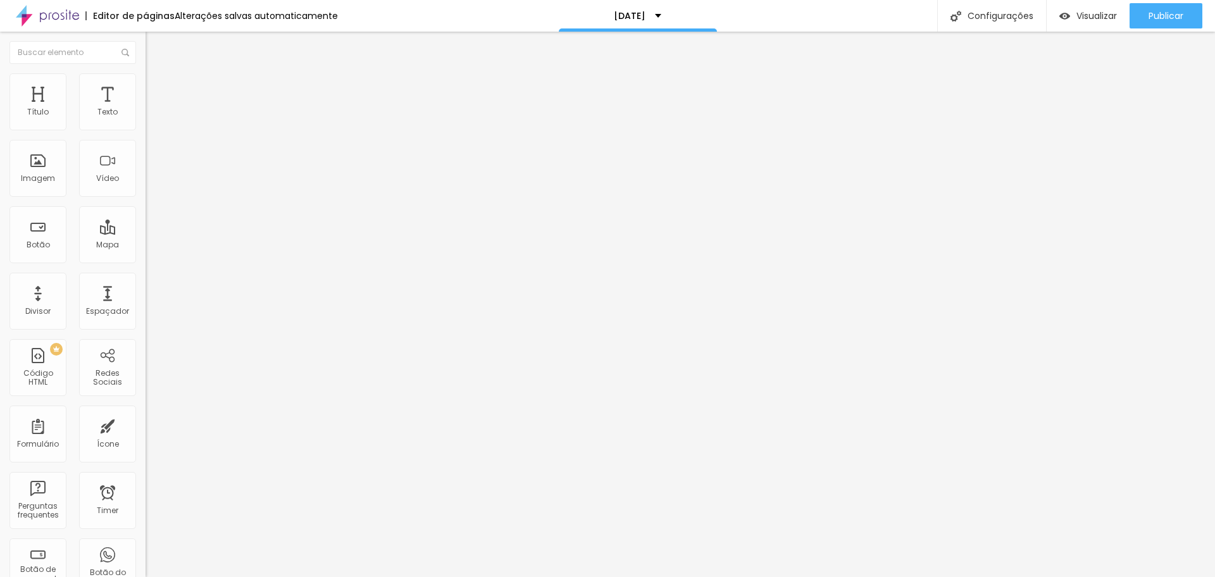
click at [146, 204] on span "DESATIVADO" at bounding box center [169, 198] width 46 height 11
click at [146, 230] on button "button" at bounding box center [155, 222] width 18 height 13
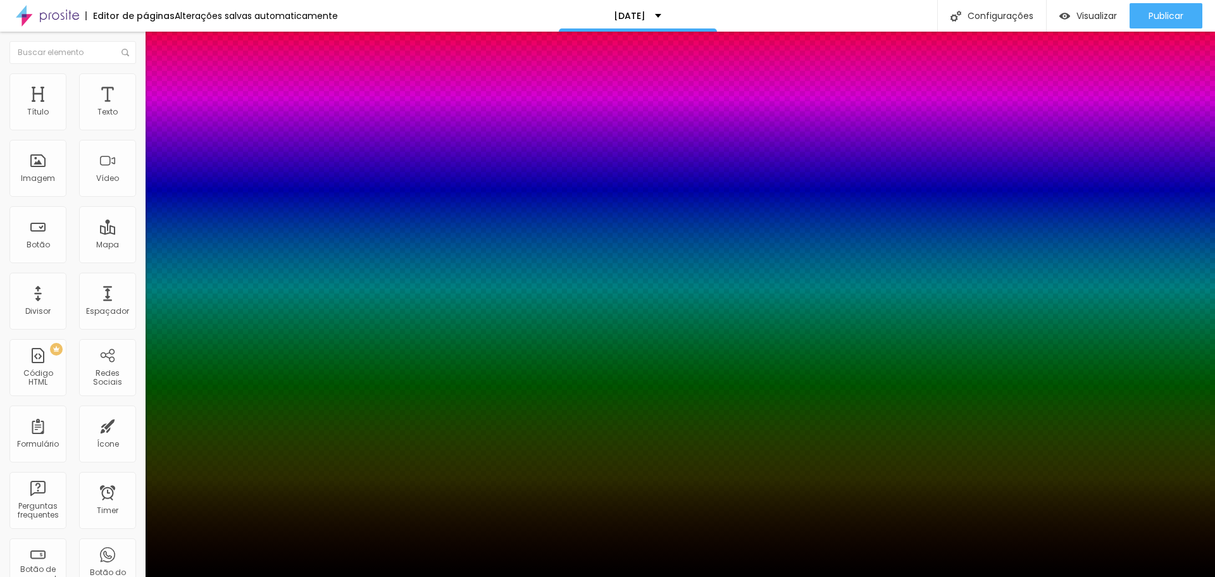
click at [231, 576] on div at bounding box center [607, 585] width 1215 height 0
drag, startPoint x: 210, startPoint y: 433, endPoint x: 189, endPoint y: 426, distance: 21.8
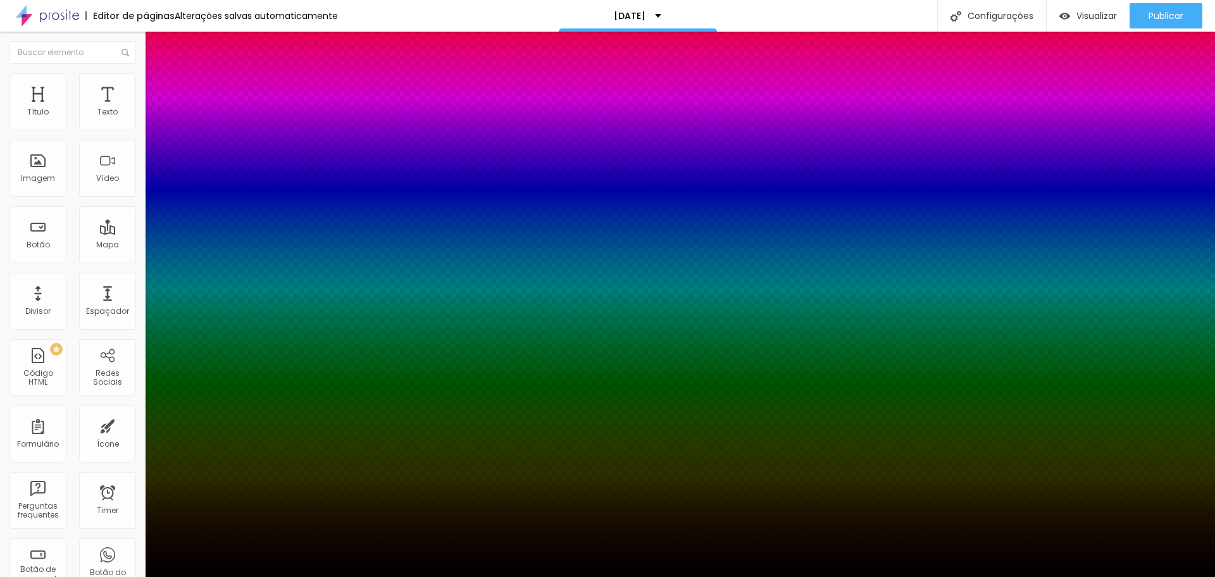
click at [94, 576] on div at bounding box center [607, 577] width 1215 height 0
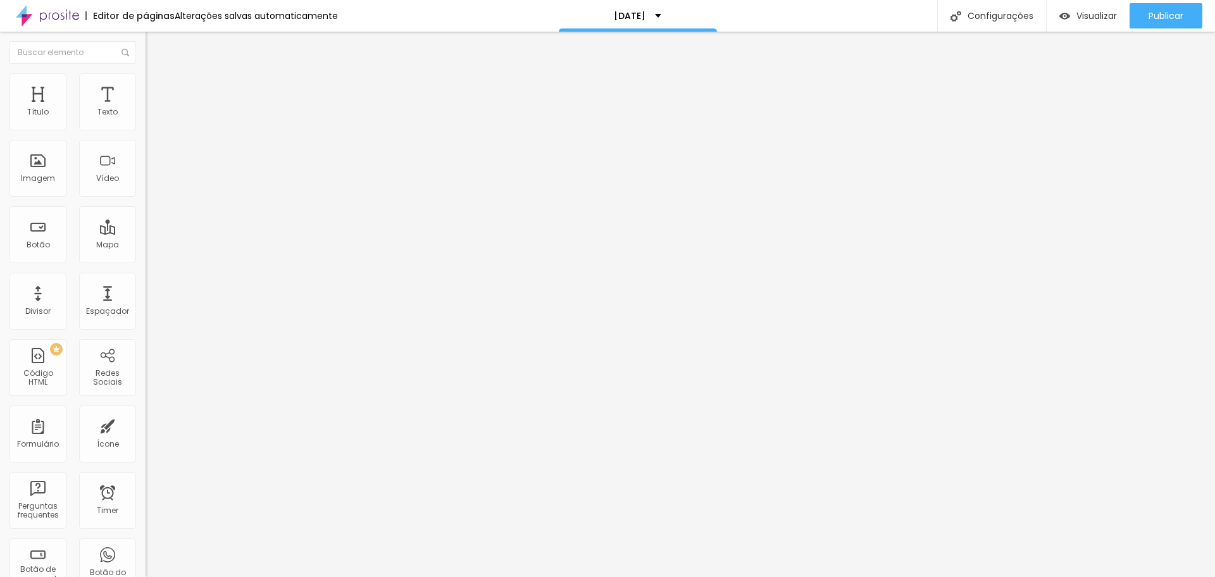
click at [157, 87] on span "Avançado" at bounding box center [178, 82] width 42 height 11
click at [157, 87] on span "Estilo" at bounding box center [167, 82] width 20 height 11
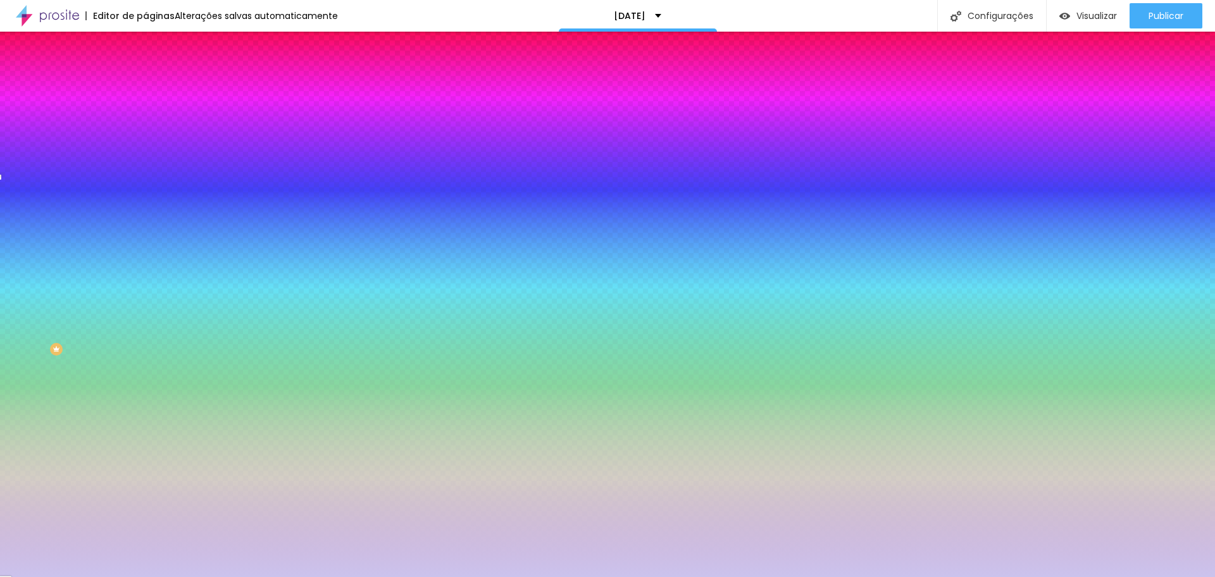
click at [146, 249] on div at bounding box center [219, 249] width 146 height 0
click at [115, 212] on div at bounding box center [607, 288] width 1215 height 577
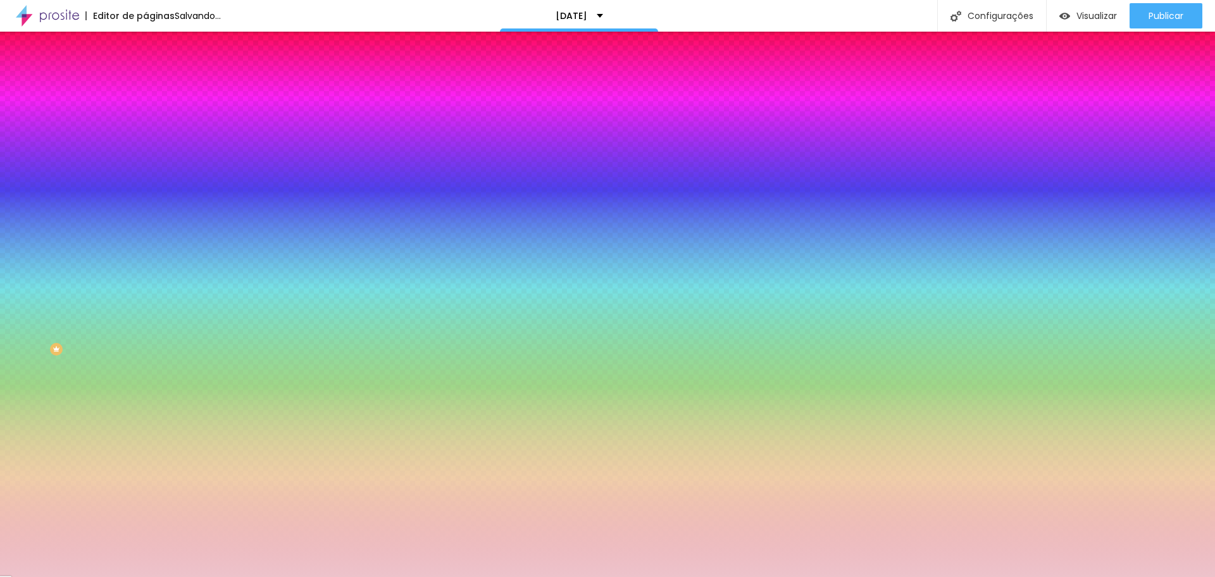
click at [89, 223] on div at bounding box center [607, 288] width 1215 height 577
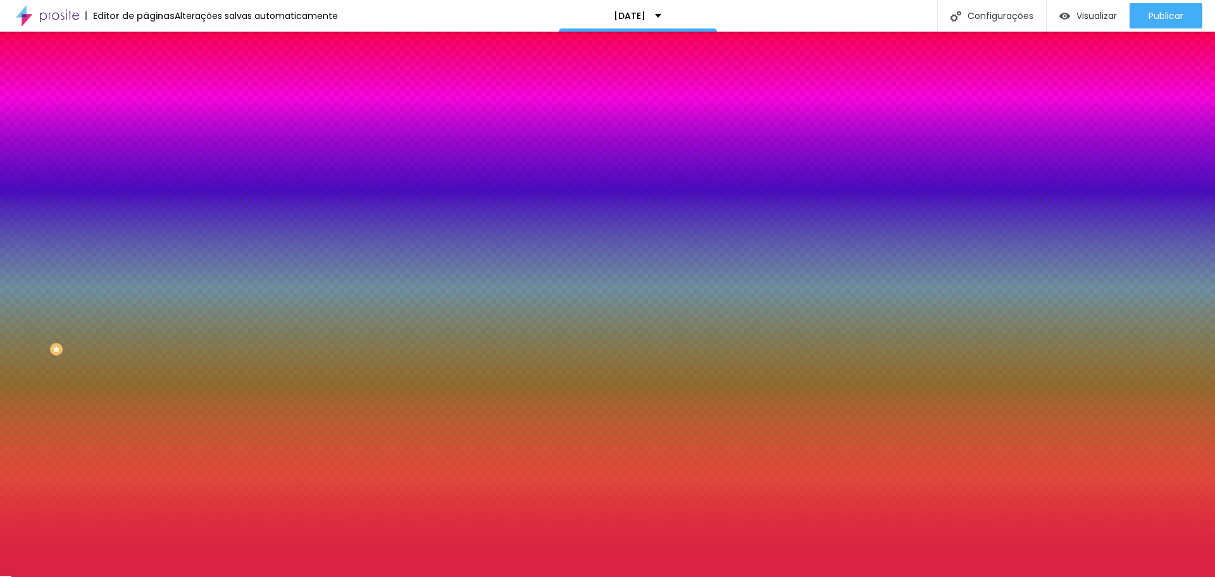
click at [146, 134] on div at bounding box center [219, 161] width 146 height 111
click at [146, 142] on div at bounding box center [219, 131] width 146 height 23
click at [151, 206] on img at bounding box center [155, 210] width 8 height 8
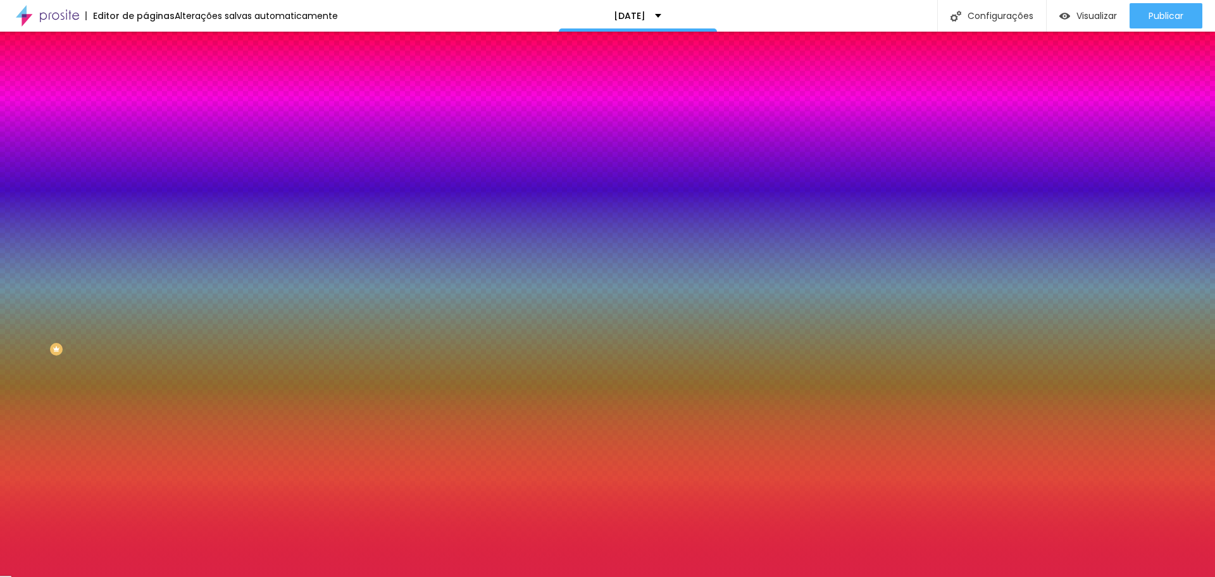
click at [151, 206] on img at bounding box center [155, 210] width 8 height 8
click at [146, 147] on img at bounding box center [192, 153] width 92 height 22
click at [151, 206] on img at bounding box center [155, 210] width 8 height 8
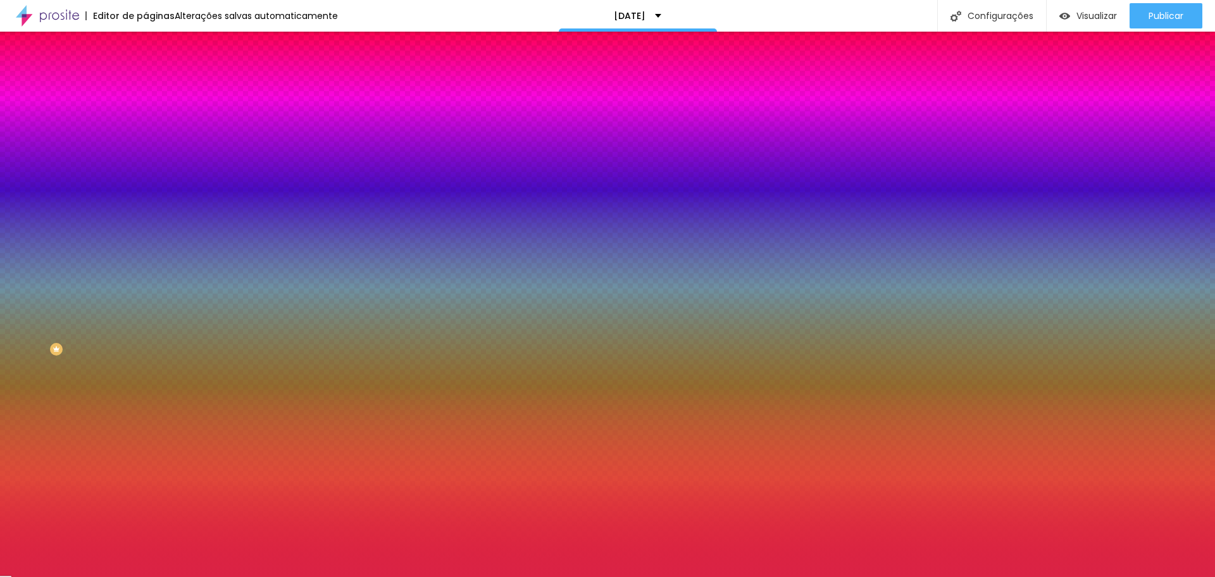
click at [151, 206] on img at bounding box center [155, 210] width 8 height 8
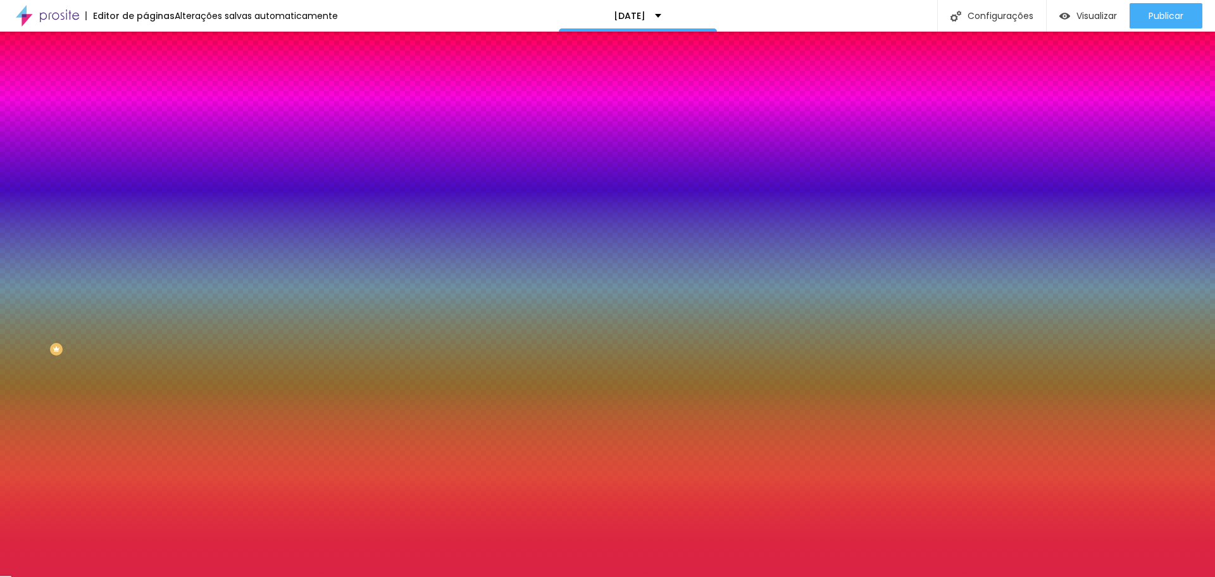
click at [151, 206] on img at bounding box center [155, 210] width 8 height 8
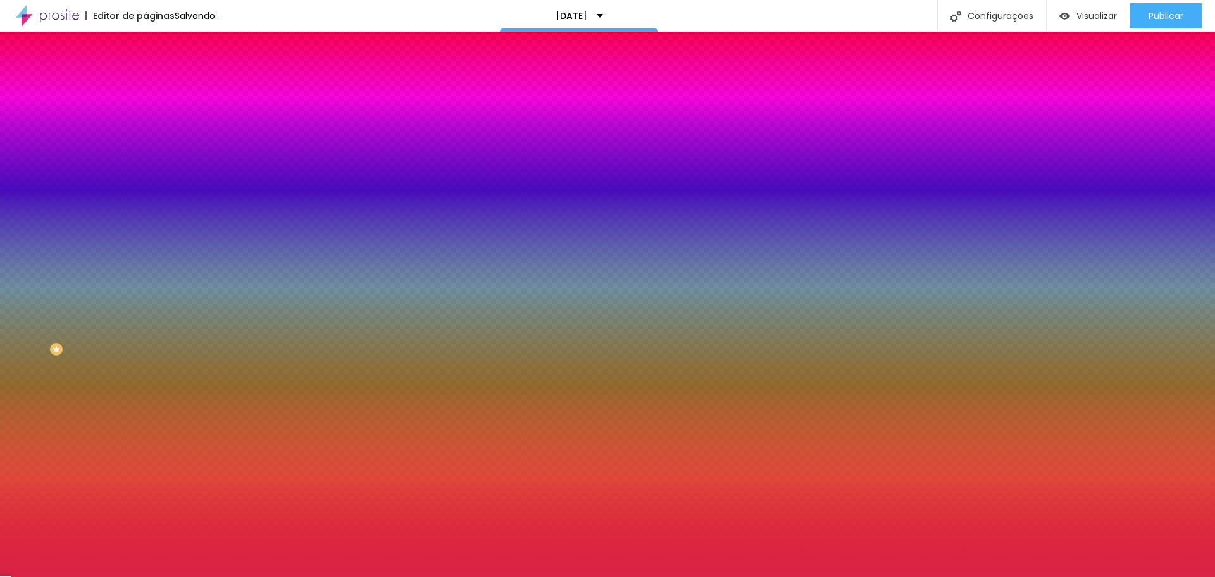
click at [151, 206] on img at bounding box center [155, 210] width 8 height 8
click at [152, 287] on icon "button" at bounding box center [154, 289] width 5 height 5
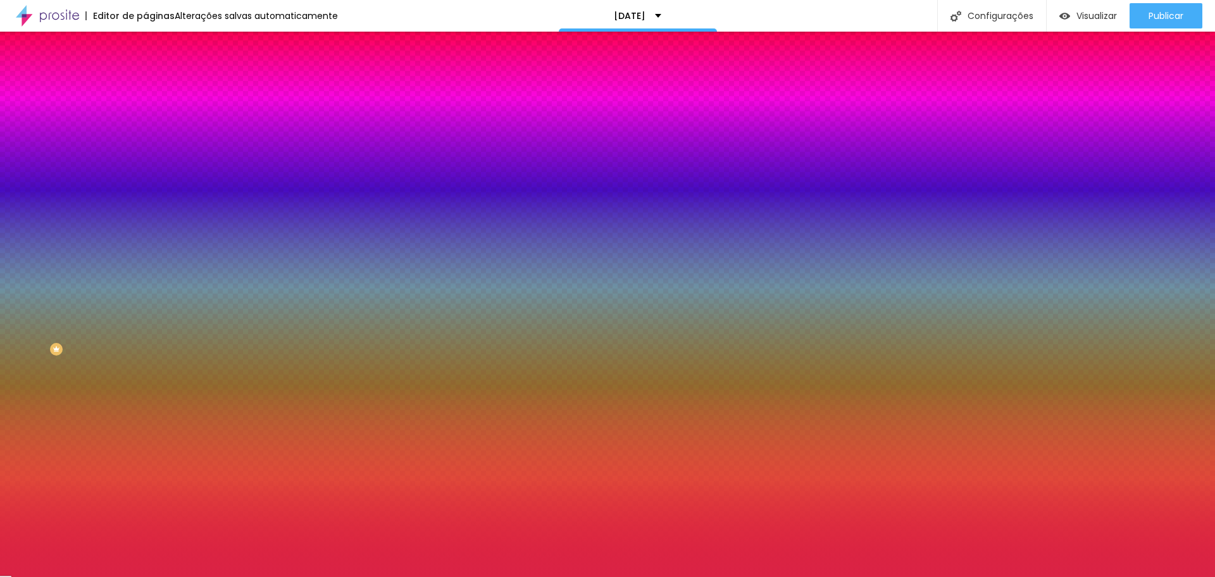
click at [177, 354] on div at bounding box center [607, 288] width 1215 height 577
drag, startPoint x: 180, startPoint y: 353, endPoint x: 161, endPoint y: 343, distance: 21.5
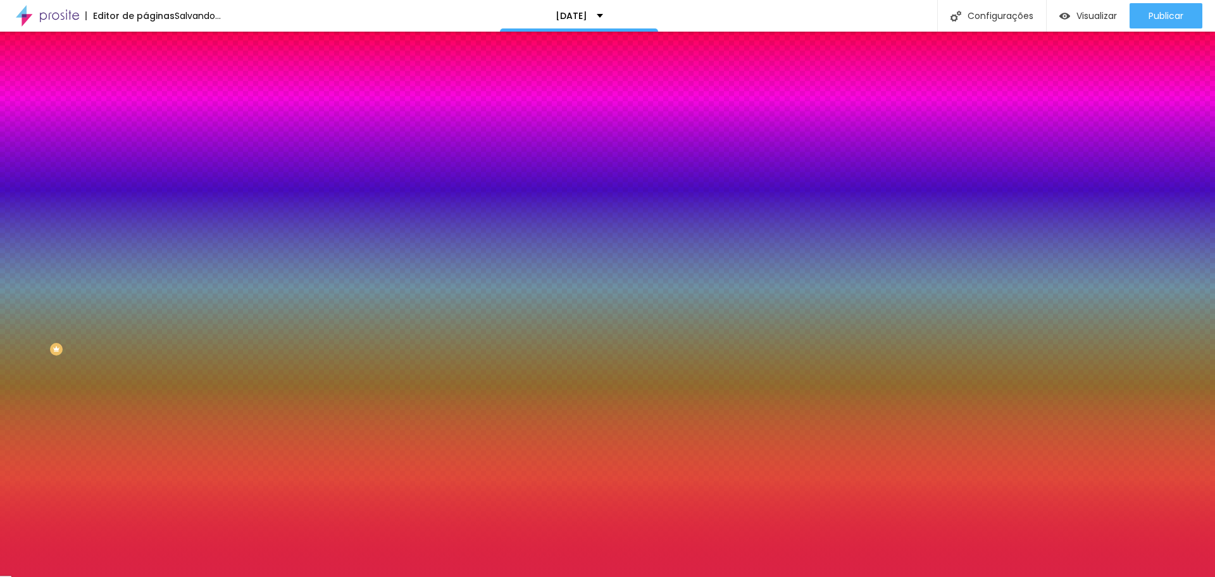
click at [71, 576] on div at bounding box center [607, 577] width 1215 height 0
click at [151, 321] on icon "button" at bounding box center [155, 325] width 8 height 8
click at [178, 415] on div at bounding box center [607, 288] width 1215 height 577
click at [181, 448] on div at bounding box center [607, 288] width 1215 height 577
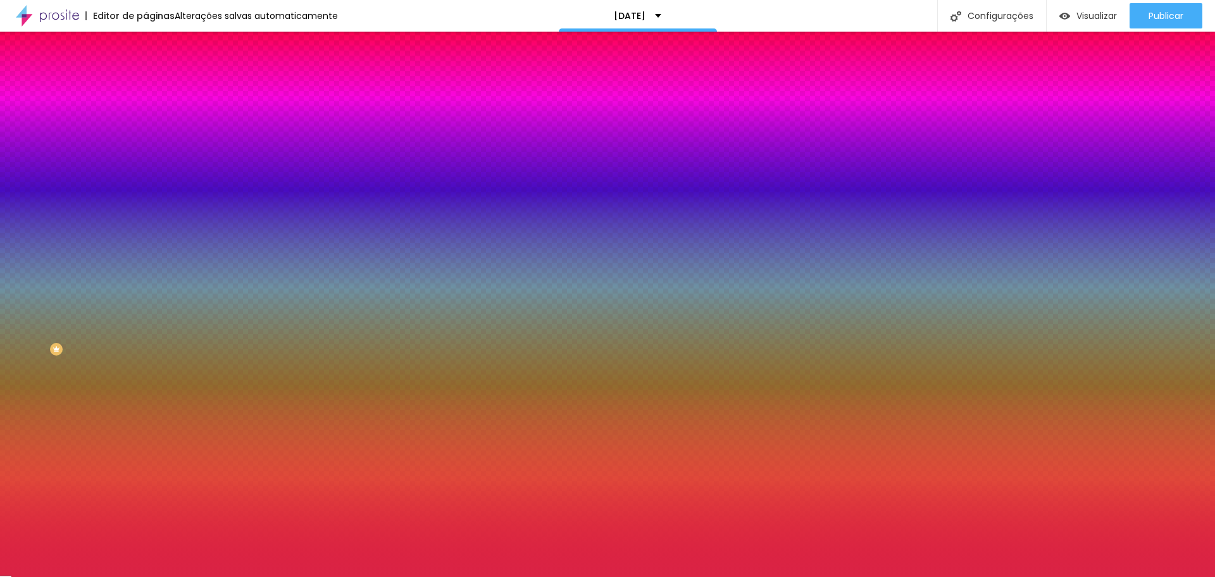
drag, startPoint x: 185, startPoint y: 450, endPoint x: 175, endPoint y: 515, distance: 66.0
click at [175, 515] on body "Editor de páginas Alterações salvas automaticamente [DATE] Configurações Config…" at bounding box center [607, 288] width 1215 height 577
click at [175, 576] on div at bounding box center [607, 577] width 1215 height 0
click at [151, 356] on icon "button" at bounding box center [155, 360] width 8 height 8
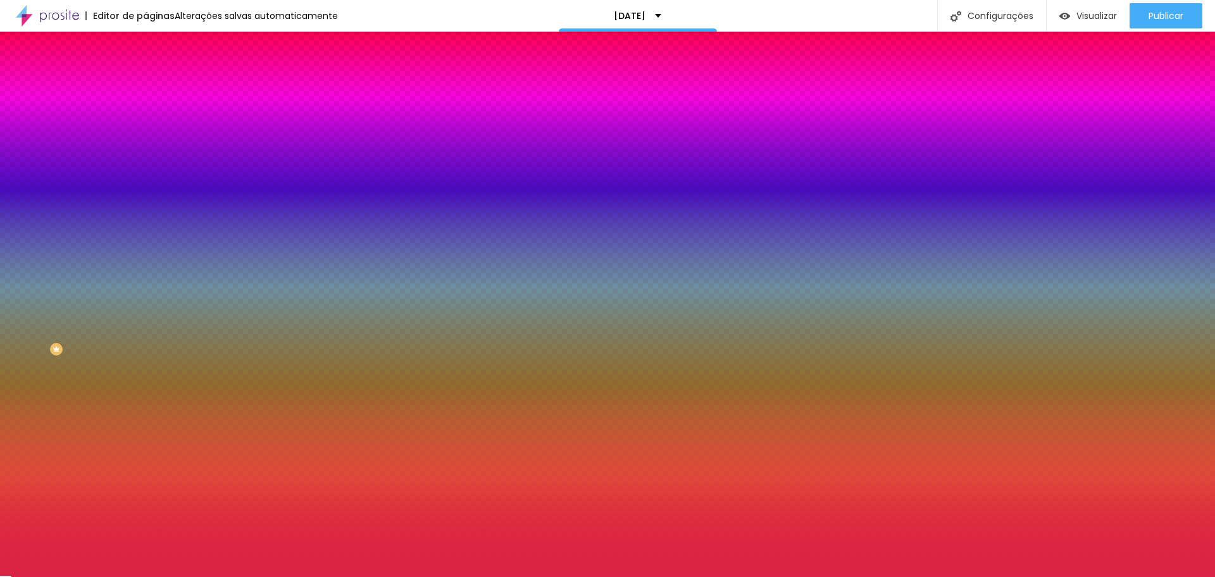
click at [233, 422] on div at bounding box center [607, 288] width 1215 height 577
click at [70, 576] on div at bounding box center [607, 577] width 1215 height 0
click at [151, 399] on icon "button" at bounding box center [155, 403] width 8 height 8
click at [151, 384] on icon "button" at bounding box center [155, 388] width 9 height 9
click at [151, 399] on icon "button" at bounding box center [155, 403] width 8 height 8
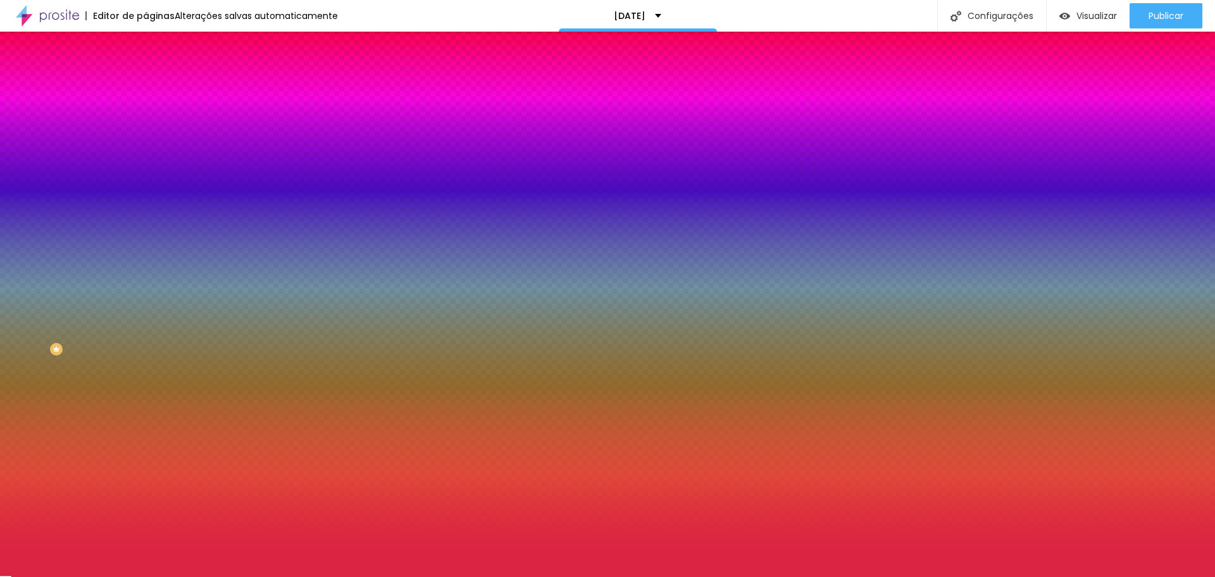
click at [223, 576] on div at bounding box center [607, 585] width 1215 height 0
click at [153, 425] on div at bounding box center [607, 288] width 1215 height 577
drag, startPoint x: 154, startPoint y: 426, endPoint x: 140, endPoint y: 463, distance: 38.7
click at [222, 320] on div at bounding box center [223, 318] width 3 height 3
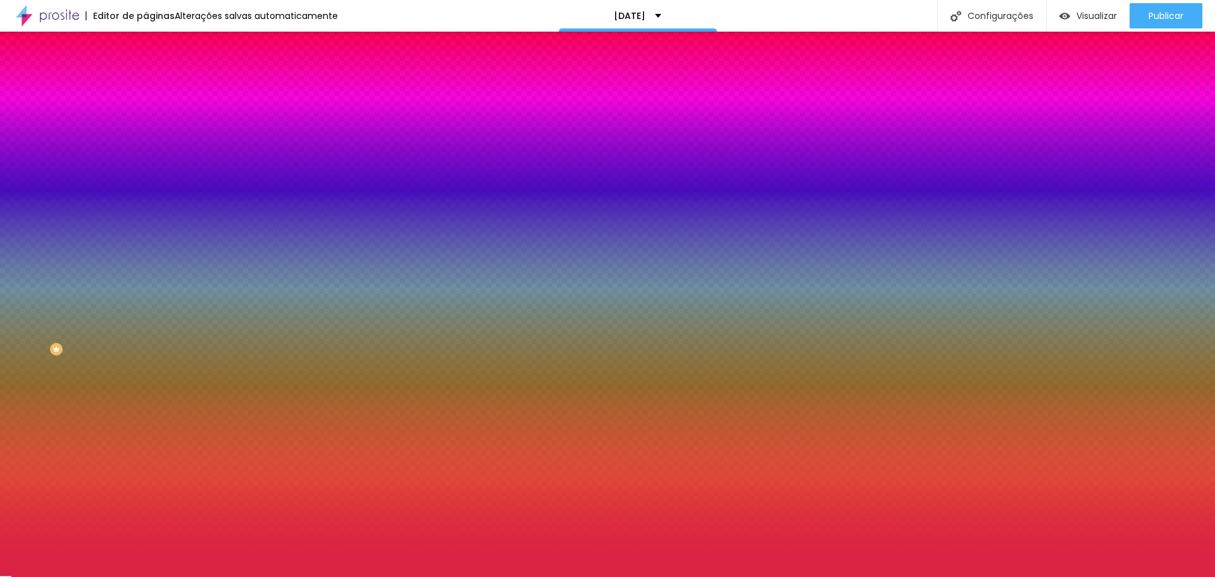
drag, startPoint x: 209, startPoint y: 470, endPoint x: 168, endPoint y: 471, distance: 40.5
click at [181, 576] on div at bounding box center [607, 577] width 1215 height 0
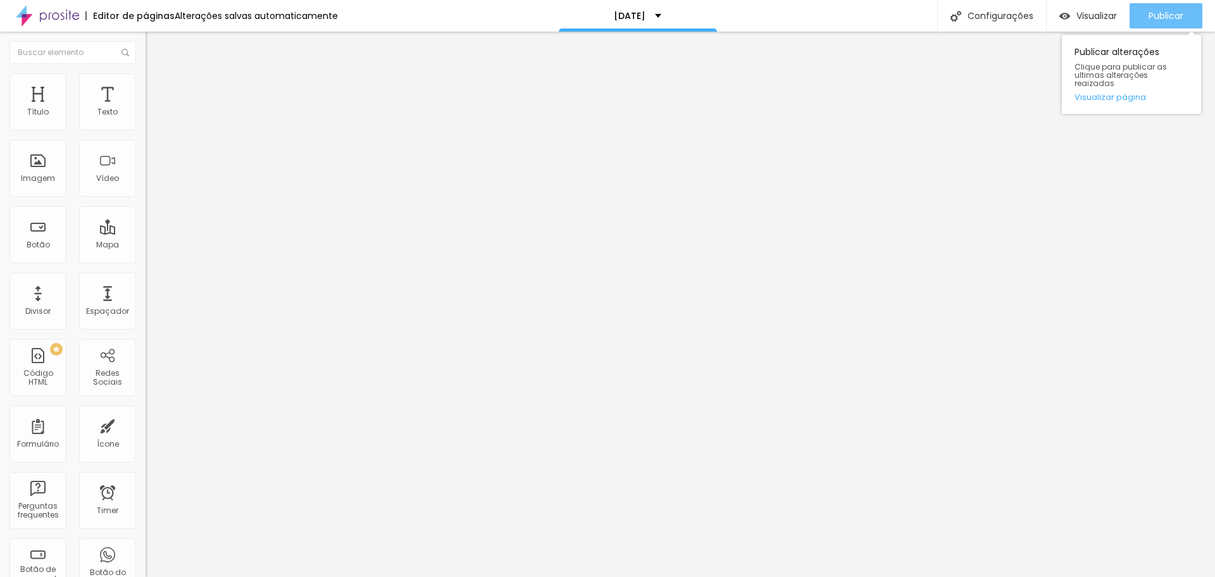
click at [1171, 16] on span "Publicar" at bounding box center [1165, 16] width 35 height 10
click at [1162, 11] on span "Publicar" at bounding box center [1165, 16] width 35 height 10
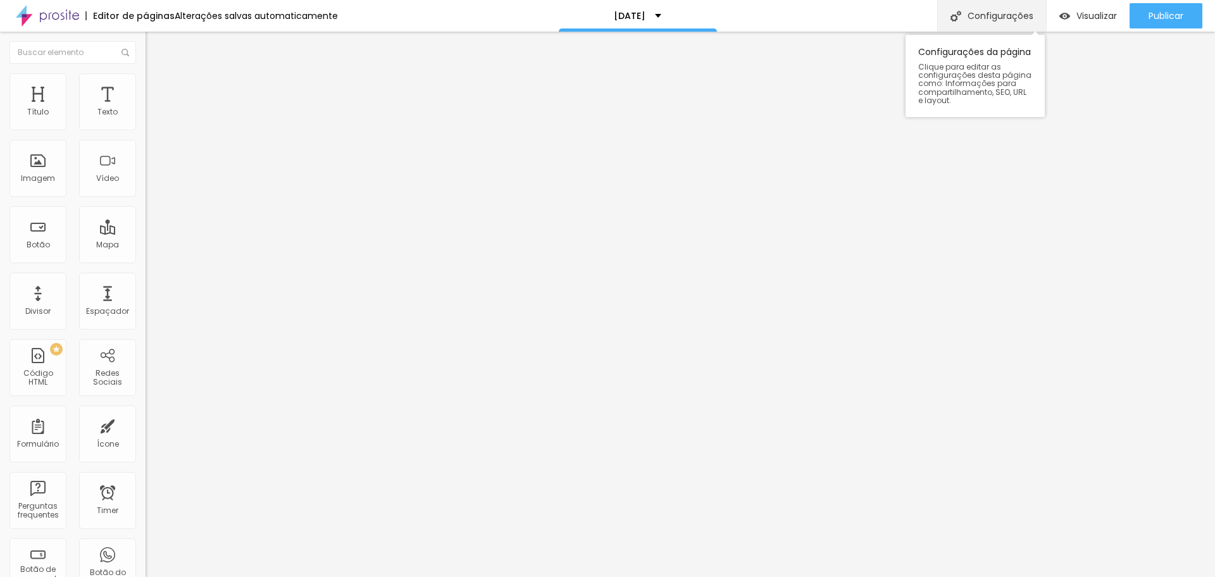
click at [1013, 9] on div "Configurações" at bounding box center [991, 16] width 109 height 32
click at [986, 13] on div "Configurações" at bounding box center [991, 16] width 109 height 32
drag, startPoint x: 677, startPoint y: 230, endPoint x: 785, endPoint y: 267, distance: 113.9
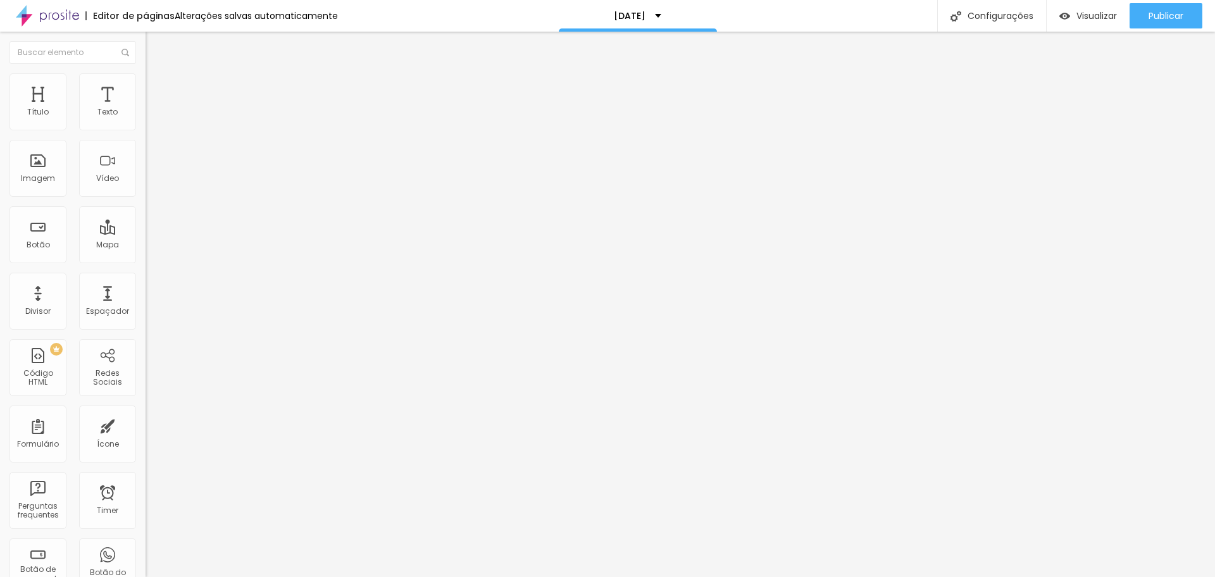
copy form "[URL][DOMAIN_NAME]"
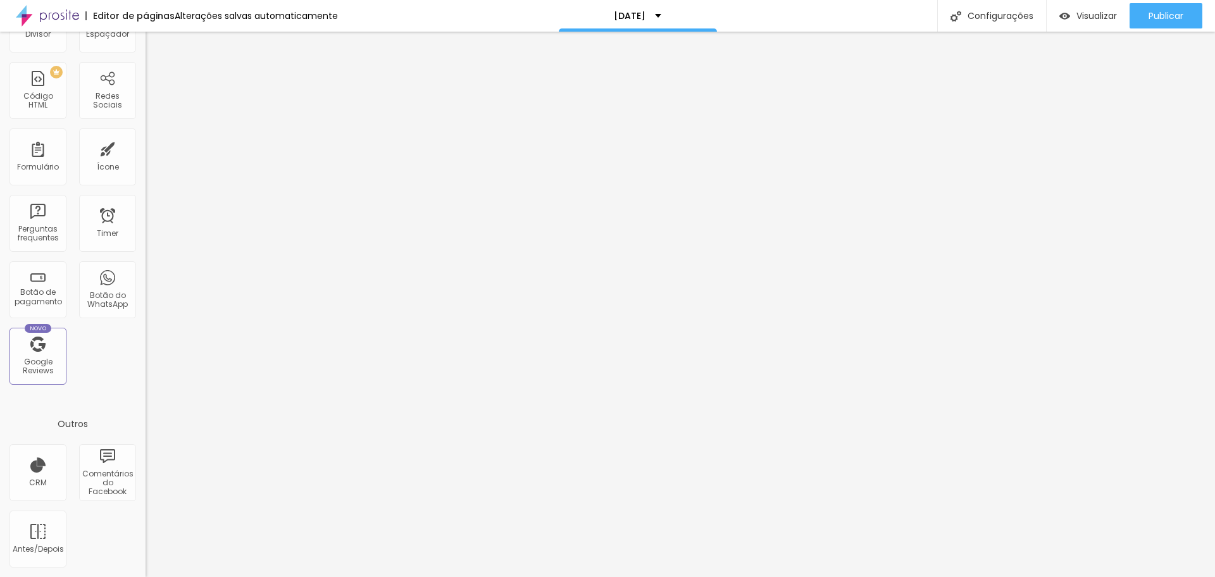
scroll to position [0, 0]
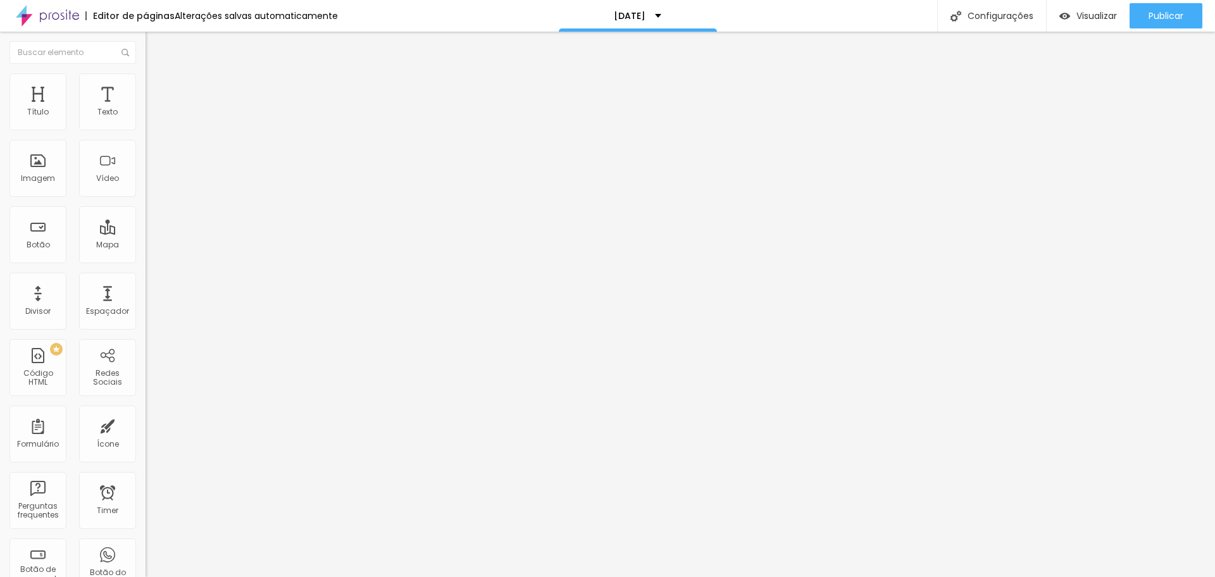
click at [157, 87] on span "Estilo" at bounding box center [167, 82] width 20 height 11
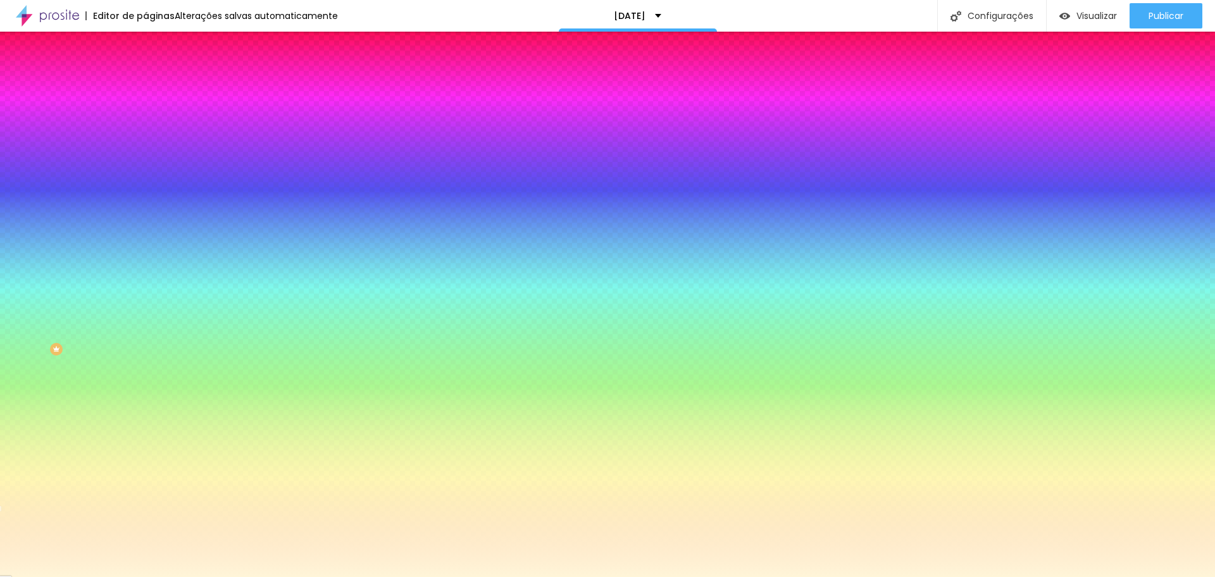
click at [146, 172] on div at bounding box center [219, 172] width 146 height 0
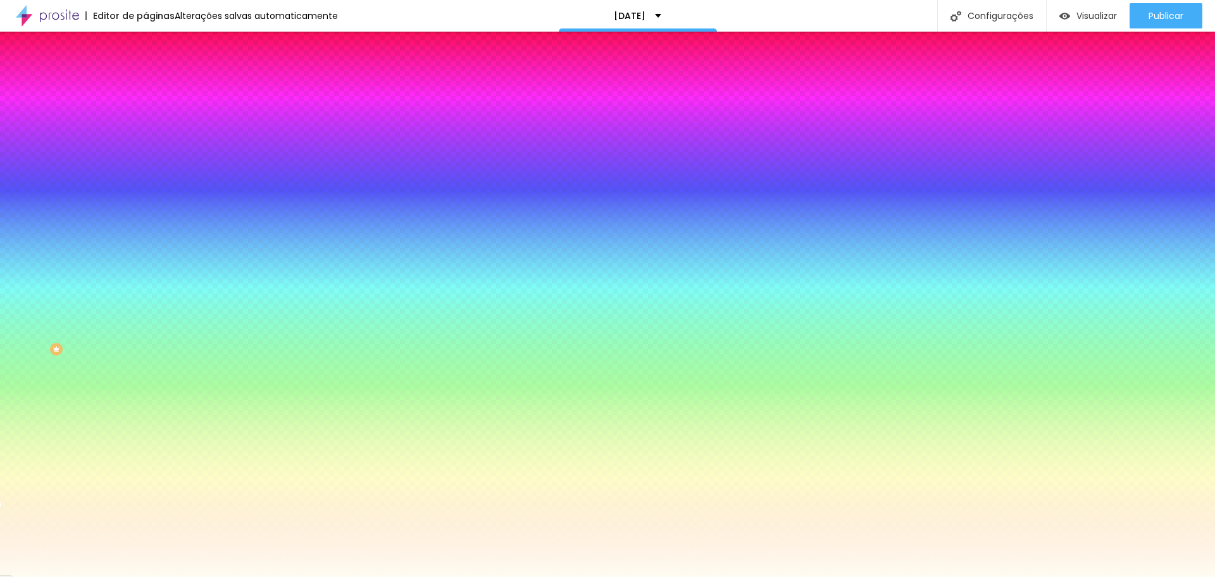
drag, startPoint x: 30, startPoint y: 246, endPoint x: 24, endPoint y: 240, distance: 7.6
click at [146, 185] on div "Cor de fundo Voltar ao padrão #FFFBEF" at bounding box center [219, 167] width 146 height 35
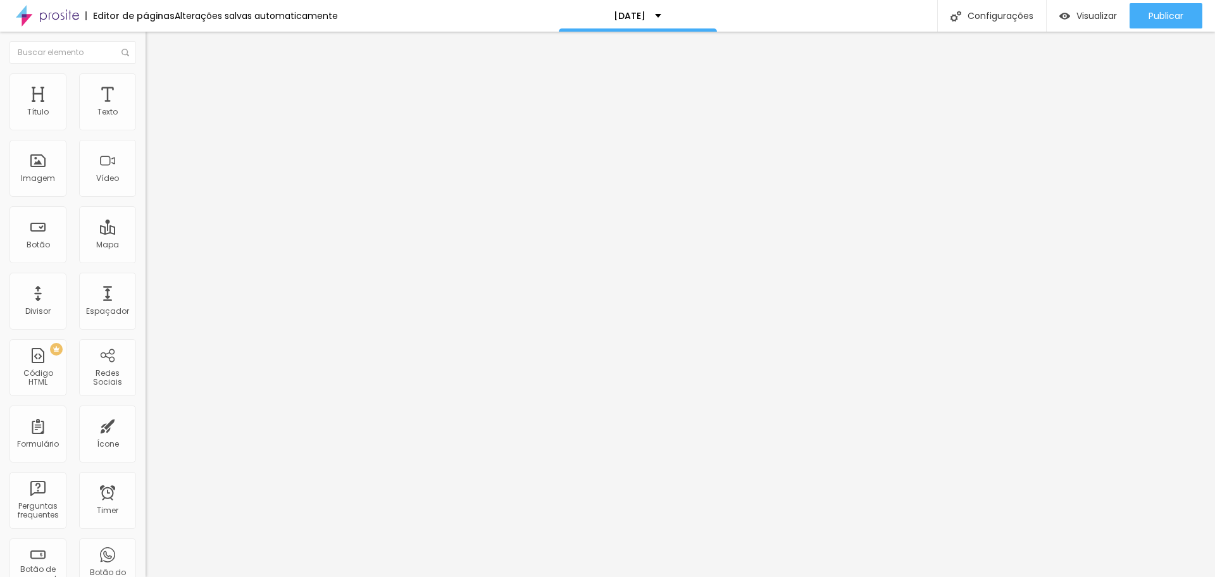
click at [155, 45] on img "button" at bounding box center [160, 46] width 10 height 10
click at [146, 82] on li "Estilo" at bounding box center [219, 79] width 146 height 13
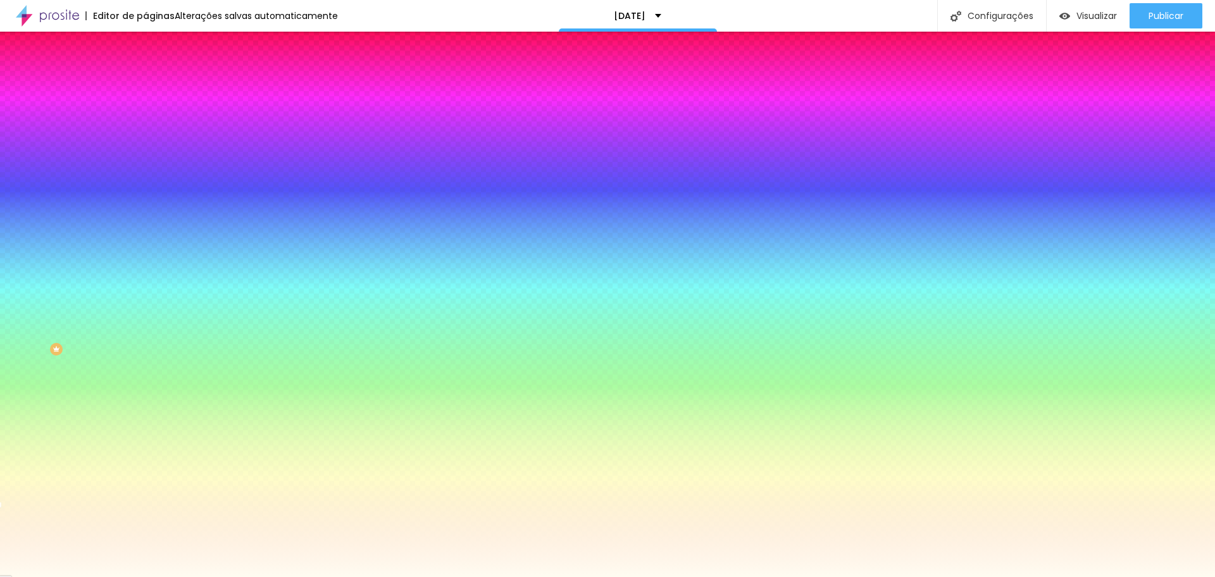
click at [157, 85] on span "Estilo" at bounding box center [167, 82] width 20 height 11
click at [146, 116] on span "Trocar imagem" at bounding box center [180, 111] width 69 height 11
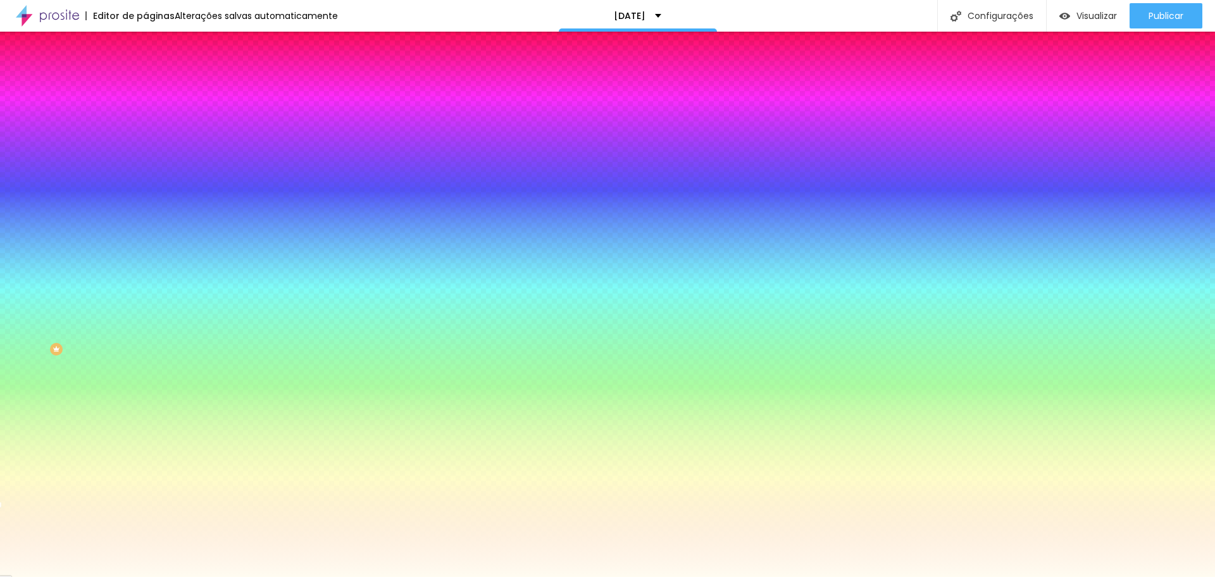
click at [146, 172] on div at bounding box center [219, 172] width 146 height 0
drag, startPoint x: 125, startPoint y: 337, endPoint x: 127, endPoint y: 240, distance: 97.5
click at [146, 185] on div "Cor de fundo Voltar ao padrão #FFFCF1" at bounding box center [219, 167] width 146 height 35
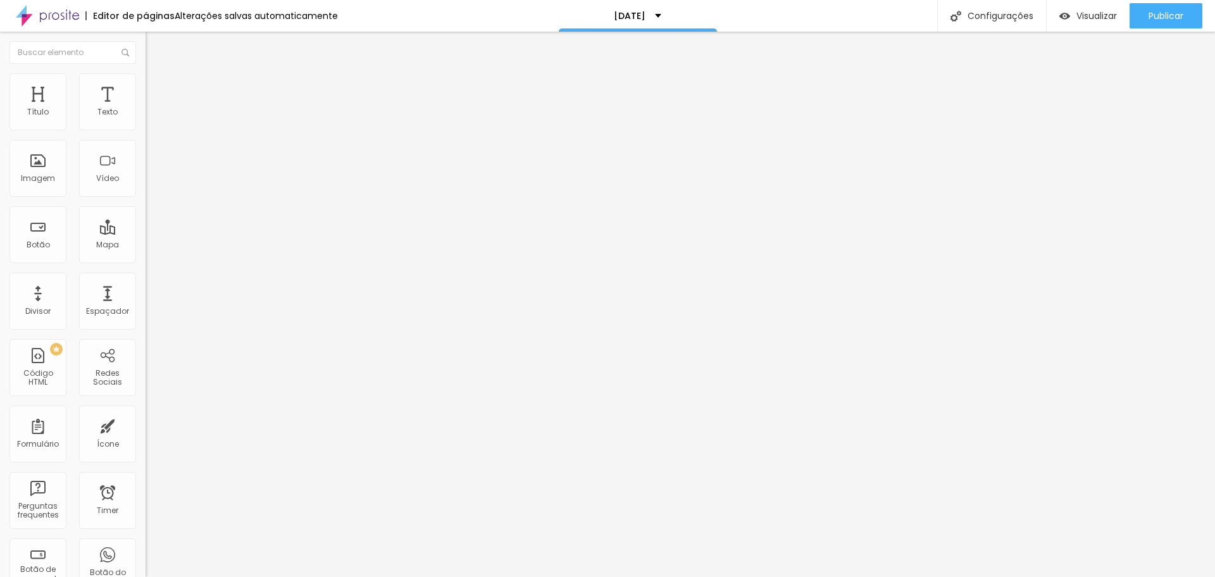
click at [146, 115] on span "Completo" at bounding box center [165, 109] width 39 height 11
click at [146, 123] on span "Encaixotado" at bounding box center [170, 117] width 49 height 11
click at [157, 86] on span "Estilo" at bounding box center [167, 82] width 20 height 11
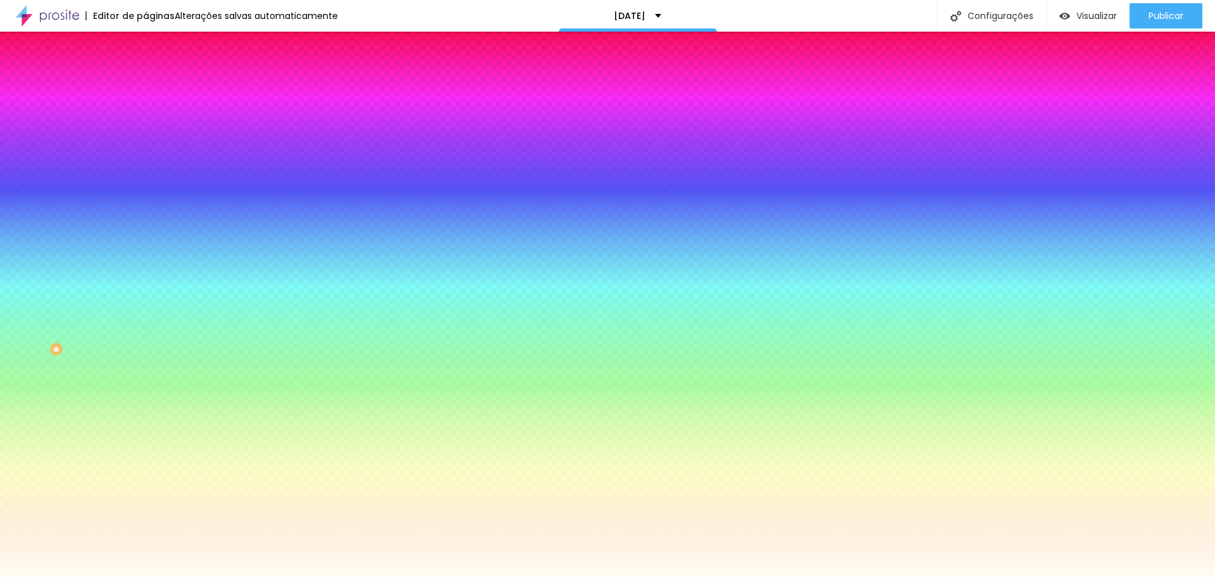
click at [146, 132] on span "Parallax" at bounding box center [161, 126] width 31 height 11
click at [146, 139] on span "Nenhum" at bounding box center [162, 133] width 33 height 11
click at [146, 151] on span "Parallax" at bounding box center [161, 145] width 31 height 11
click at [146, 172] on button "Voltar ao padrão" at bounding box center [189, 165] width 86 height 15
click at [151, 168] on icon "button" at bounding box center [155, 163] width 9 height 9
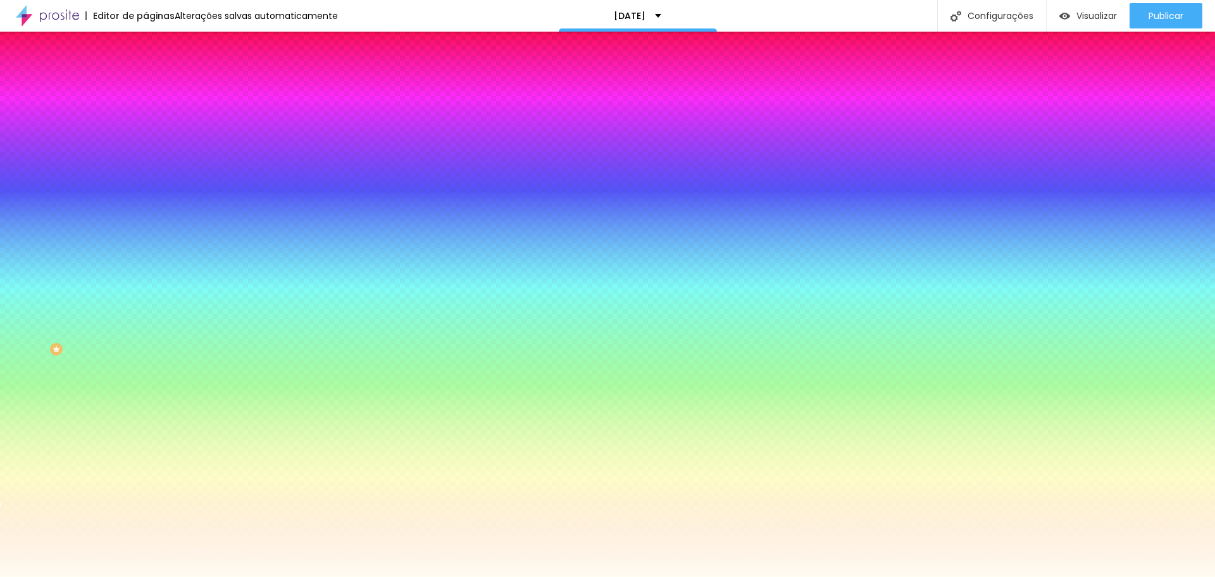
click at [151, 168] on icon "button" at bounding box center [155, 163] width 9 height 9
click at [146, 172] on div at bounding box center [219, 172] width 146 height 0
drag, startPoint x: 123, startPoint y: 285, endPoint x: 126, endPoint y: 271, distance: 14.1
click at [146, 185] on div "Cor de fundo Voltar ao padrão #FFFCF1" at bounding box center [219, 167] width 146 height 35
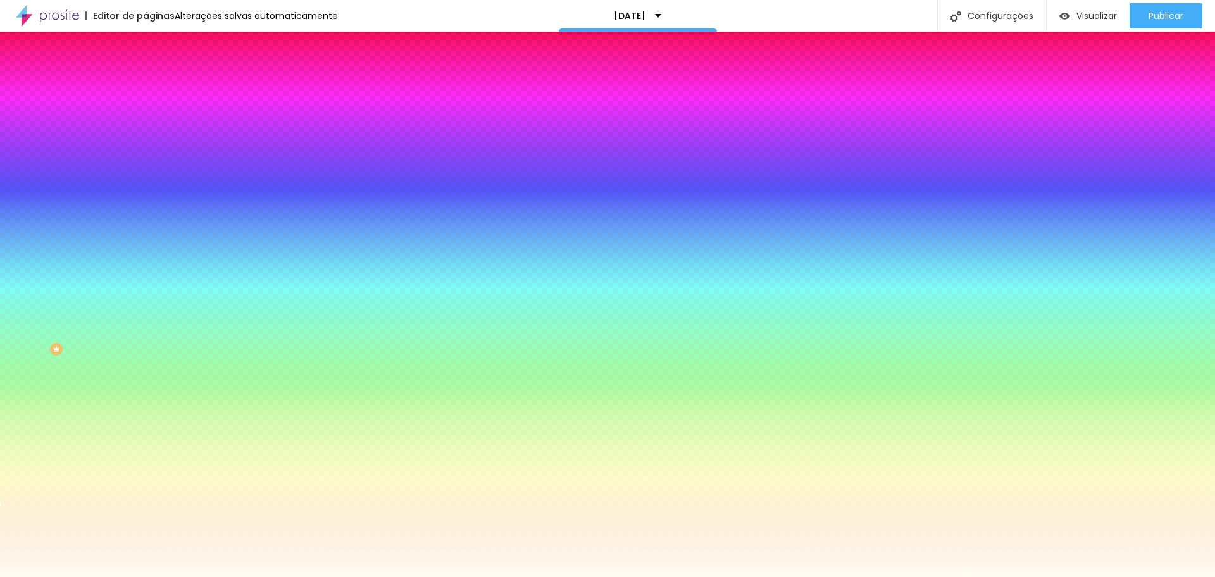
click at [146, 150] on div "Efeito da Imagem Parallax Nenhum Parallax" at bounding box center [219, 132] width 146 height 35
click at [157, 89] on span "Avançado" at bounding box center [178, 94] width 42 height 11
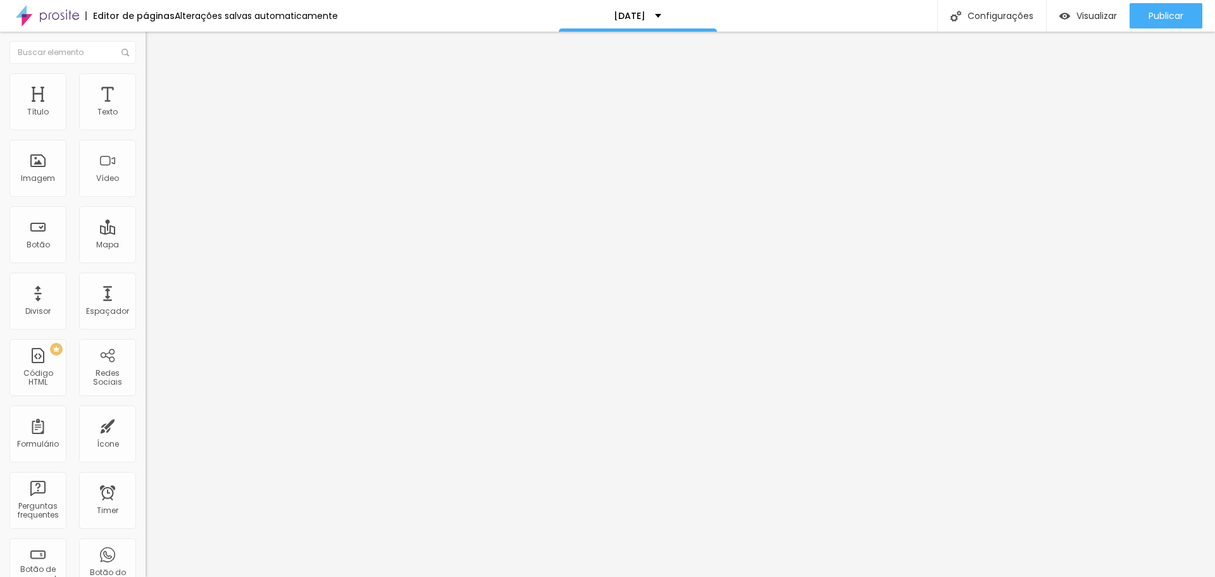
click at [157, 75] on span "Conteúdo" at bounding box center [176, 69] width 39 height 11
click at [146, 115] on span "Encaixotado" at bounding box center [170, 109] width 49 height 11
click at [157, 89] on span "Avançado" at bounding box center [178, 94] width 42 height 11
click at [146, 80] on img at bounding box center [151, 78] width 11 height 11
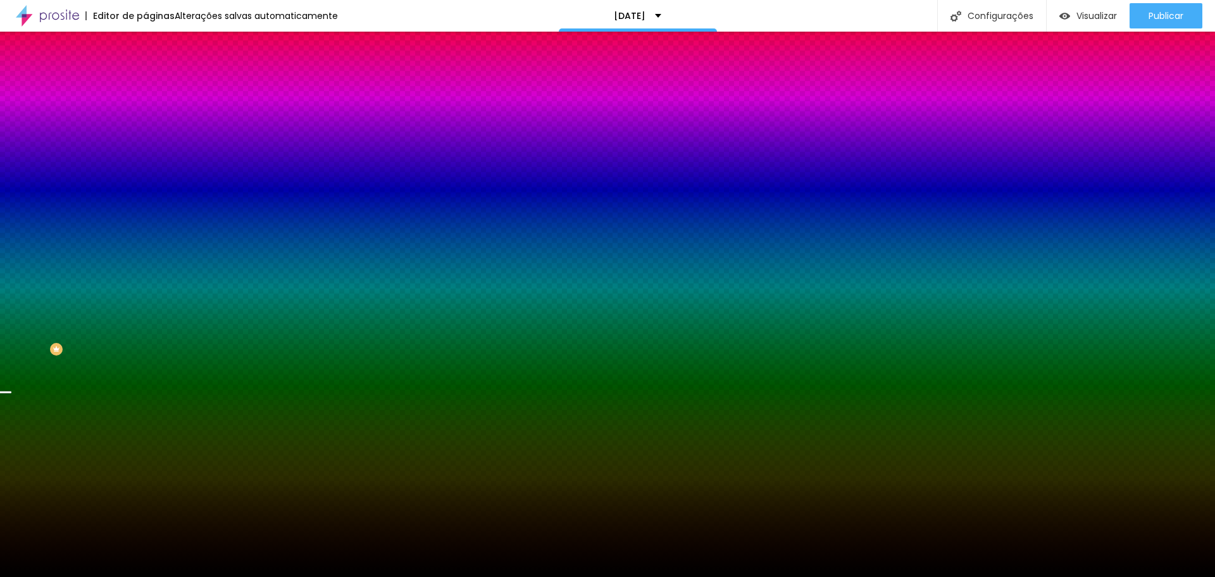
click at [146, 116] on span "Adicionar imagem" at bounding box center [187, 111] width 82 height 11
click at [146, 172] on div at bounding box center [219, 172] width 146 height 0
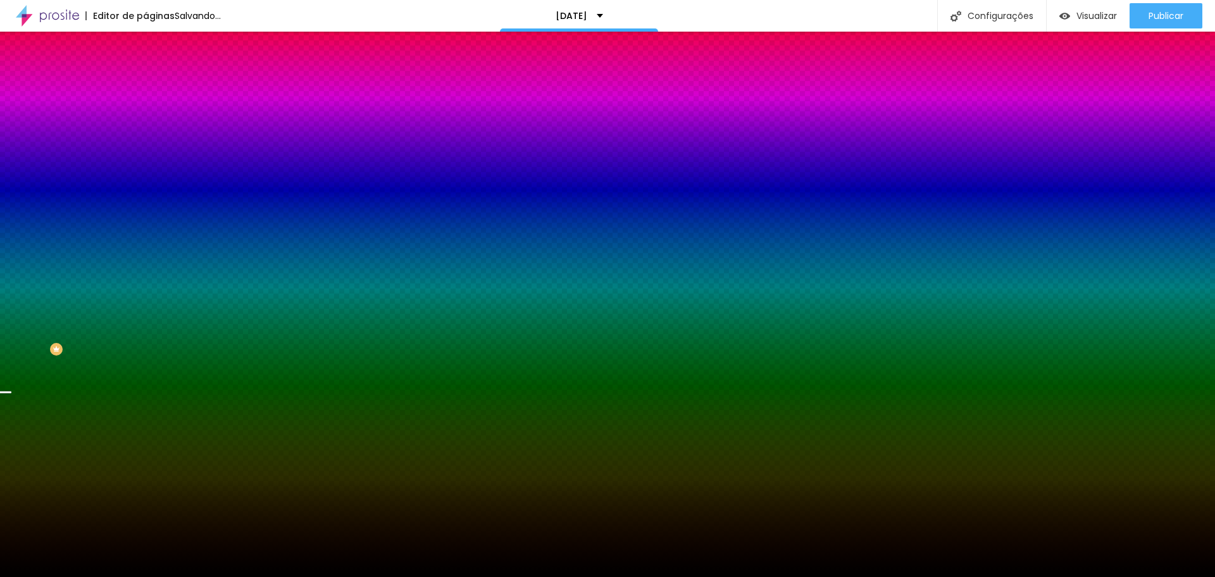
click at [146, 172] on div at bounding box center [219, 172] width 146 height 0
drag, startPoint x: 128, startPoint y: 309, endPoint x: 128, endPoint y: 220, distance: 89.2
click at [146, 185] on div "Cor de fundo Voltar ao padrão #000000" at bounding box center [219, 167] width 146 height 35
click at [146, 132] on span "Nenhum" at bounding box center [162, 126] width 33 height 11
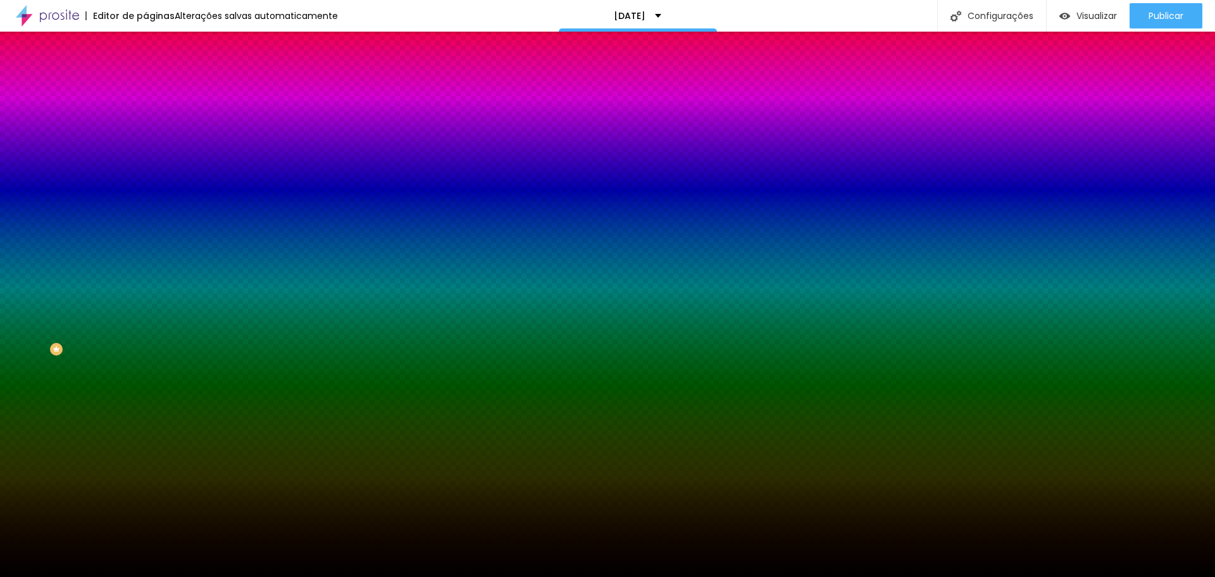
click at [146, 151] on span "Parallax" at bounding box center [161, 145] width 31 height 11
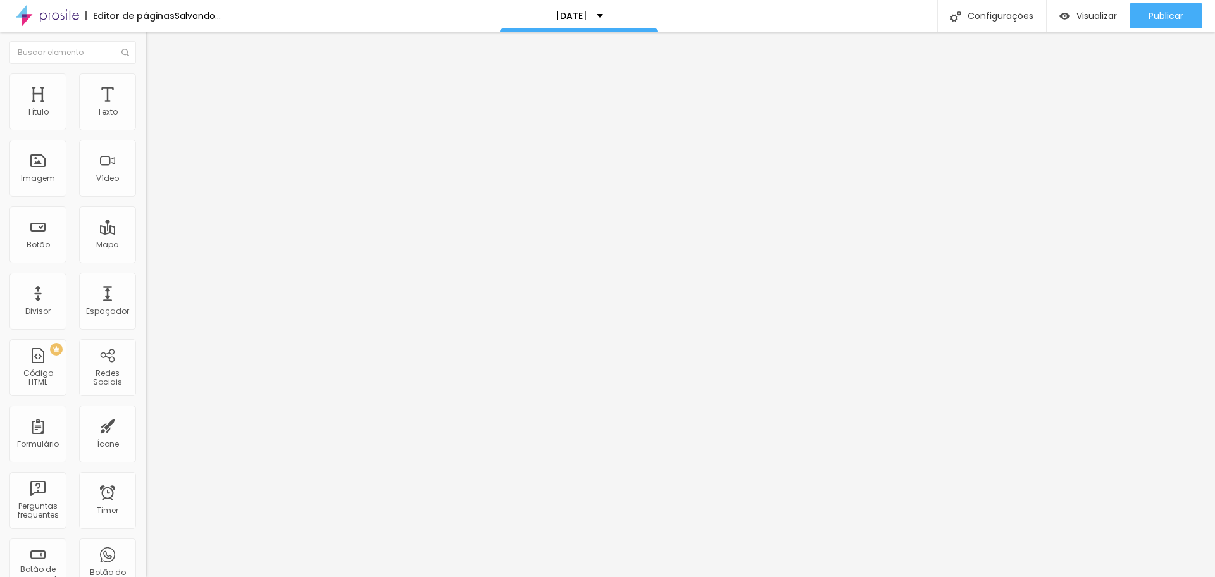
drag, startPoint x: 30, startPoint y: 123, endPoint x: 136, endPoint y: 117, distance: 106.5
click at [146, 233] on input "range" at bounding box center [187, 238] width 82 height 10
click at [155, 44] on img "button" at bounding box center [160, 46] width 10 height 10
click at [146, 77] on img at bounding box center [151, 78] width 11 height 11
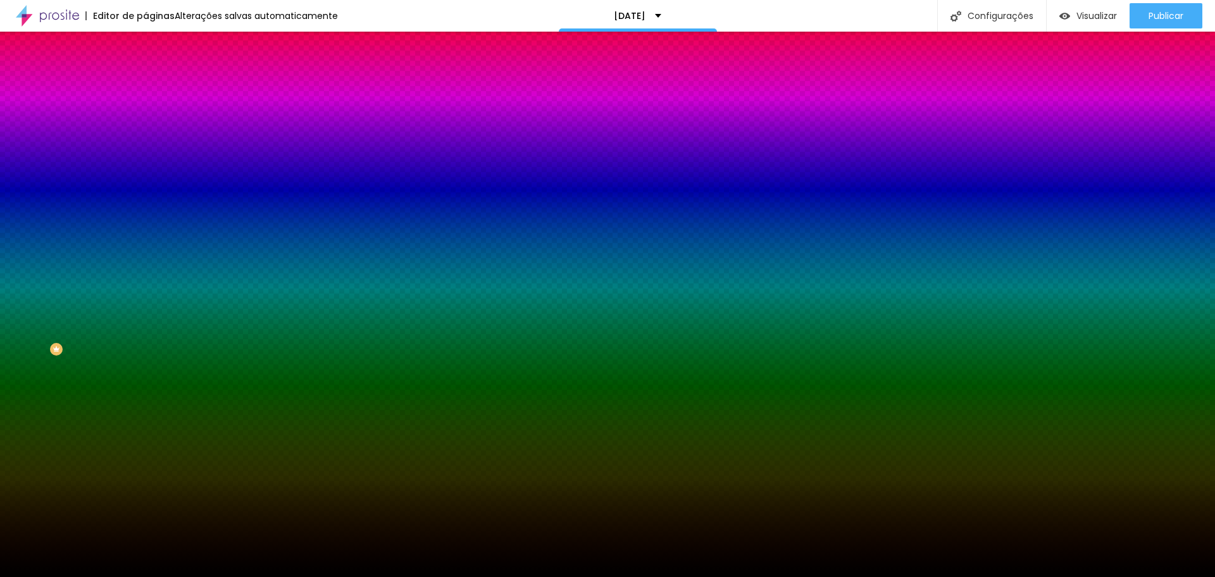
click at [146, 116] on span "Trocar imagem" at bounding box center [180, 111] width 69 height 11
